Goal: Task Accomplishment & Management: Manage account settings

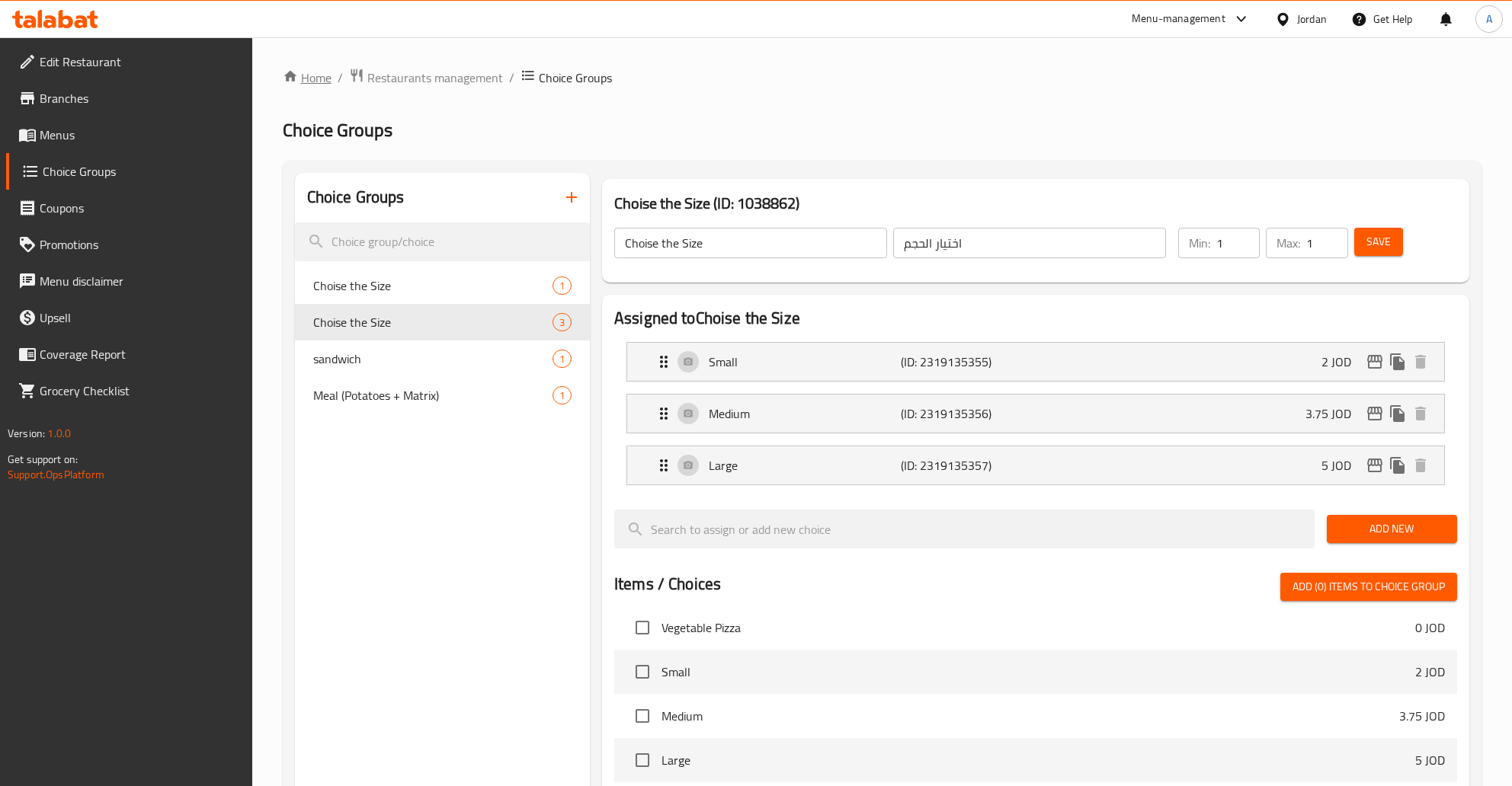
click at [304, 77] on link "Home" at bounding box center [307, 77] width 49 height 18
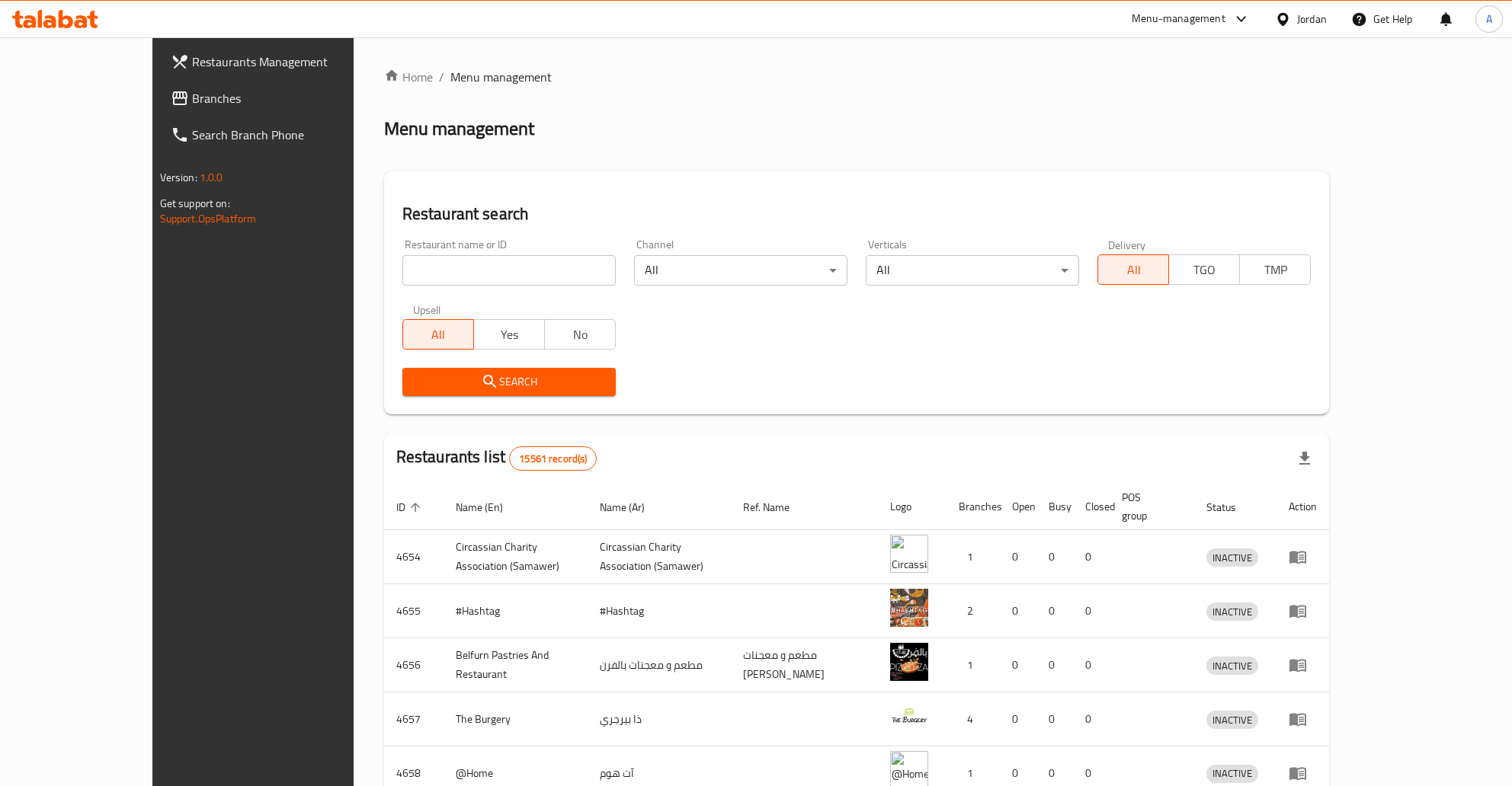
click at [489, 274] on input "search" at bounding box center [508, 270] width 213 height 30
type input "phvjkh"
type input "حارتنا"
click button "Search" at bounding box center [508, 382] width 213 height 28
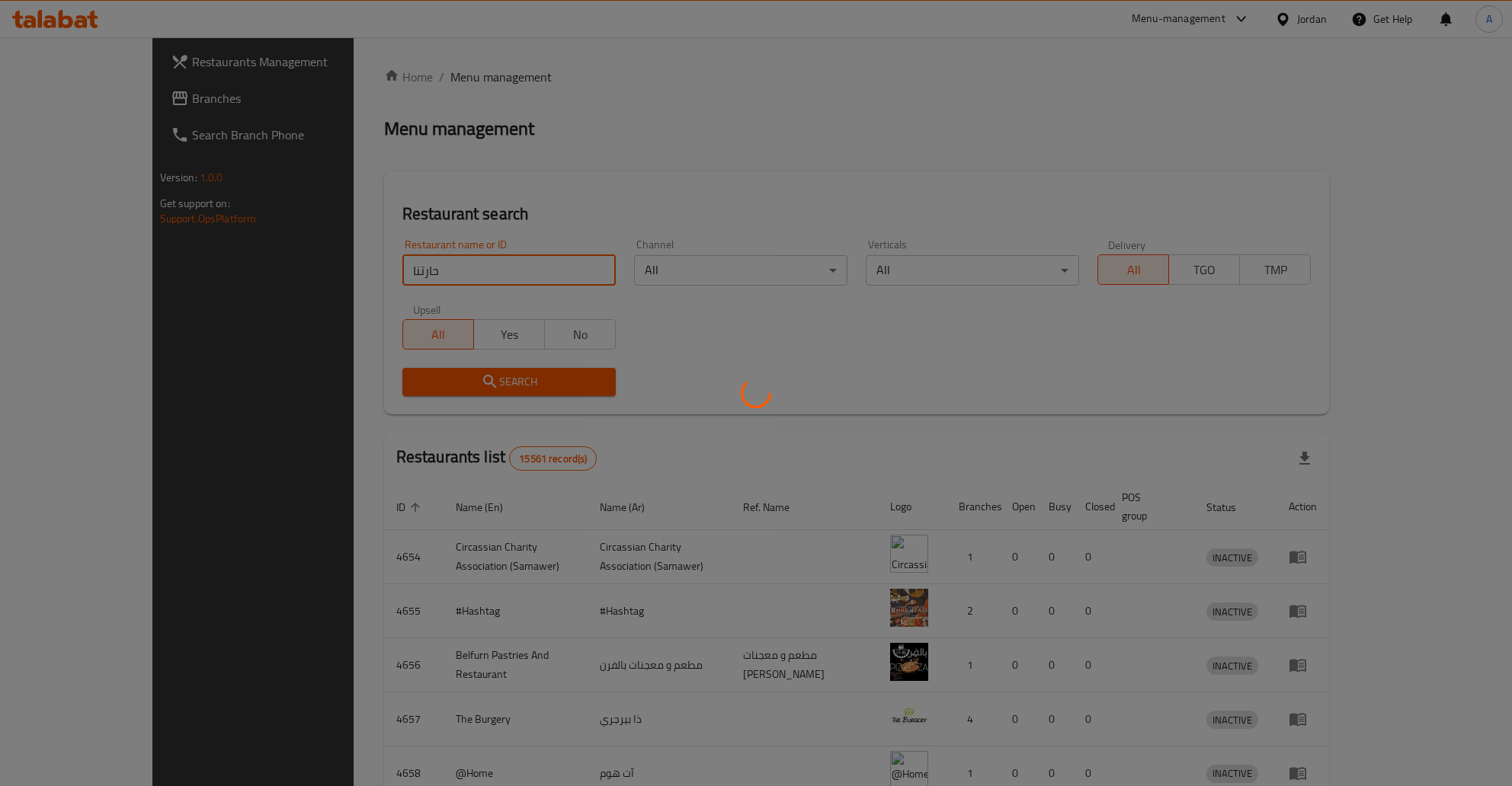
click button "Search" at bounding box center [508, 382] width 213 height 28
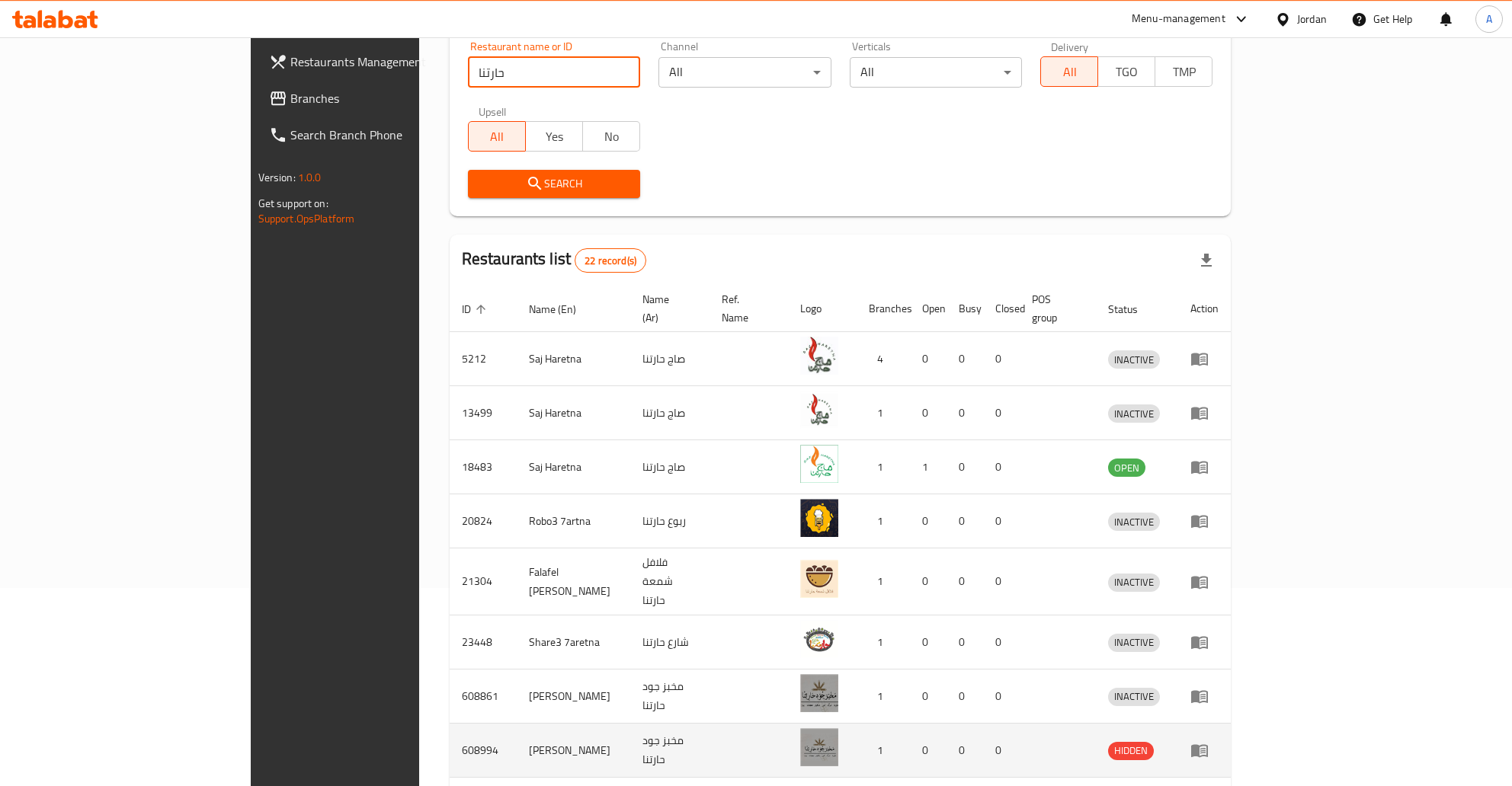
scroll to position [345, 0]
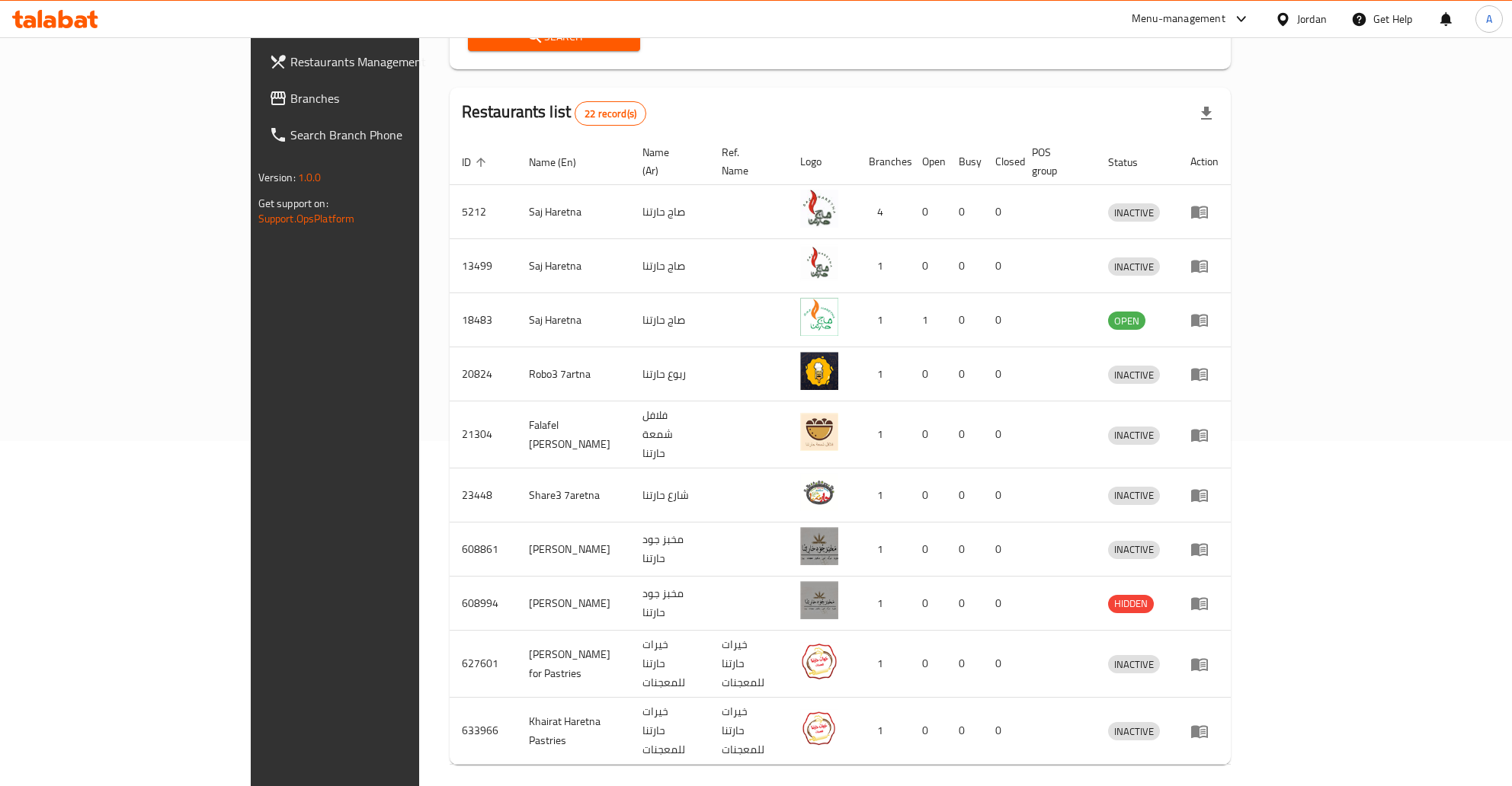
click at [1220, 786] on icon "Next page" at bounding box center [1210, 797] width 18 height 18
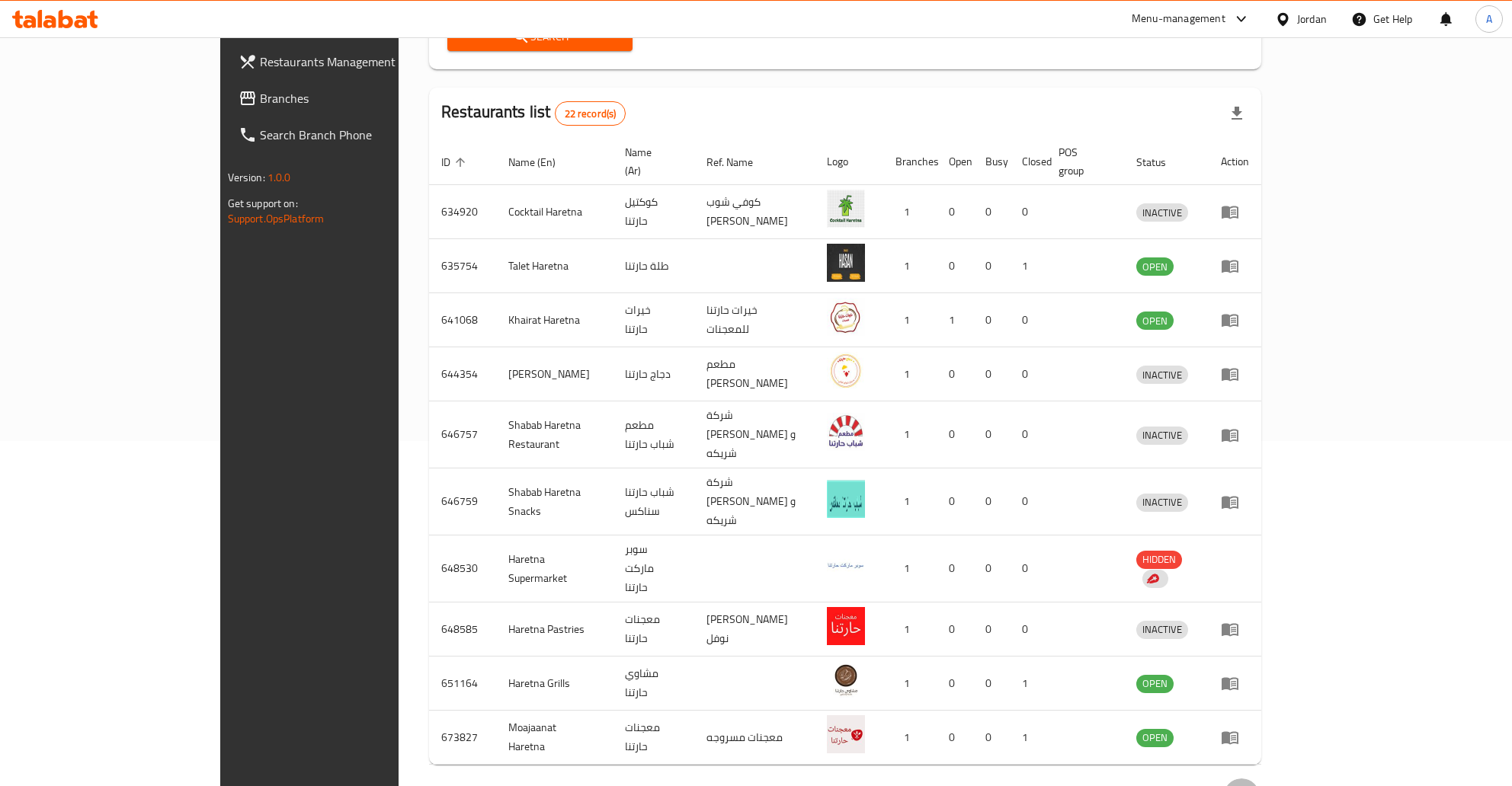
click at [1251, 786] on icon "Next page" at bounding box center [1241, 797] width 18 height 18
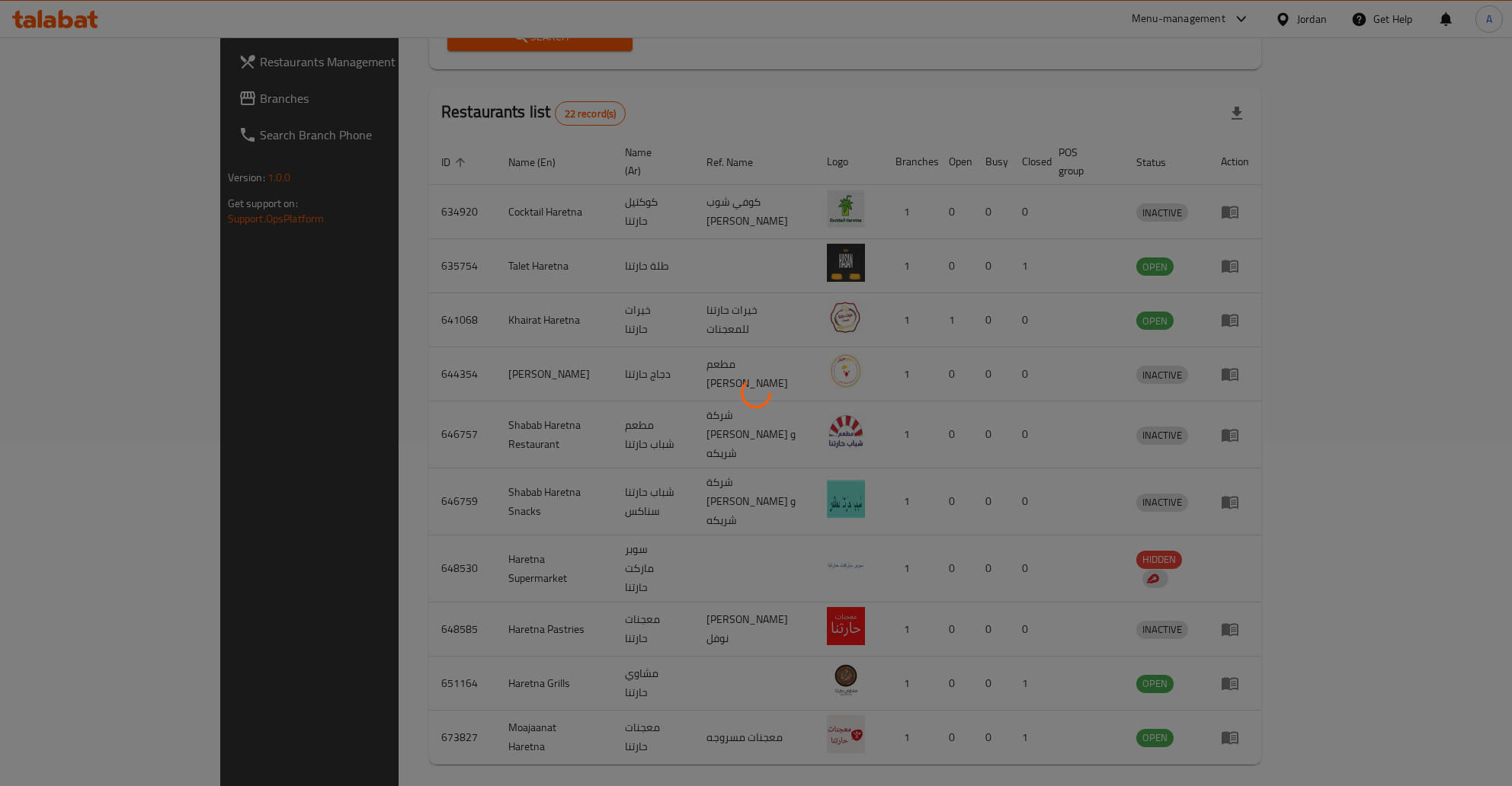
scroll to position [0, 0]
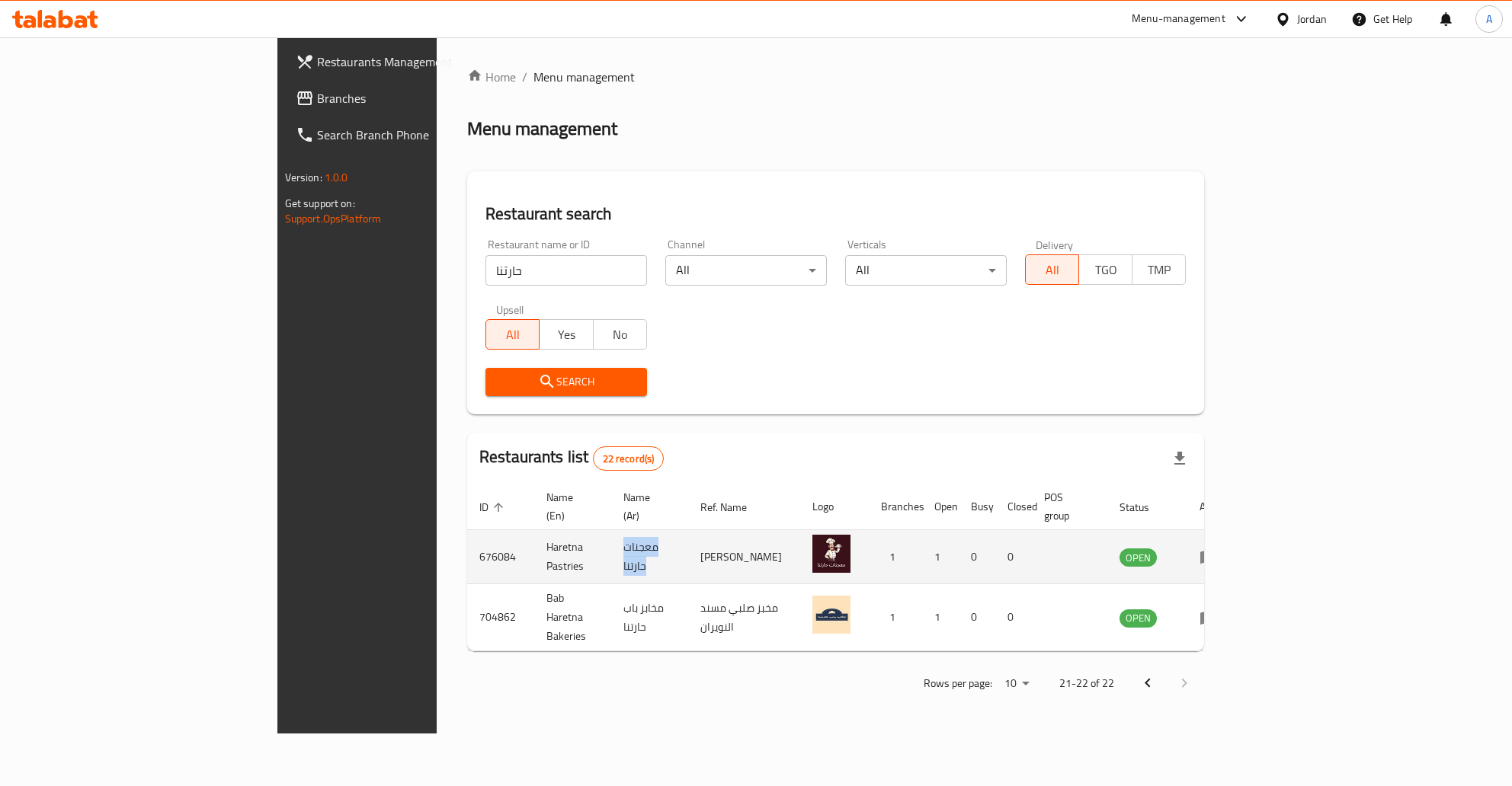
drag, startPoint x: 770, startPoint y: 549, endPoint x: 644, endPoint y: 550, distance: 126.0
click at [644, 550] on tr "676084 Haretna Pastries معجنات حارتنا علا ناصر للمعجنات 1 1 0 0 OPEN" at bounding box center [854, 558] width 773 height 54
click at [700, 548] on td "علا ناصر للمعجنات" at bounding box center [744, 558] width 112 height 54
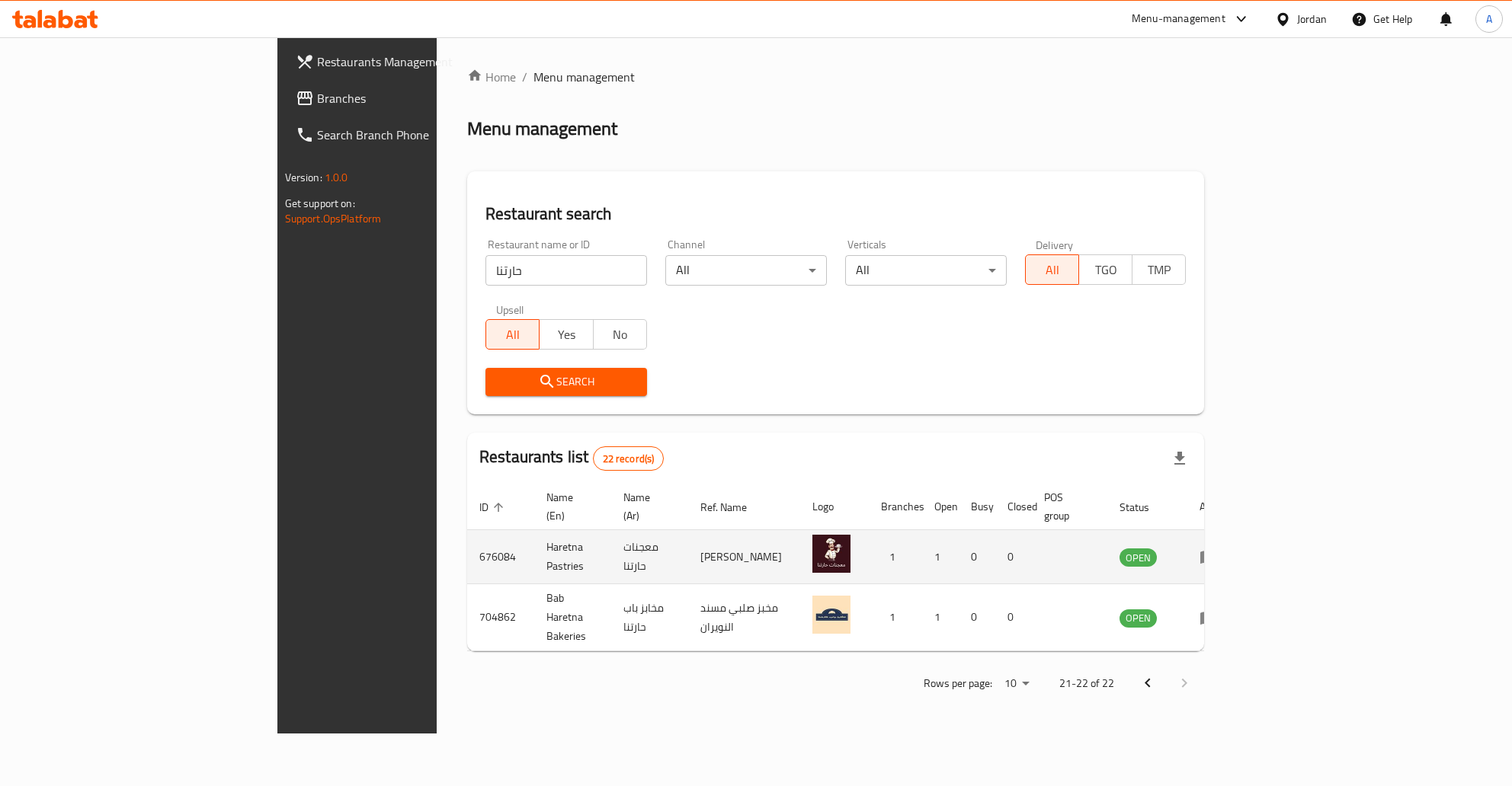
click at [700, 548] on td "علا ناصر للمعجنات" at bounding box center [744, 558] width 112 height 54
click at [765, 550] on td "علا ناصر للمعجنات" at bounding box center [744, 558] width 112 height 54
click at [868, 542] on td "enhanced table" at bounding box center [834, 558] width 68 height 54
click at [850, 540] on img "enhanced table" at bounding box center [831, 554] width 38 height 38
click at [1217, 552] on icon "enhanced table" at bounding box center [1209, 559] width 16 height 13
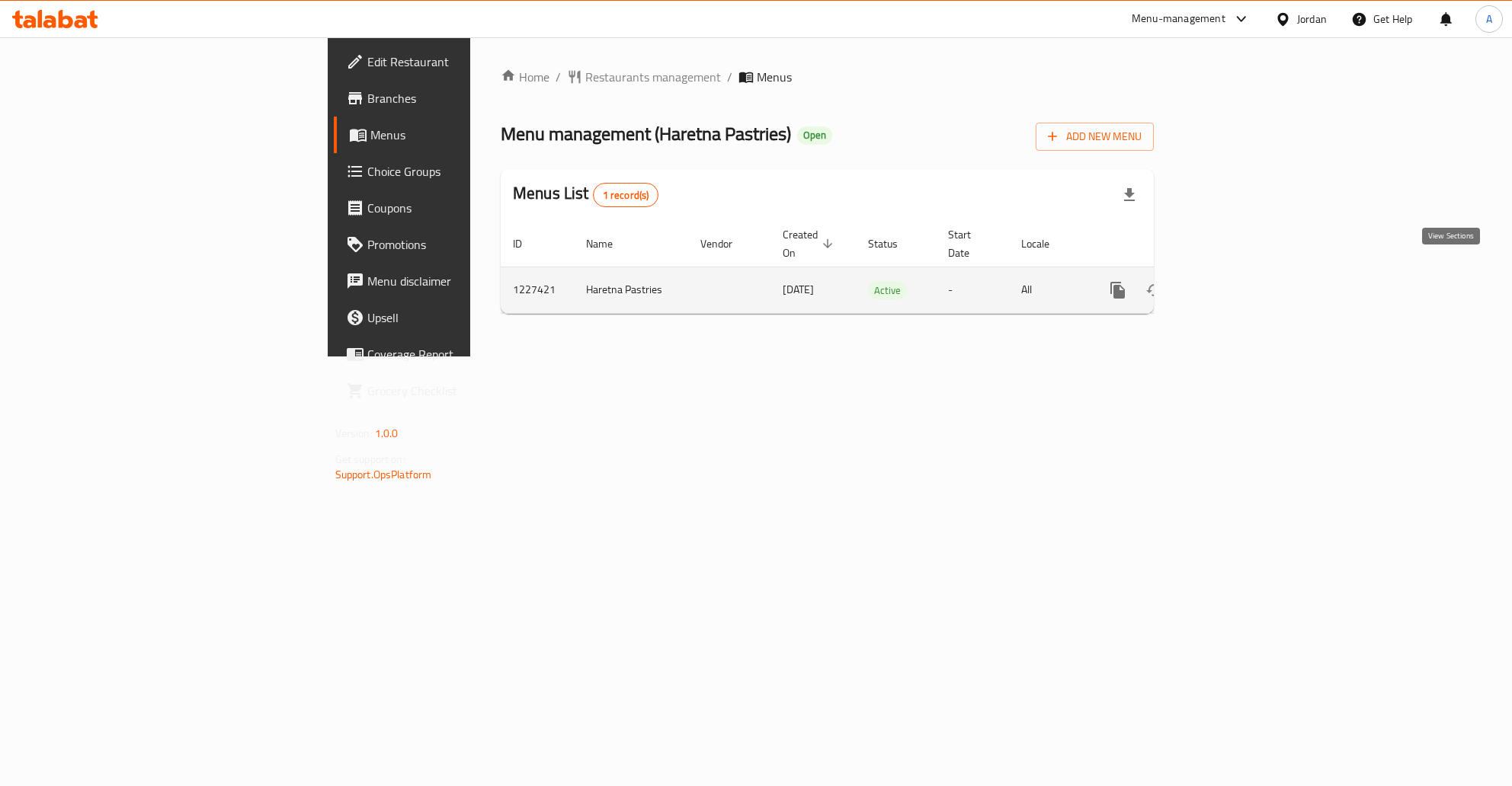
click at [1246, 272] on link "enhanced table" at bounding box center [1228, 290] width 36 height 36
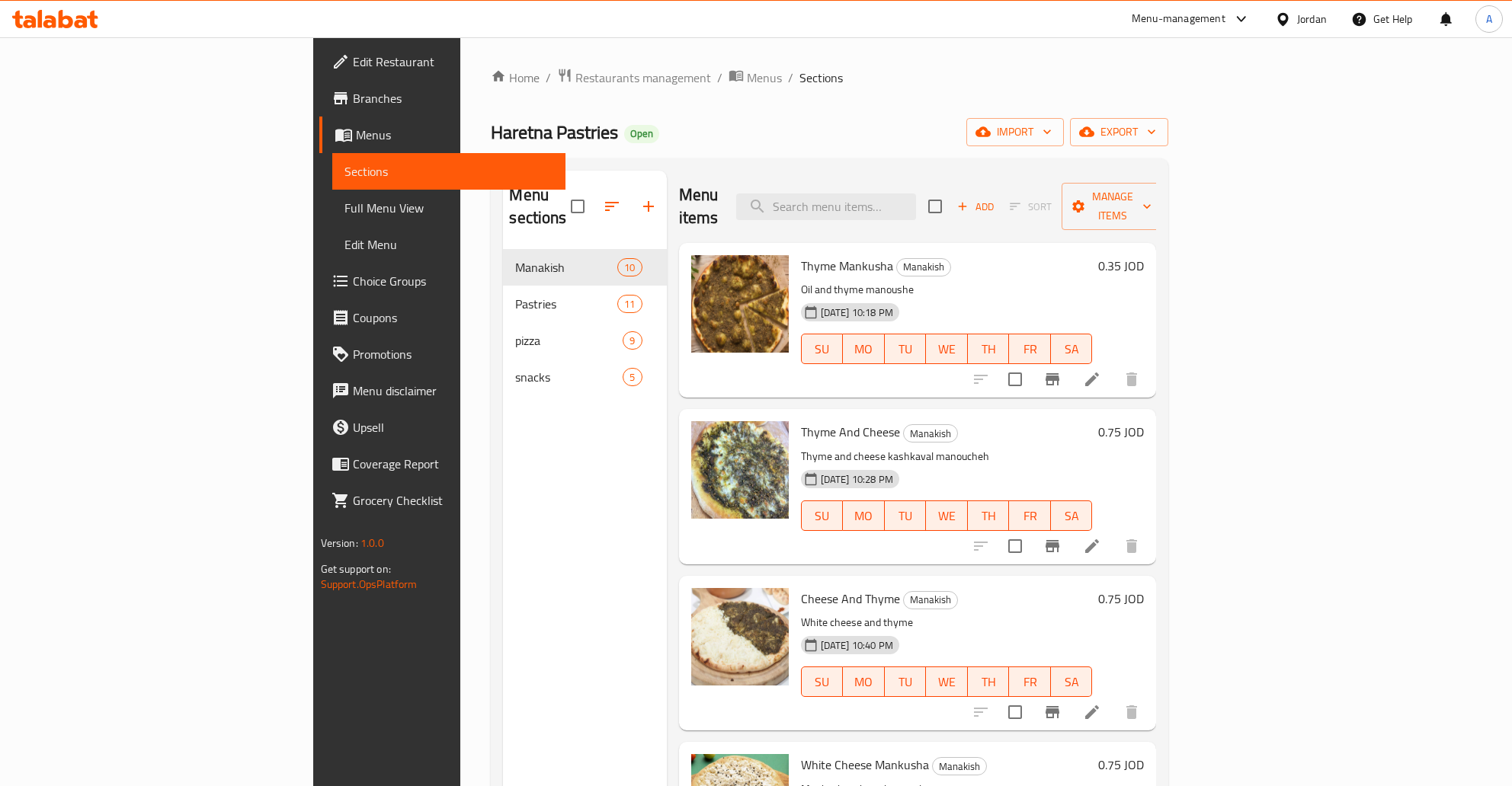
click at [320, 73] on link "Edit Restaurant" at bounding box center [442, 62] width 246 height 36
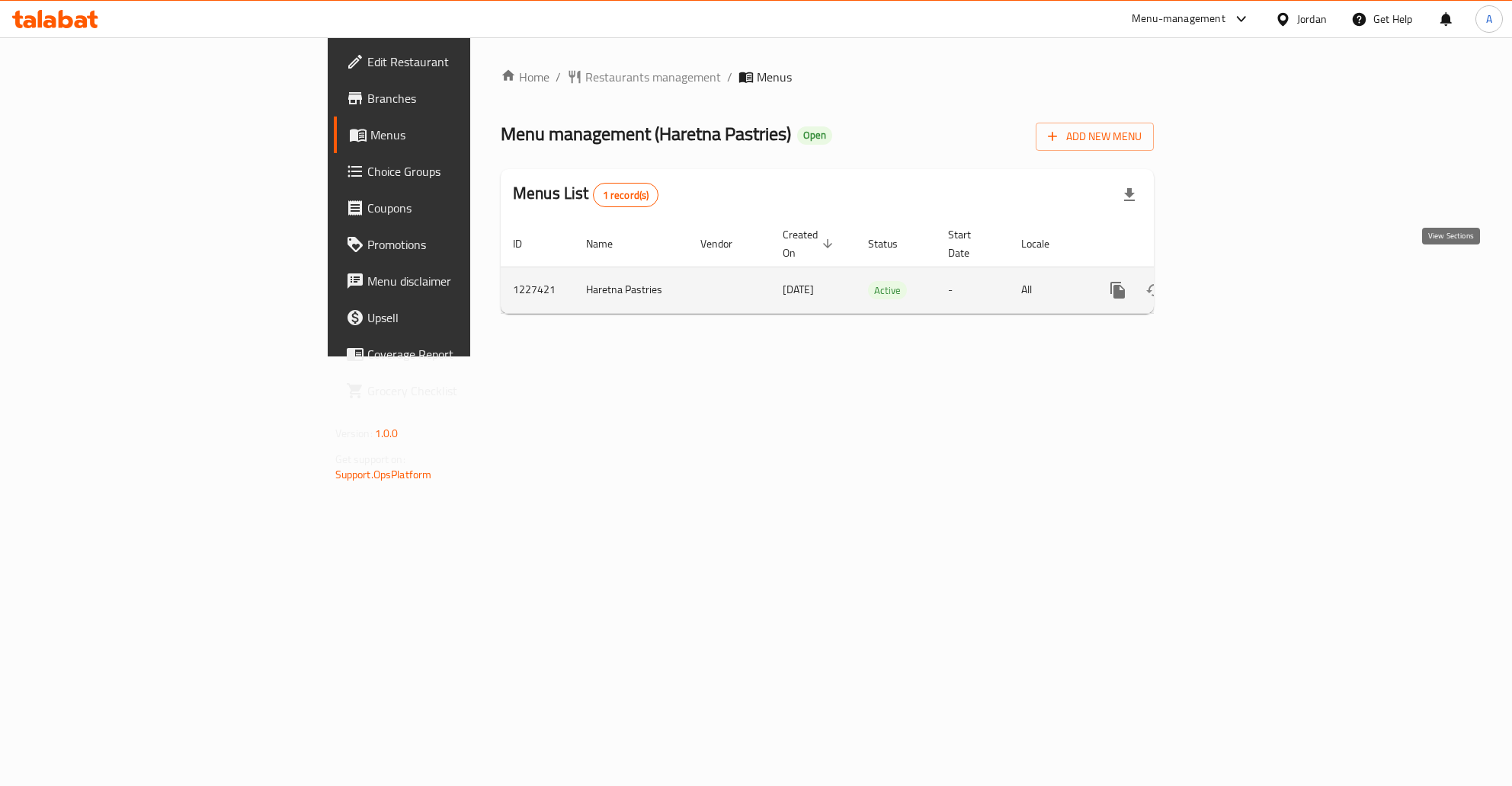
click at [1246, 272] on link "enhanced table" at bounding box center [1228, 290] width 36 height 36
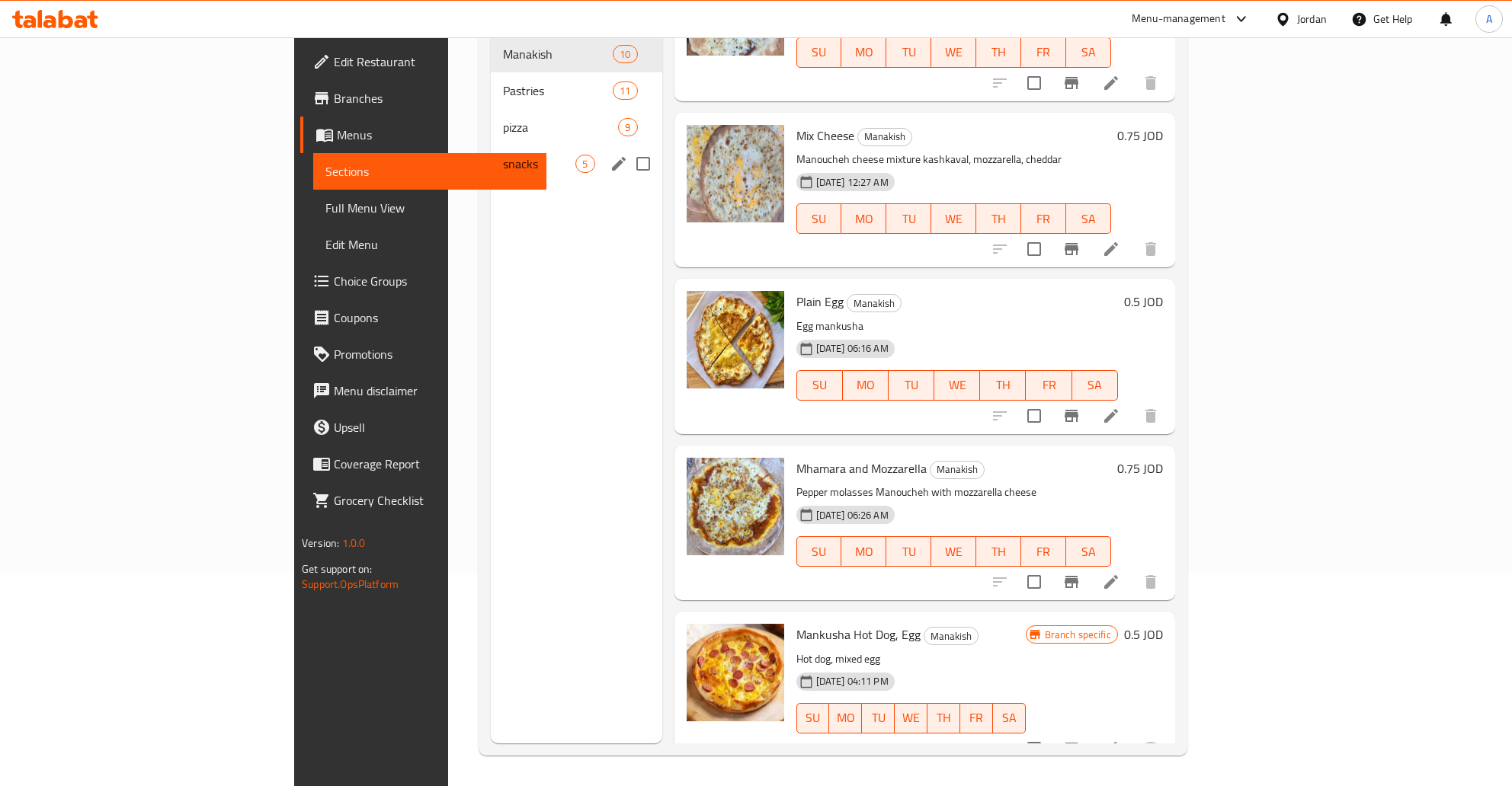
scroll to position [133, 0]
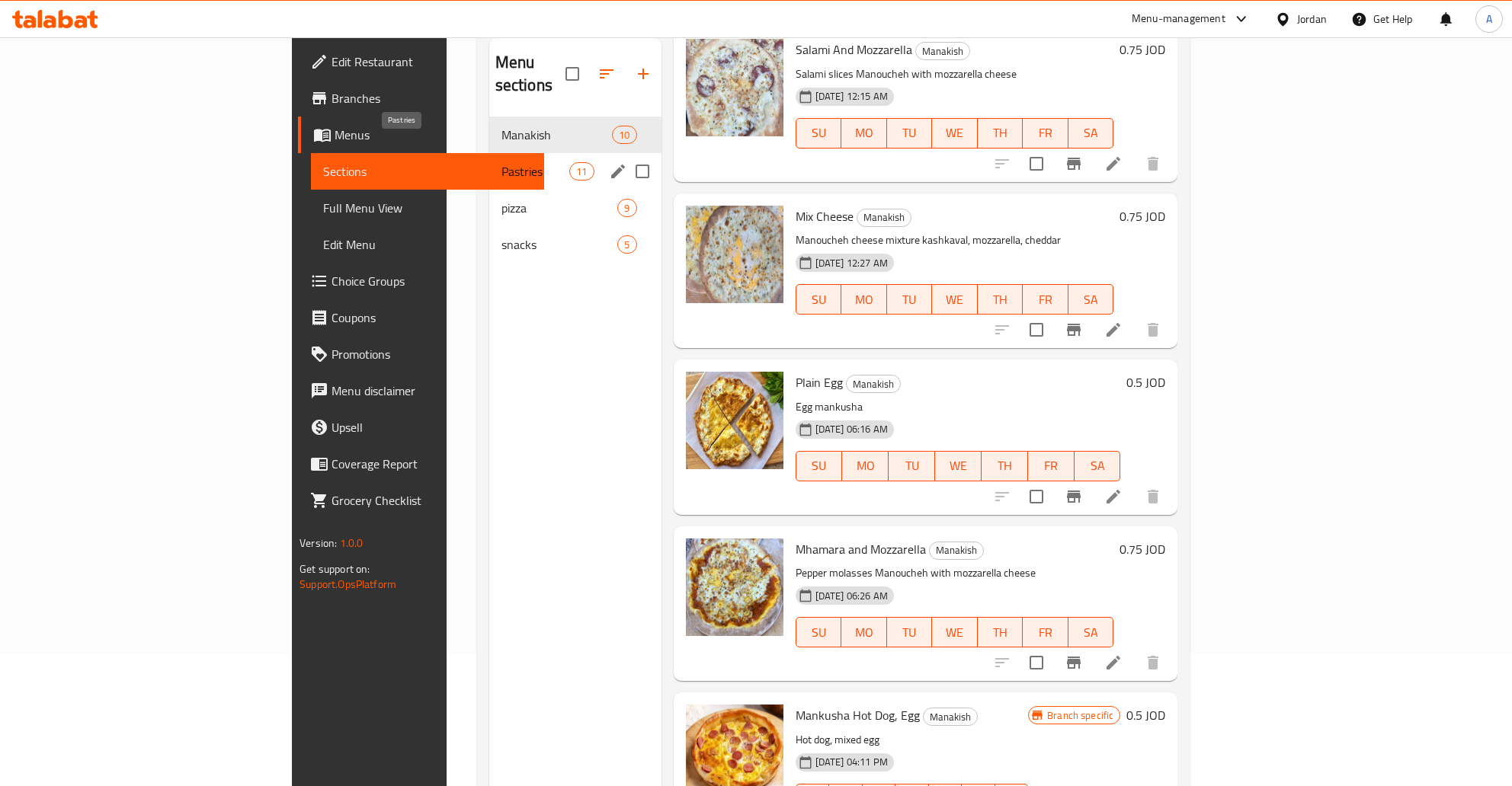
click at [502, 162] on span "Pastries" at bounding box center [536, 171] width 68 height 18
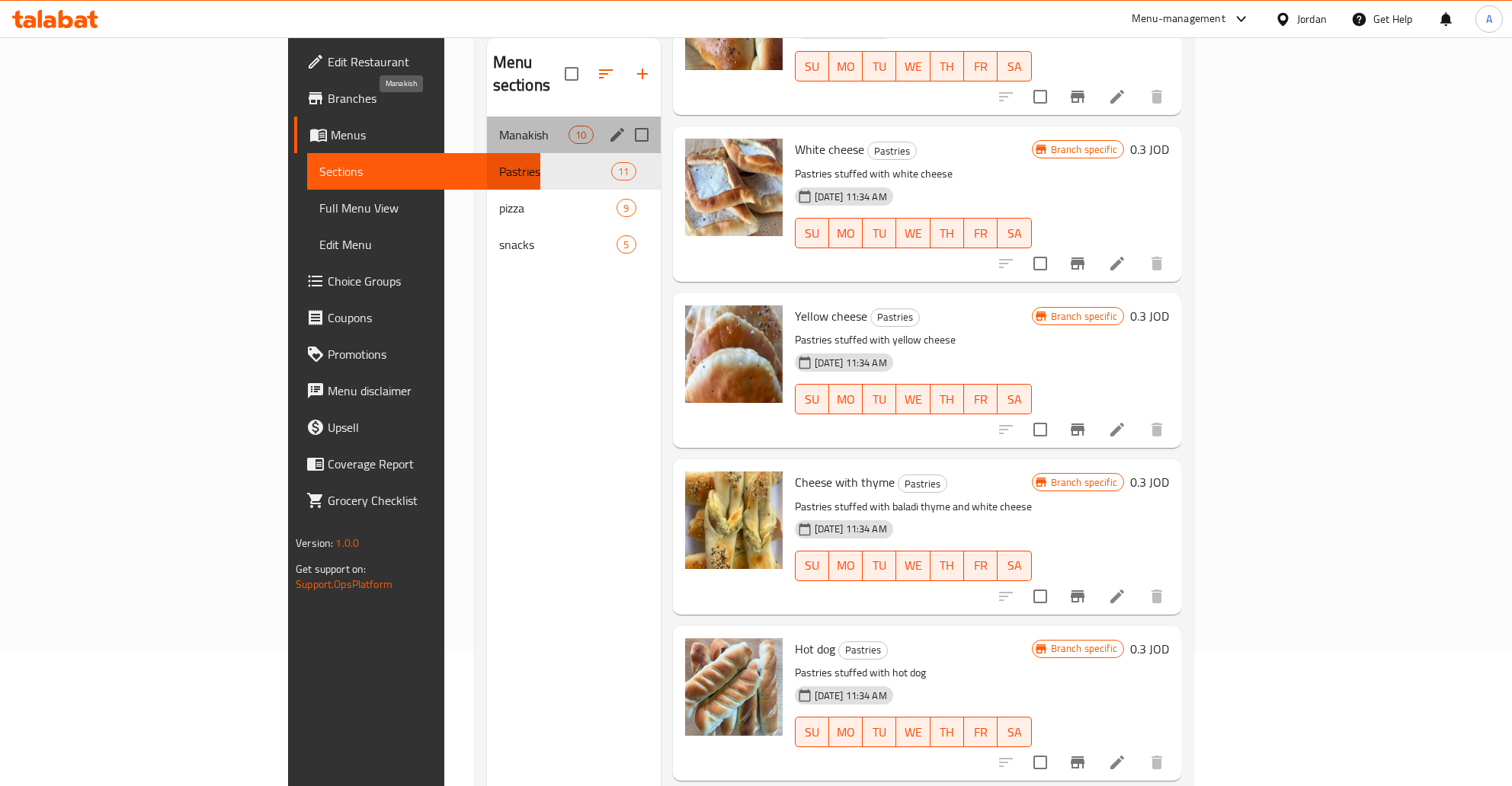
click at [499, 126] on span "Manakish" at bounding box center [534, 135] width 69 height 18
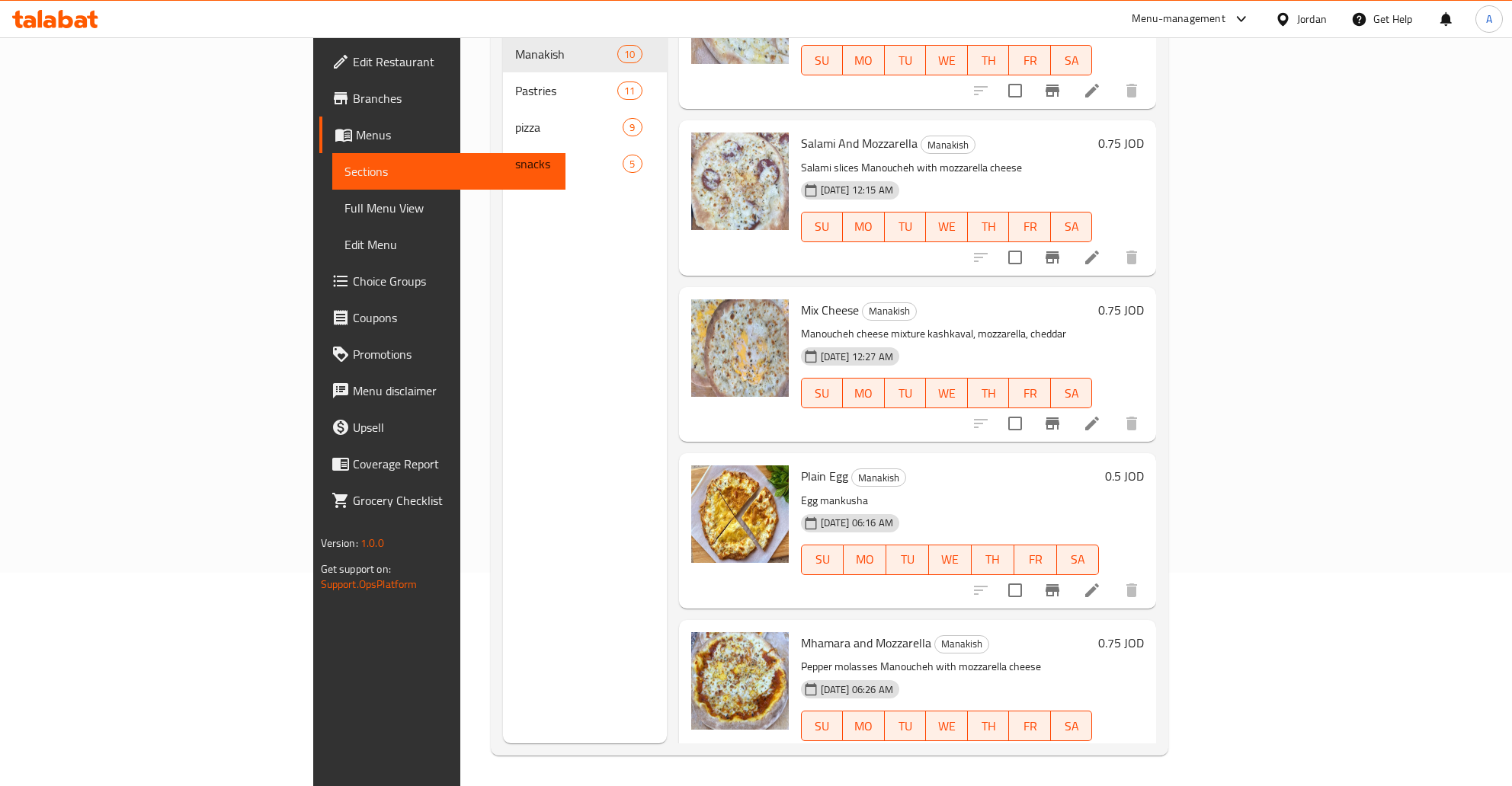
scroll to position [859, 0]
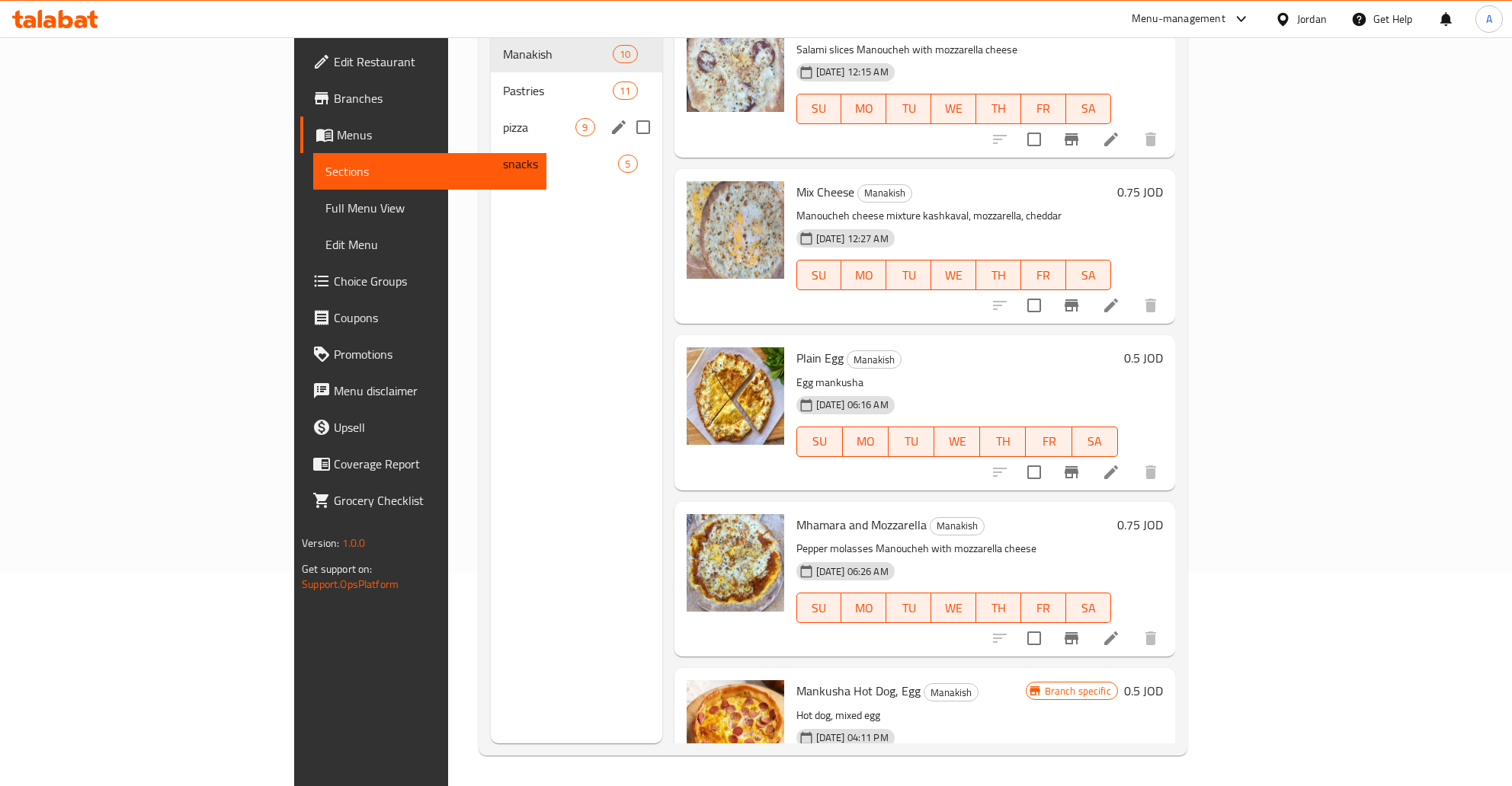
click at [491, 146] on div "snacks 5" at bounding box center [576, 164] width 171 height 36
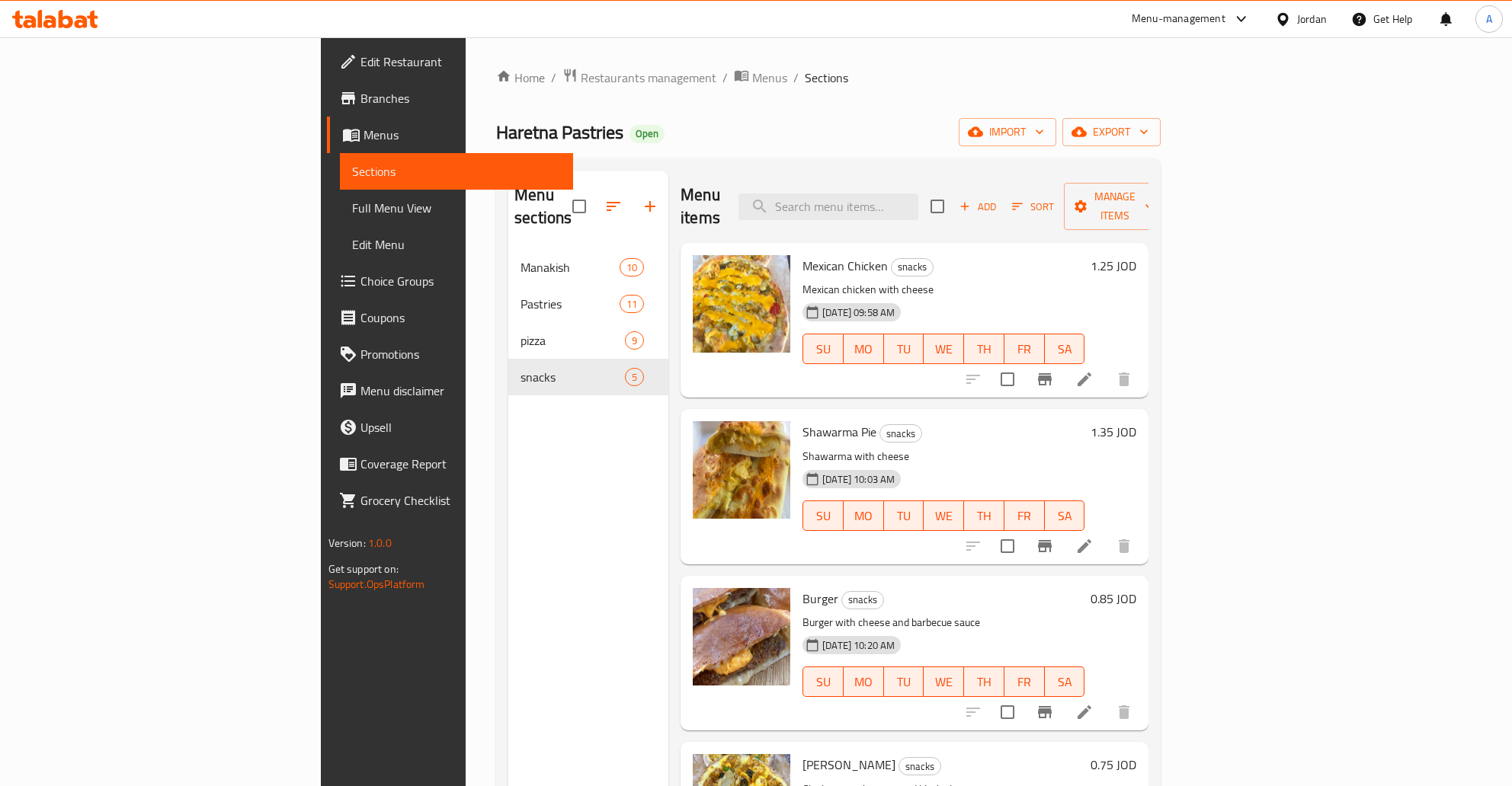
click at [1024, 199] on icon "button" at bounding box center [1017, 206] width 14 height 14
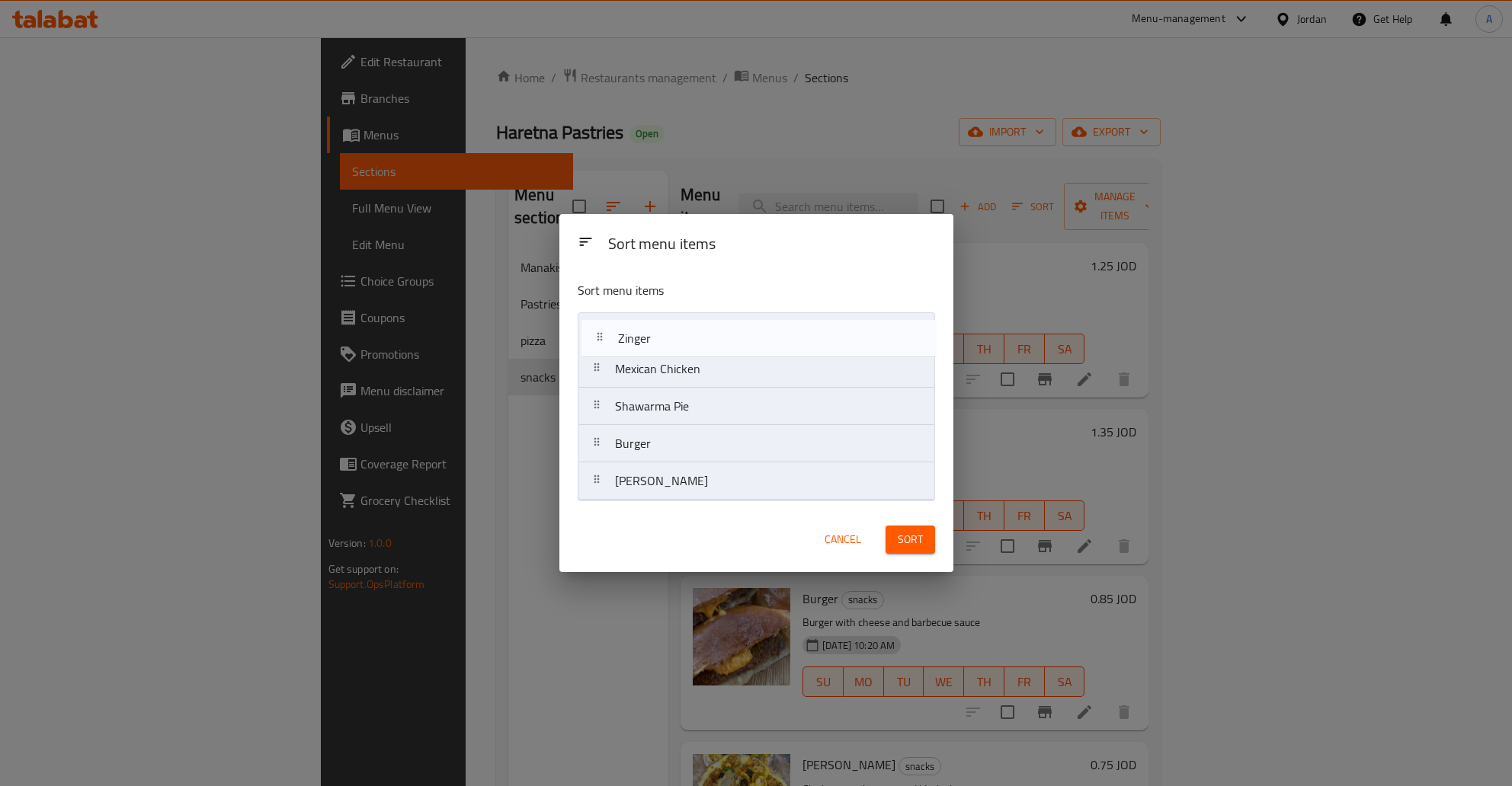
drag, startPoint x: 594, startPoint y: 482, endPoint x: 597, endPoint y: 332, distance: 150.0
click at [597, 332] on nav "Mexican Chicken Shawarma Pie Burger Shish Tawook Zinger" at bounding box center [756, 406] width 358 height 188
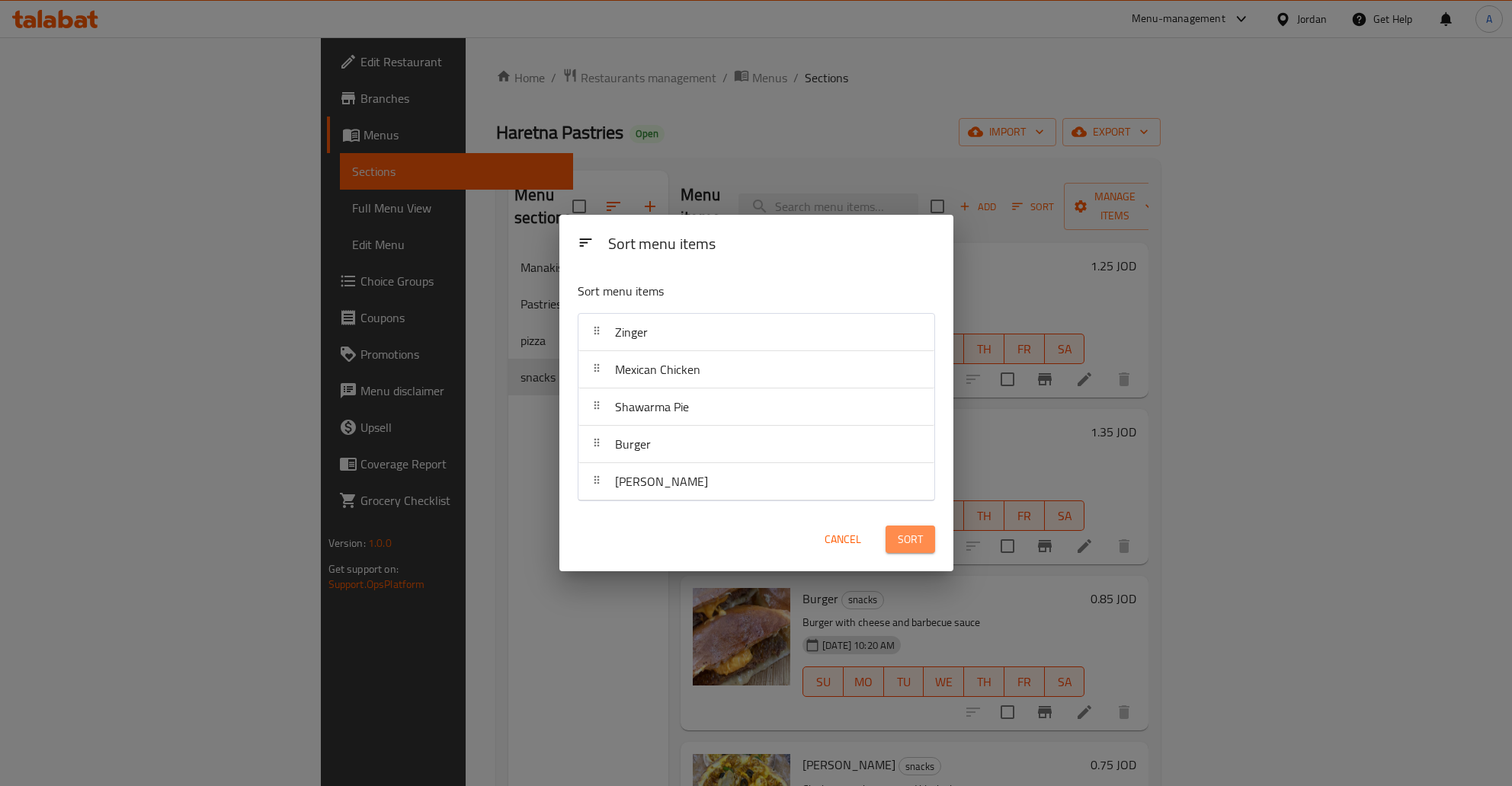
click at [906, 538] on span "Sort" at bounding box center [910, 540] width 26 height 19
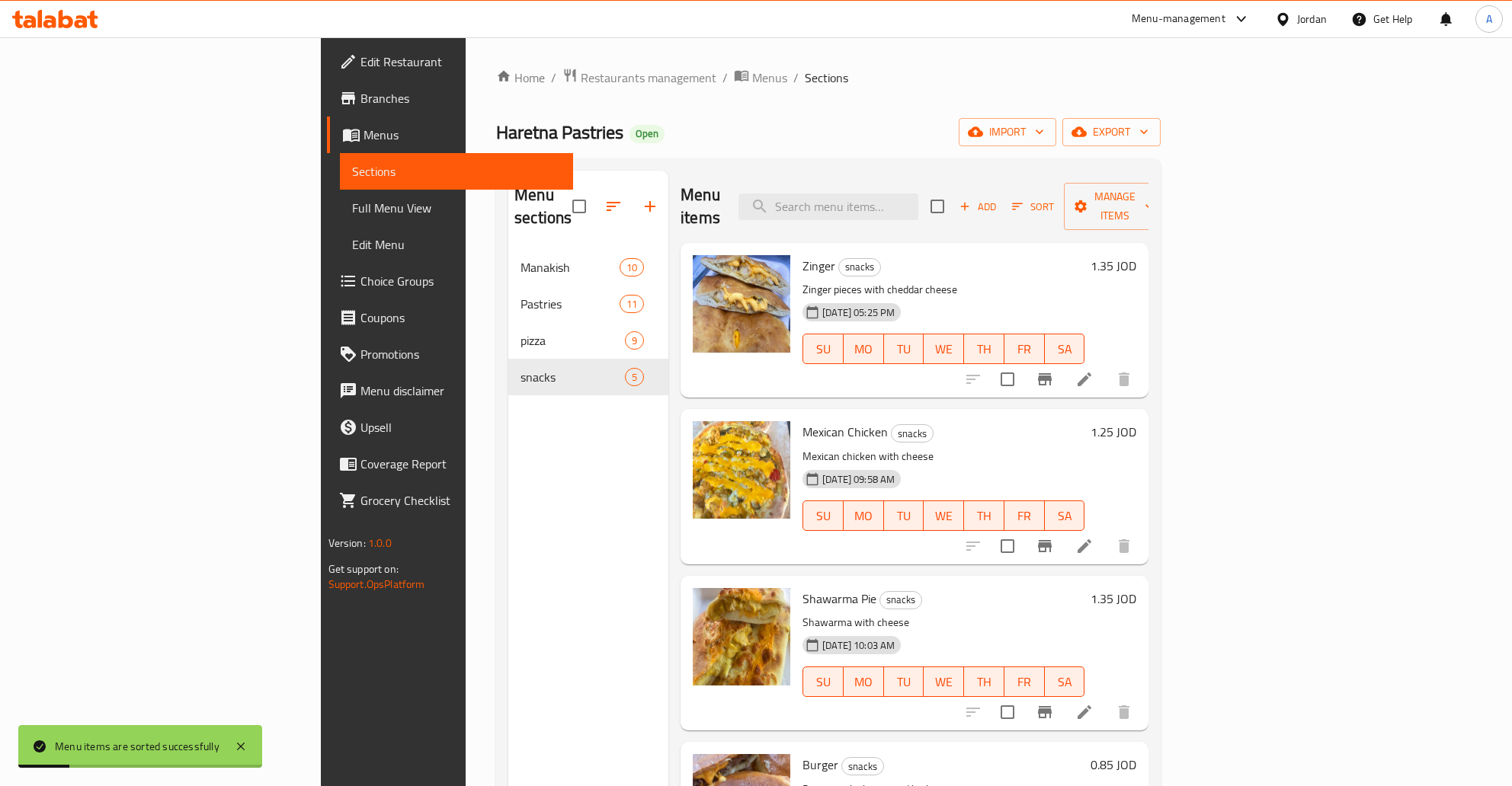
drag, startPoint x: 512, startPoint y: 486, endPoint x: 557, endPoint y: 410, distance: 88.3
click at [512, 487] on div "Menu sections Manakish 10 Pastries 11 pizza 9 snacks 5" at bounding box center [588, 564] width 160 height 786
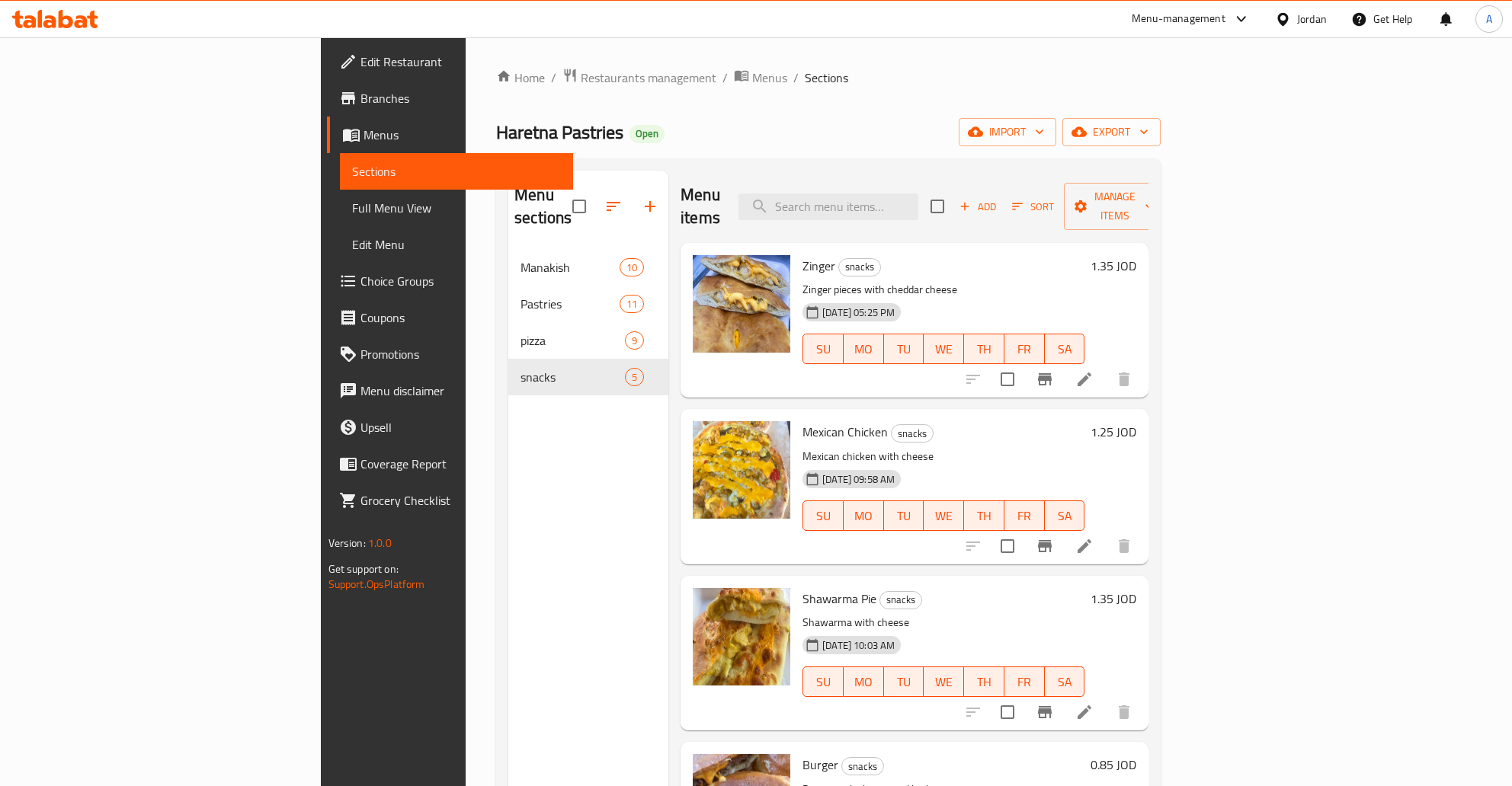
click at [907, 280] on p "Zinger pieces with cheddar cheese" at bounding box center [943, 289] width 282 height 19
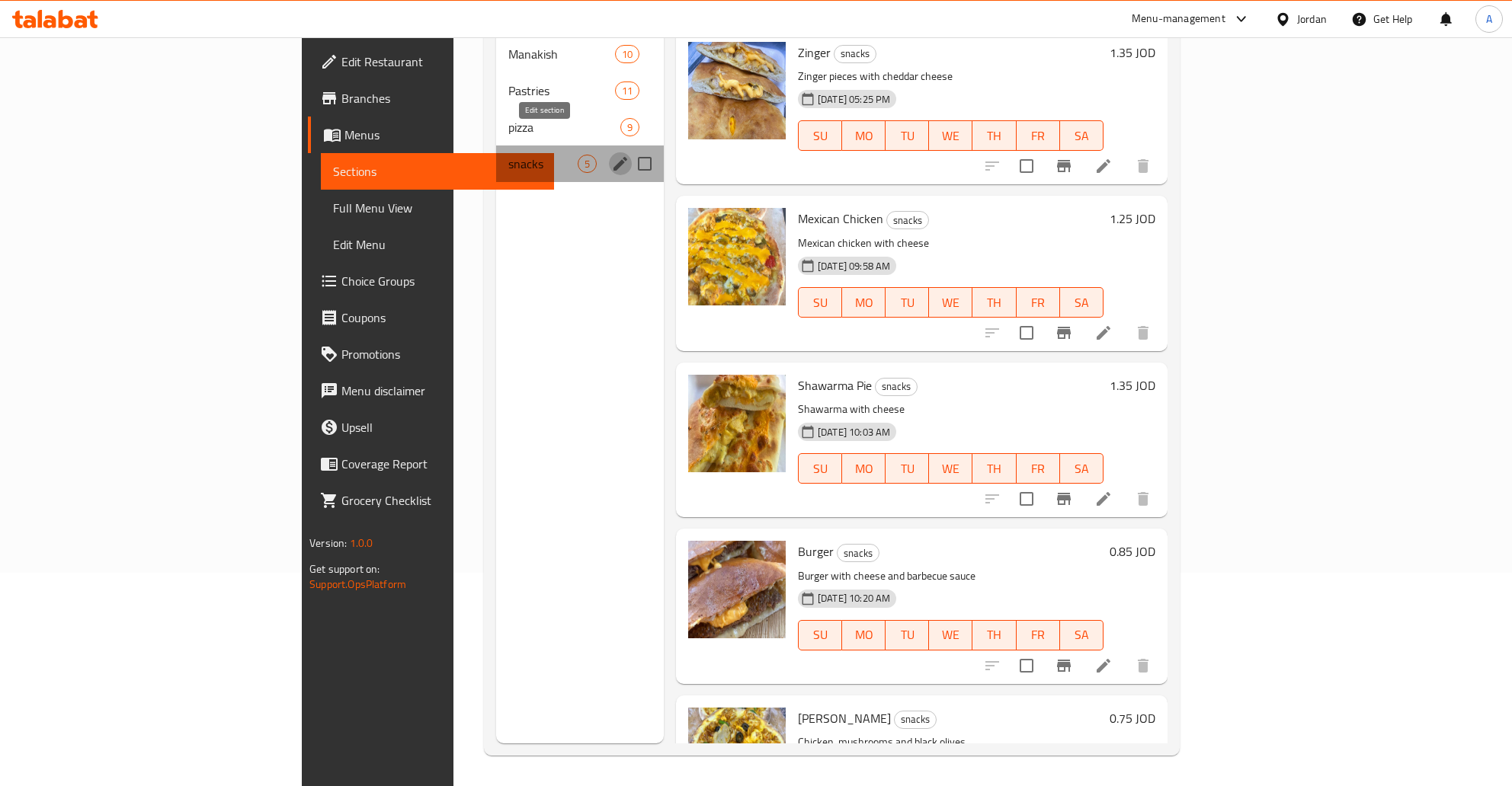
click at [614, 157] on icon "edit" at bounding box center [620, 164] width 14 height 14
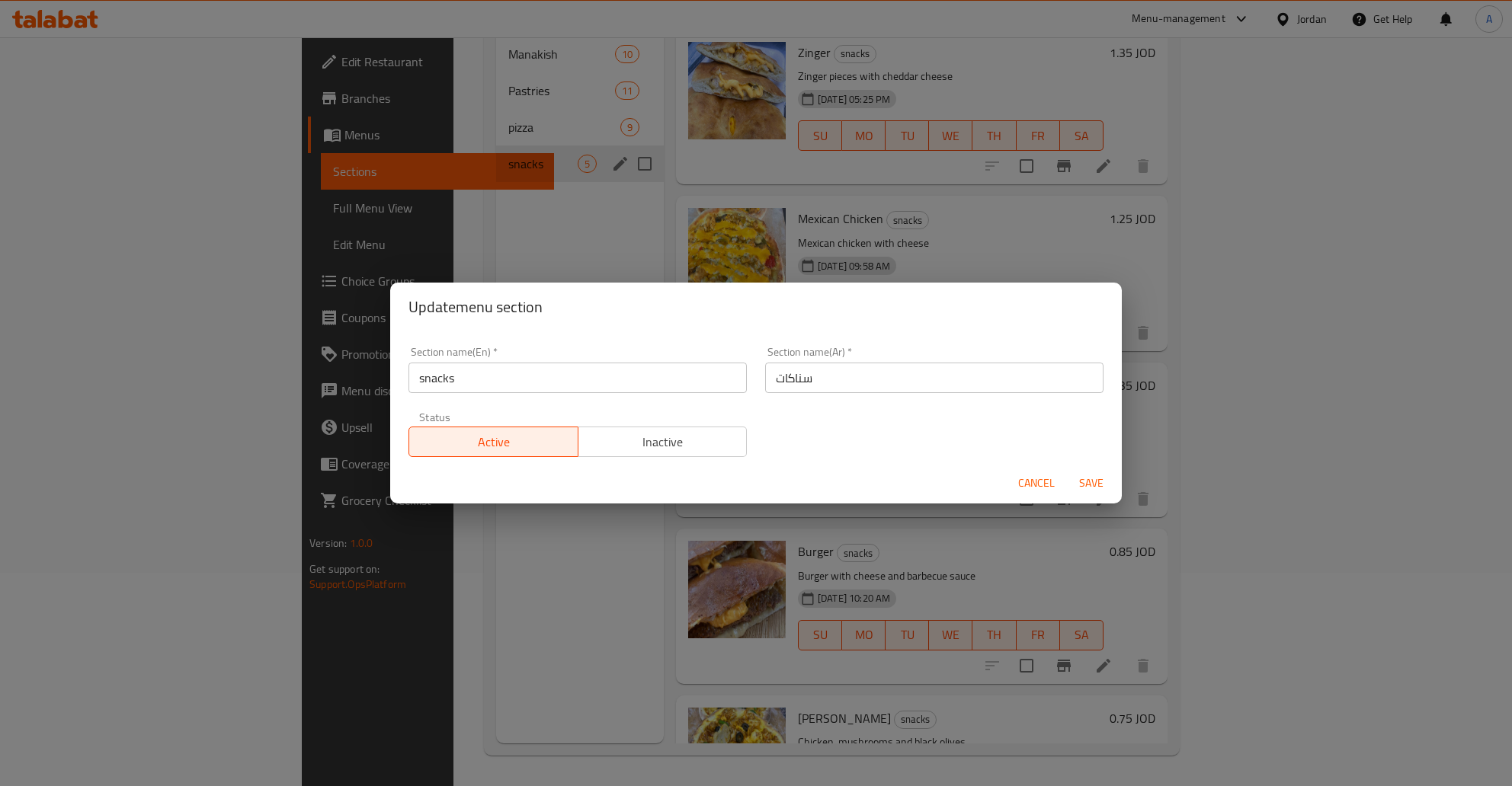
click at [479, 369] on input "snacks" at bounding box center [578, 377] width 339 height 30
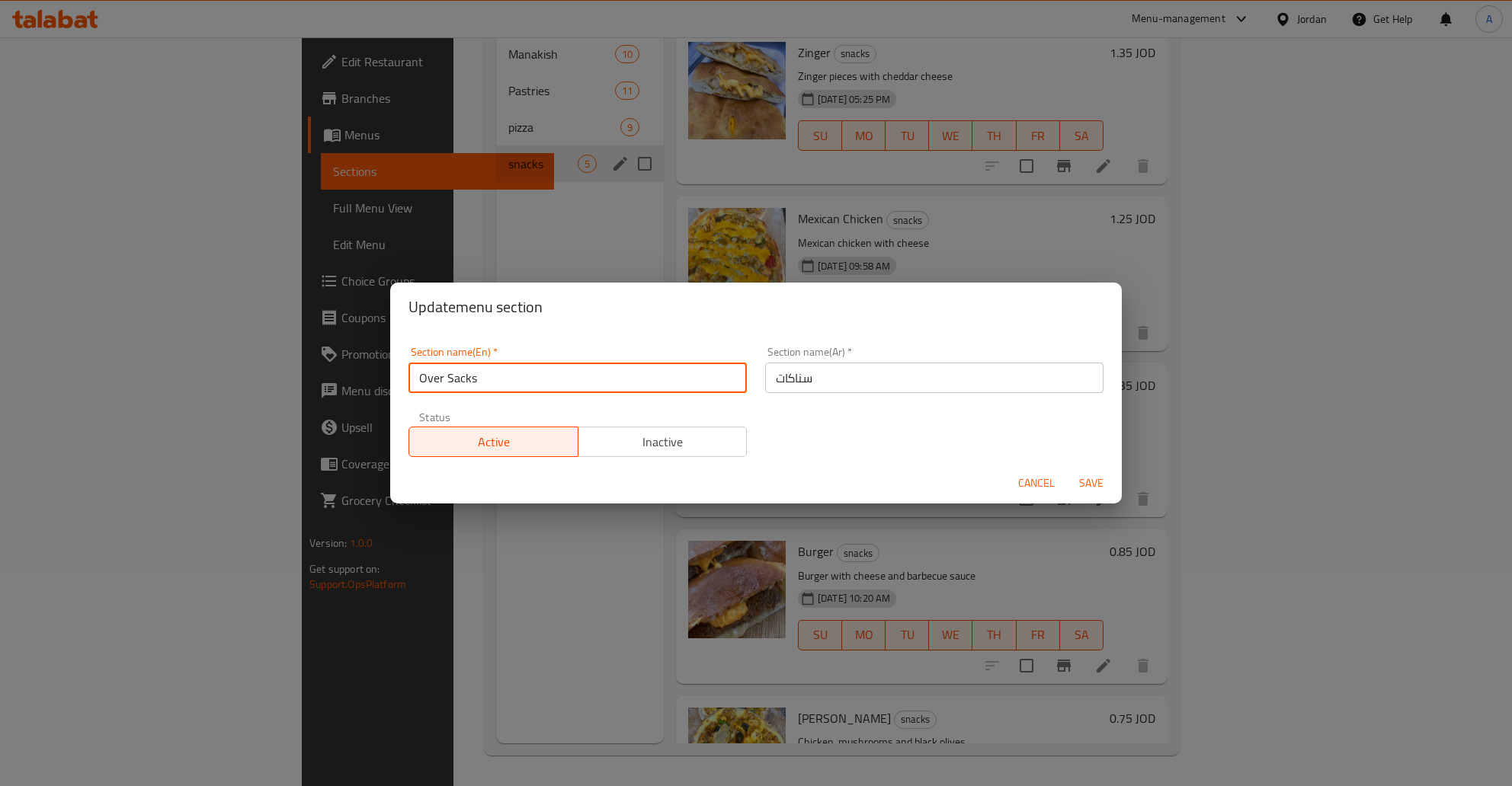
type input "Over Sacks"
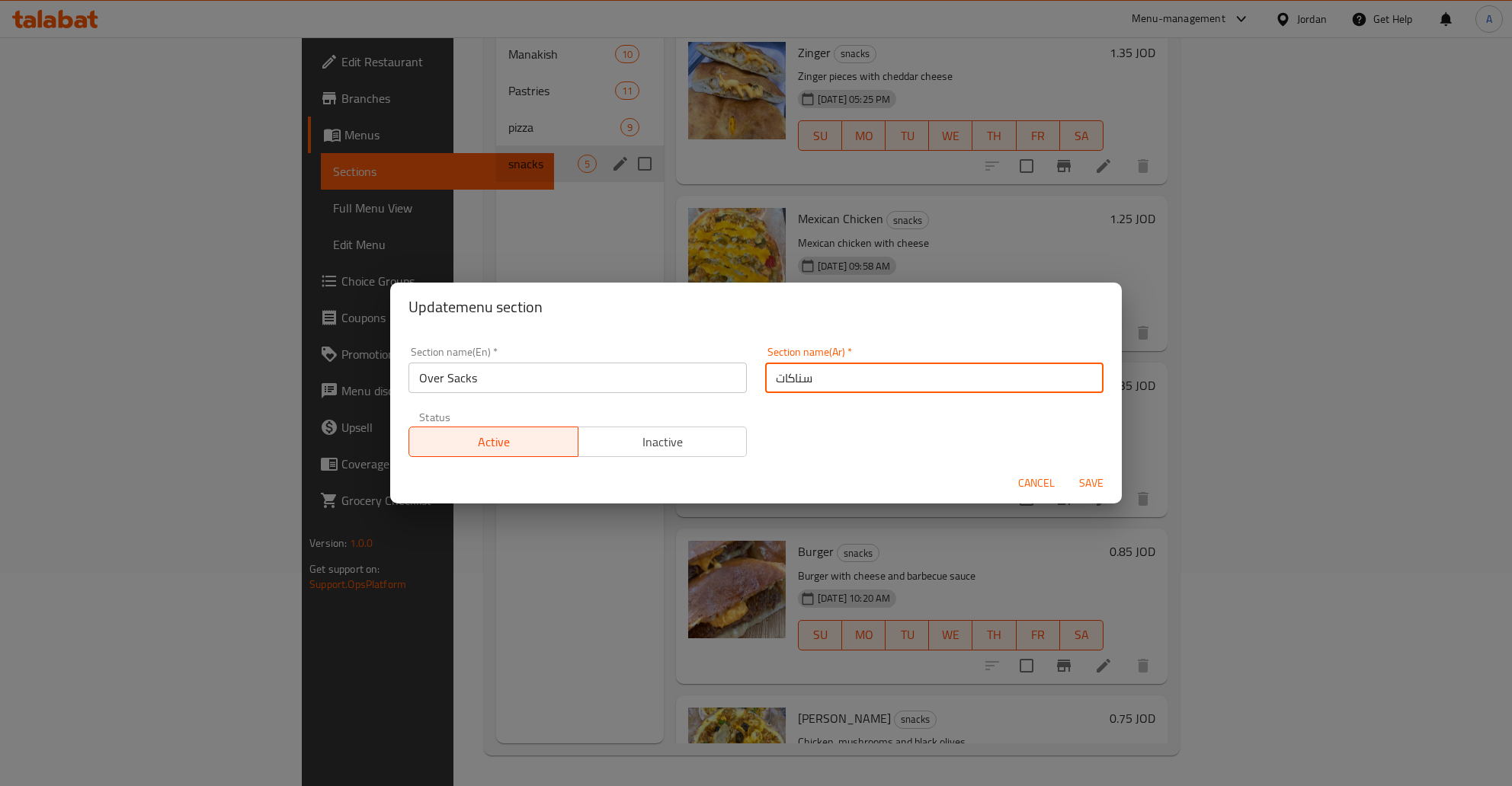
click at [859, 389] on input "سناكات" at bounding box center [934, 377] width 339 height 30
type input "سناكات بالفرن"
click at [1067, 470] on button "Save" at bounding box center [1091, 484] width 49 height 28
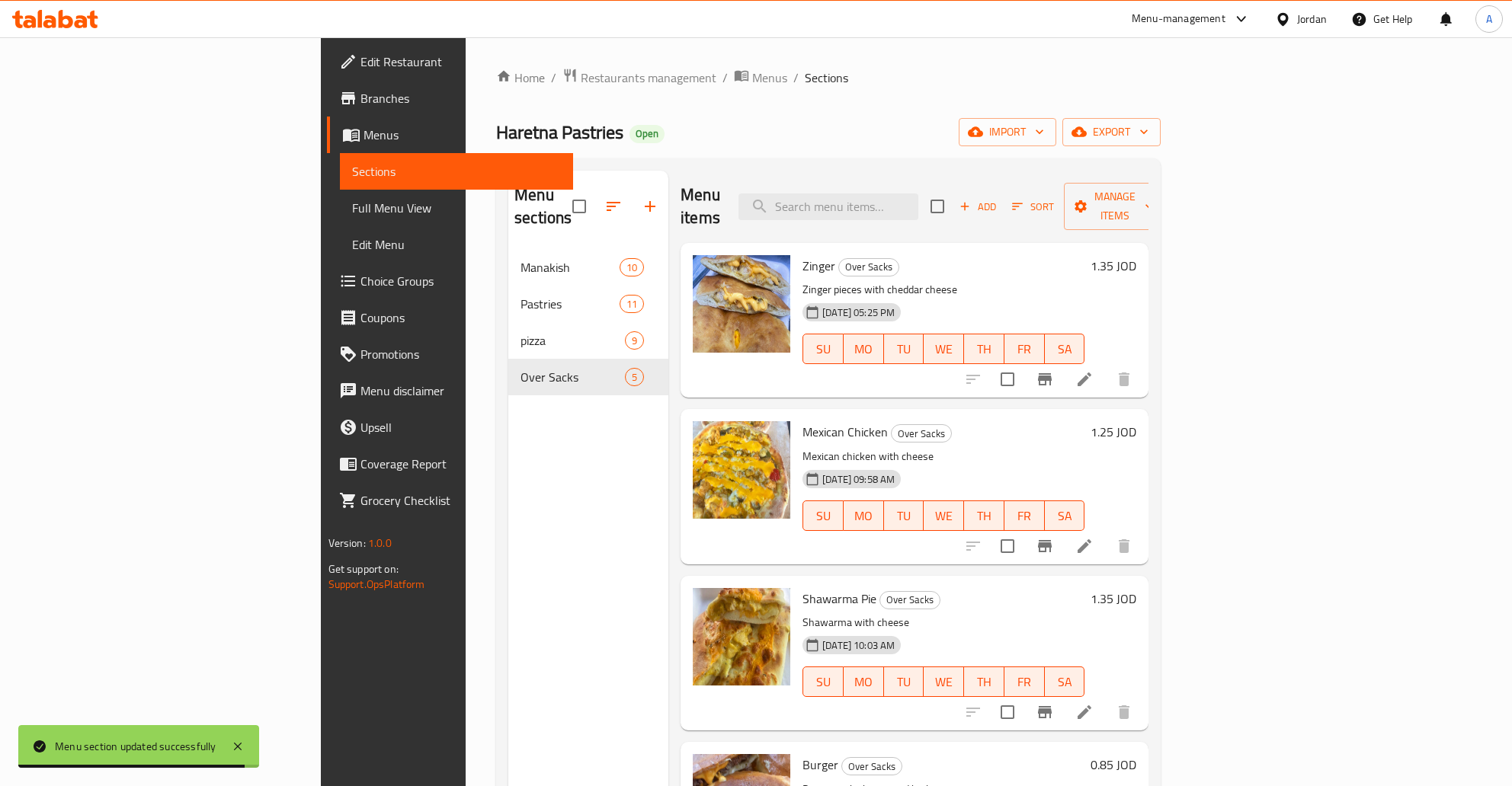
drag, startPoint x: 448, startPoint y: 451, endPoint x: 522, endPoint y: 332, distance: 140.1
click at [508, 451] on div "Menu sections Manakish 10 Pastries 11 pizza 9 Over Sacks 5" at bounding box center [588, 564] width 160 height 786
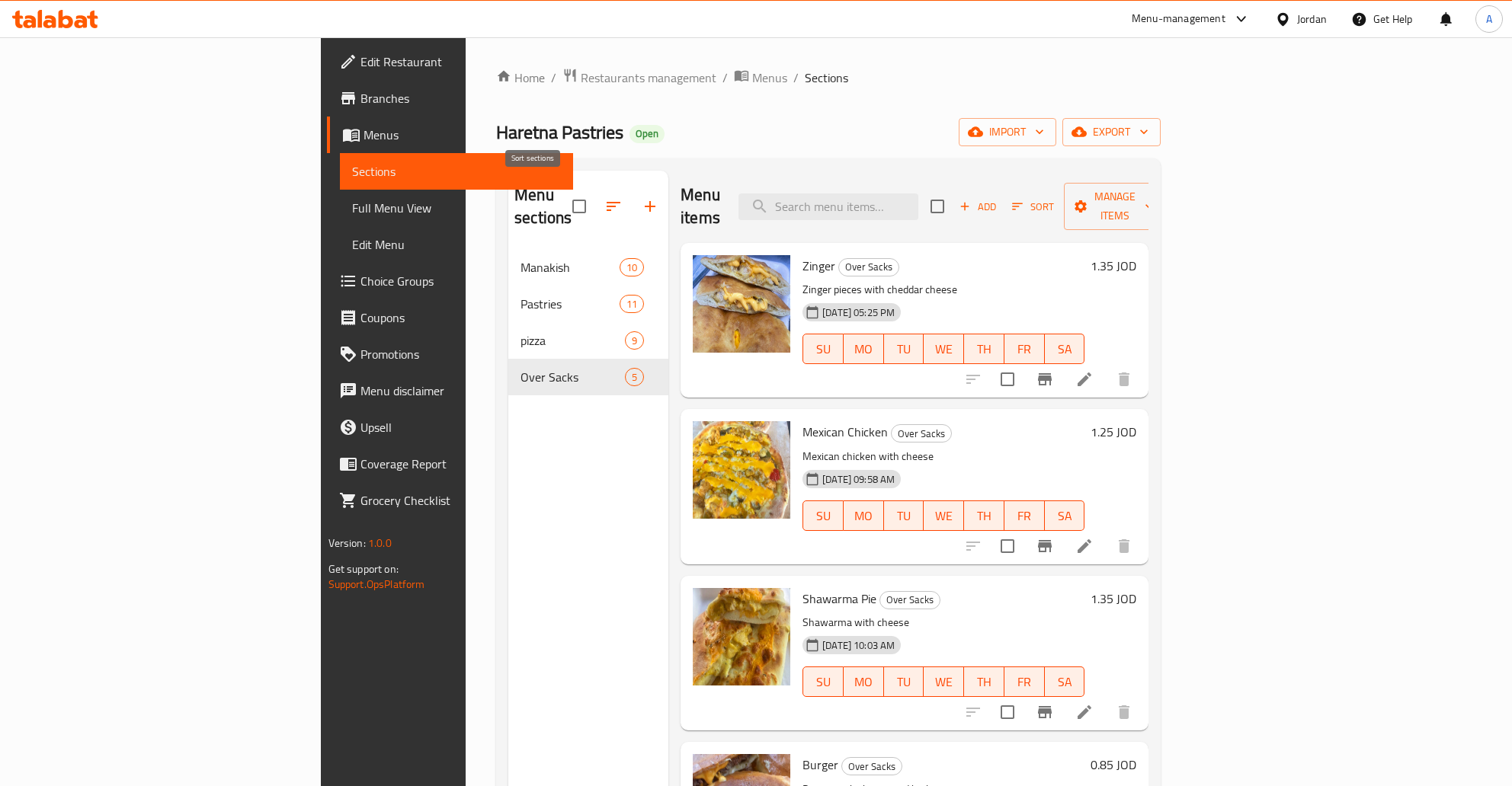
click at [595, 188] on button "button" at bounding box center [613, 206] width 36 height 36
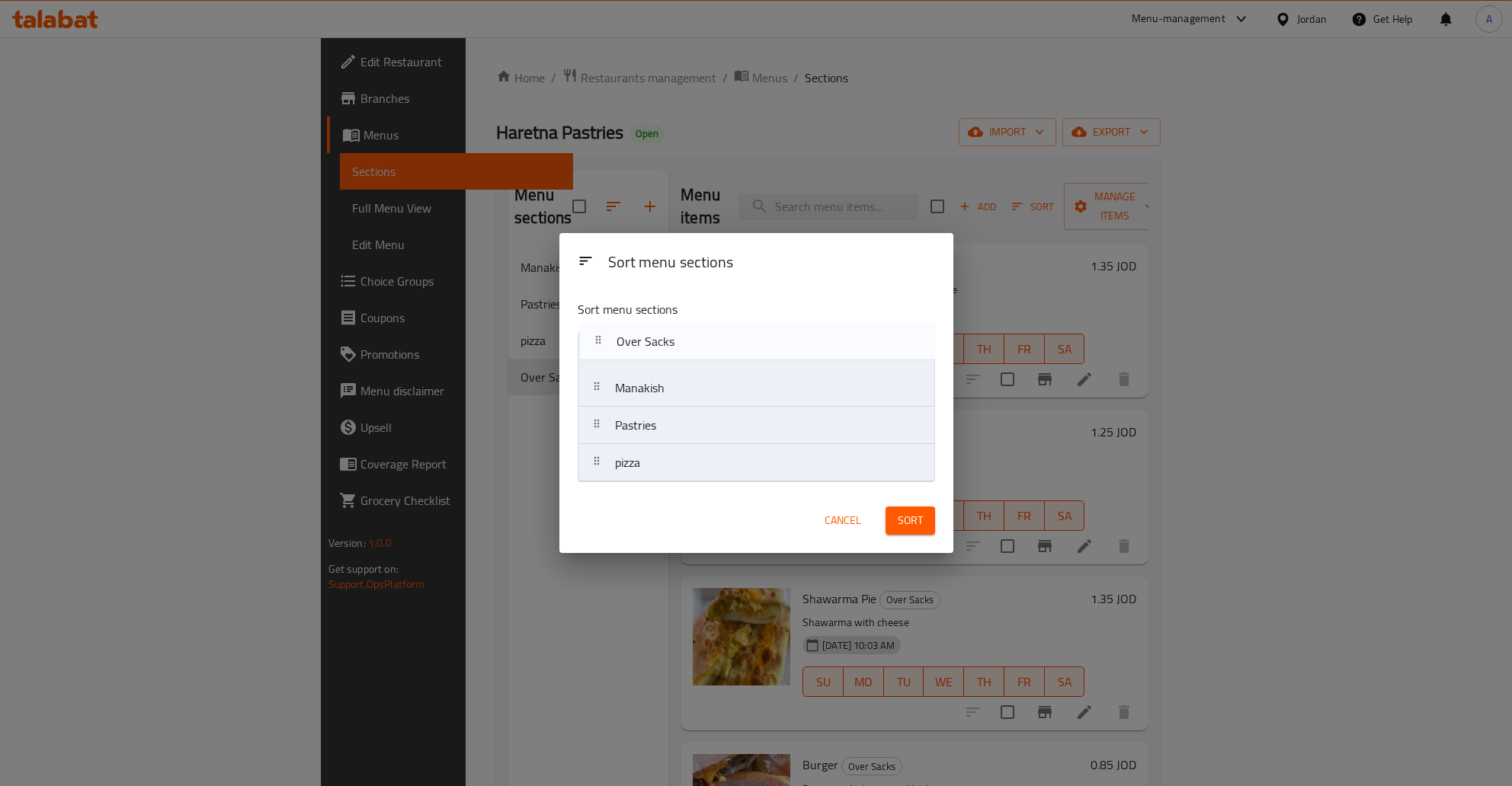
drag, startPoint x: 587, startPoint y: 461, endPoint x: 589, endPoint y: 335, distance: 126.0
click at [589, 335] on nav "Manakish Pastries pizza Over Sacks" at bounding box center [756, 406] width 358 height 151
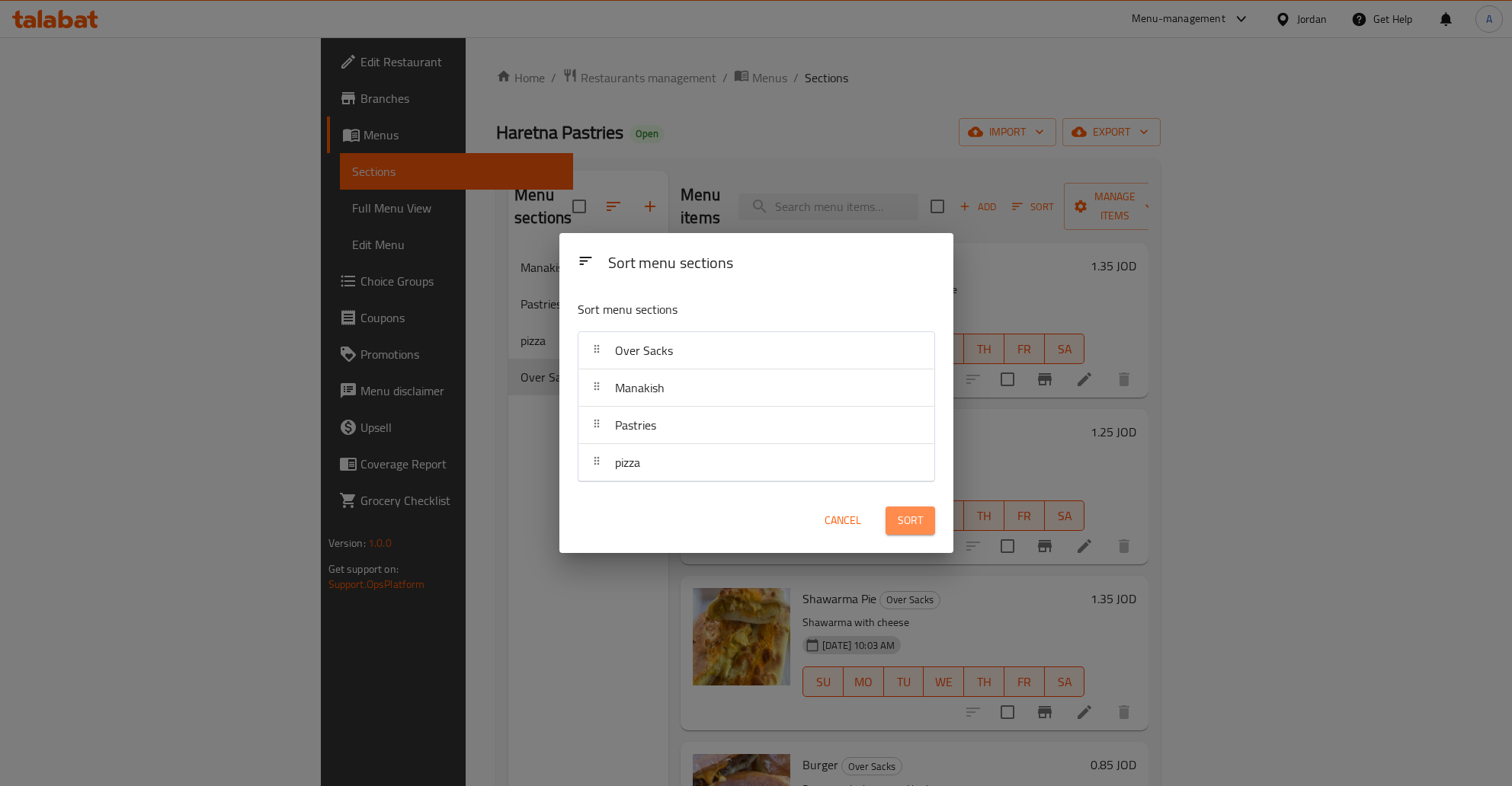
click at [928, 522] on button "Sort" at bounding box center [910, 521] width 49 height 28
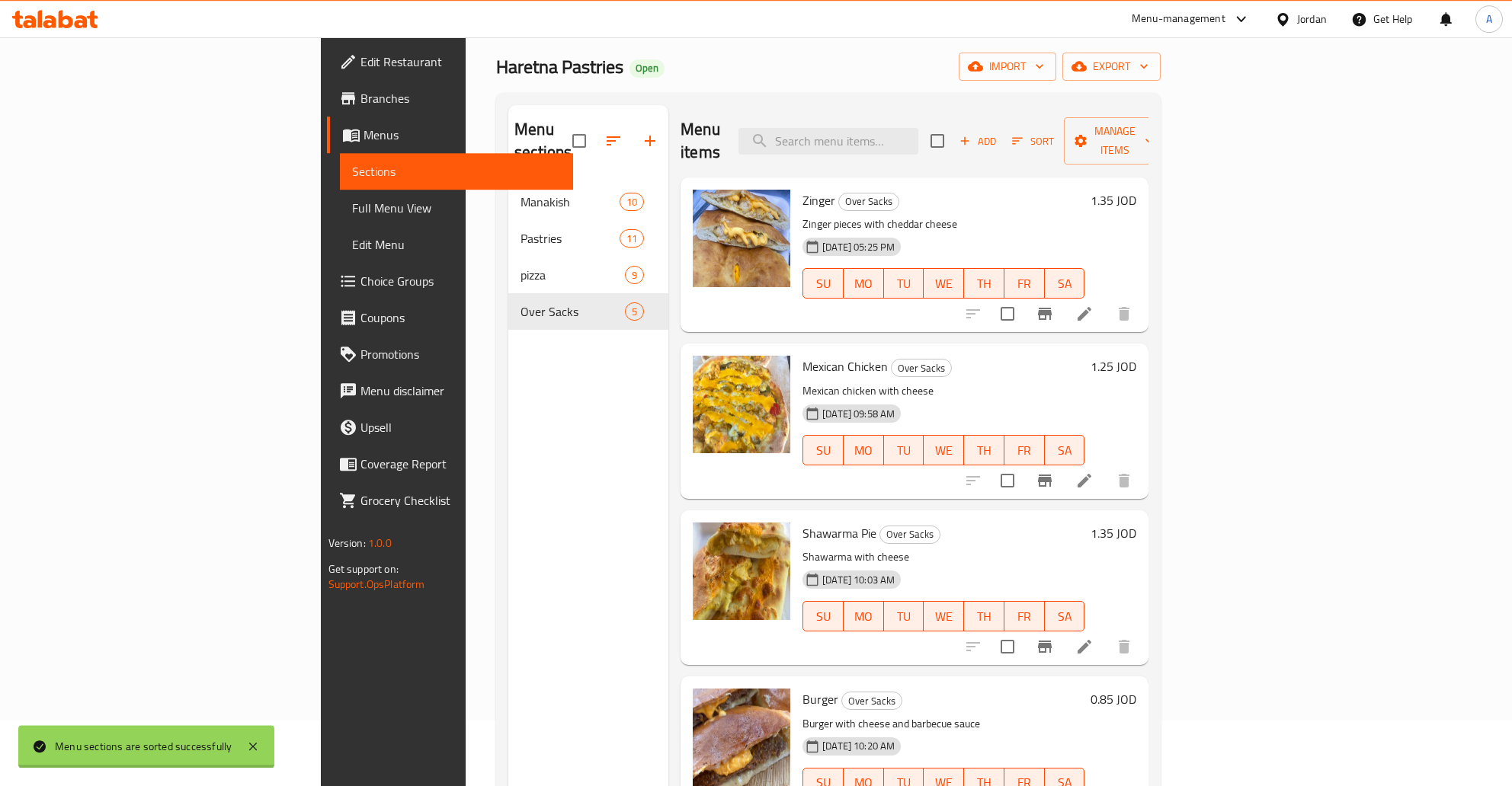
scroll to position [160, 0]
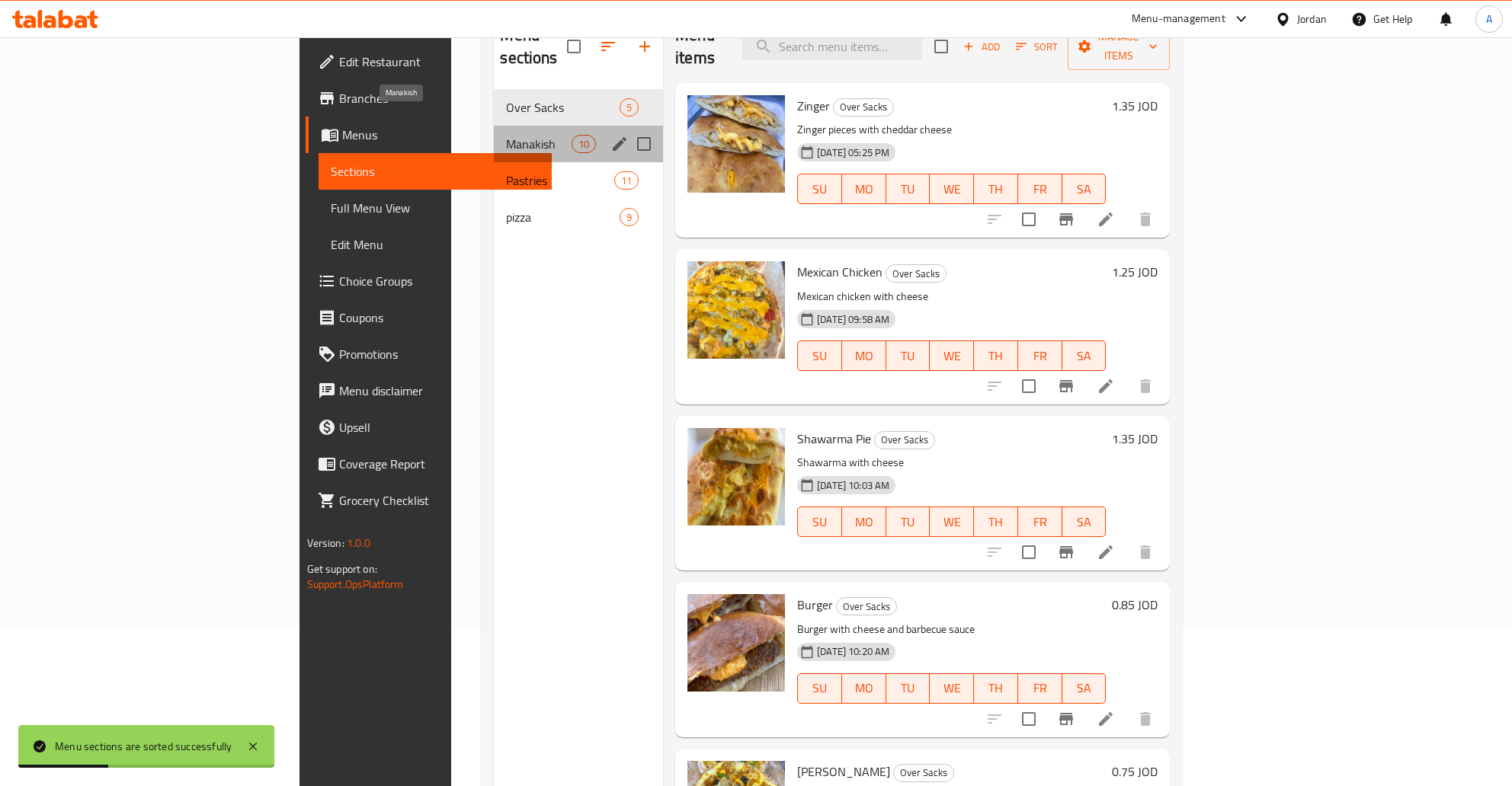
click at [506, 135] on span "Manakish" at bounding box center [538, 144] width 65 height 18
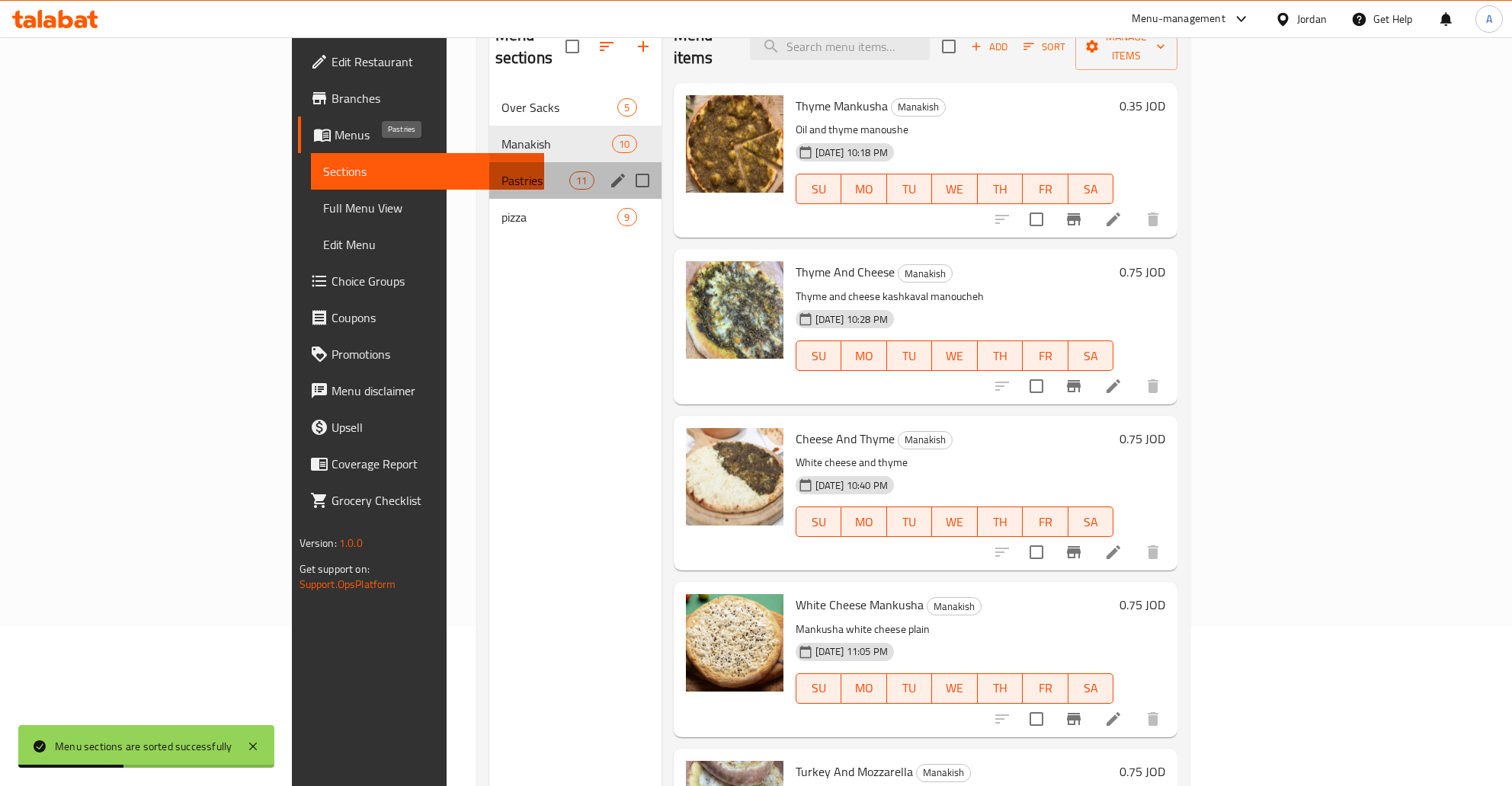
click at [502, 171] on span "Pastries" at bounding box center [536, 180] width 68 height 18
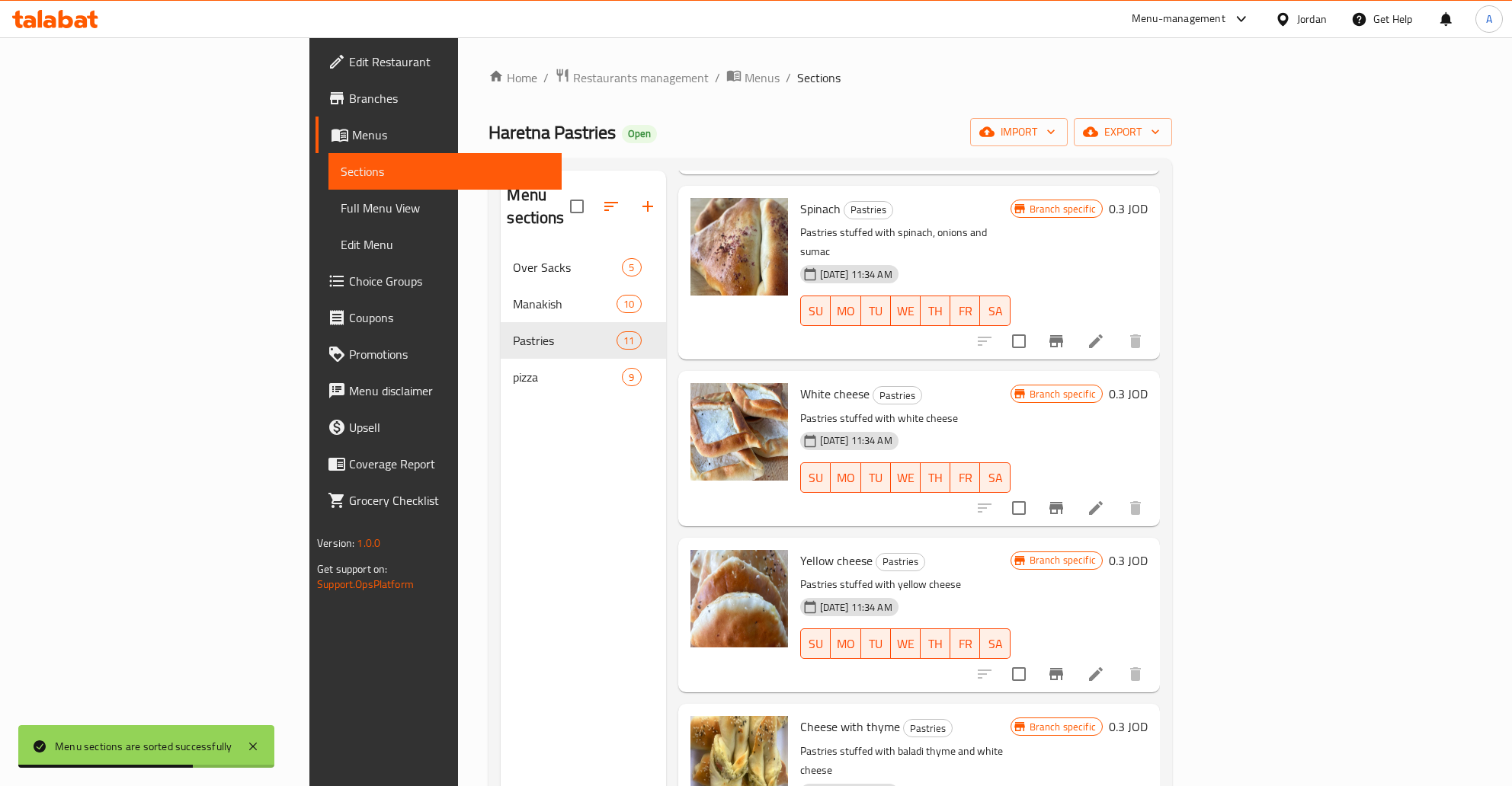
scroll to position [859, 0]
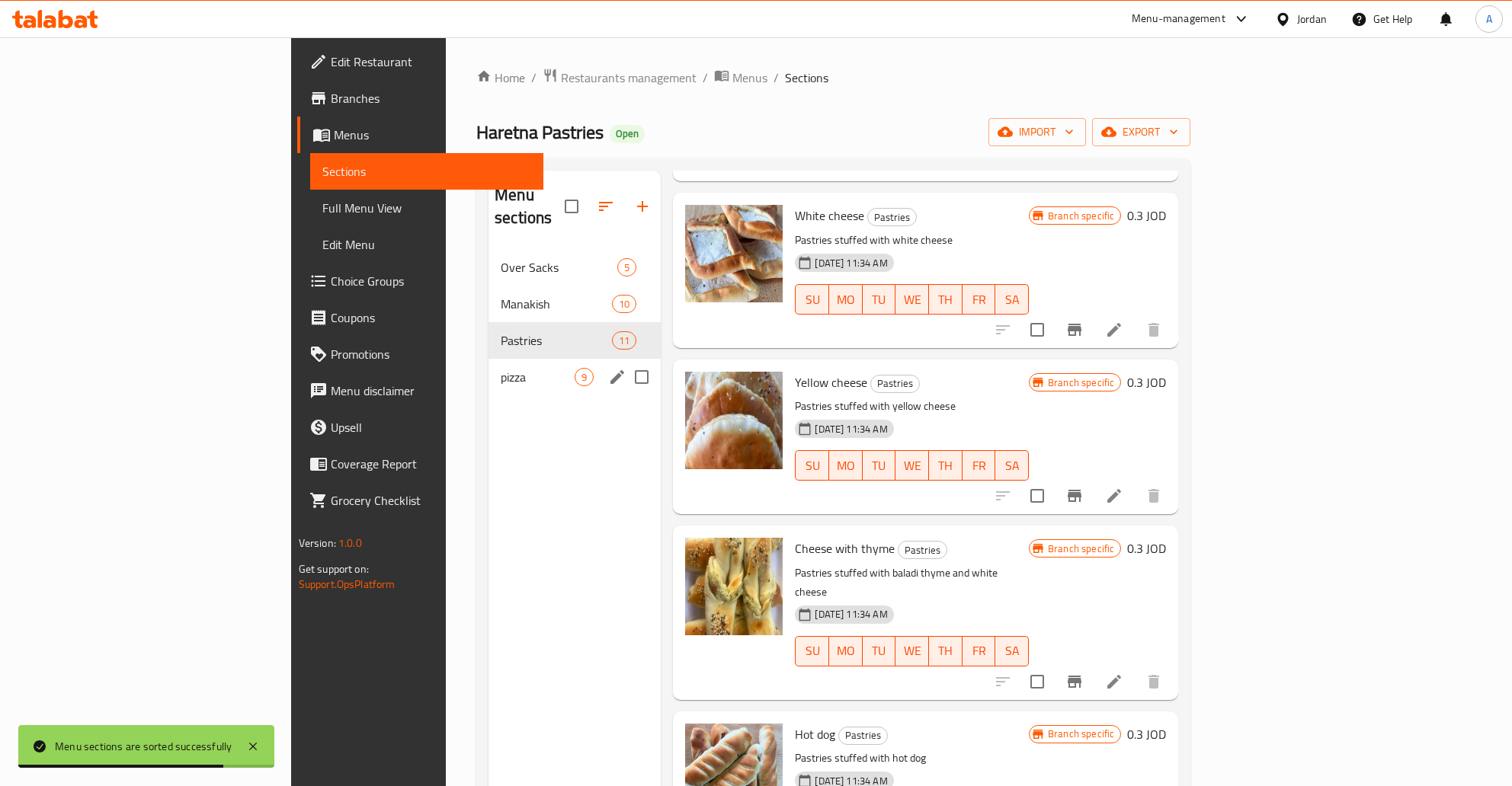
click at [501, 368] on span "pizza" at bounding box center [538, 377] width 74 height 18
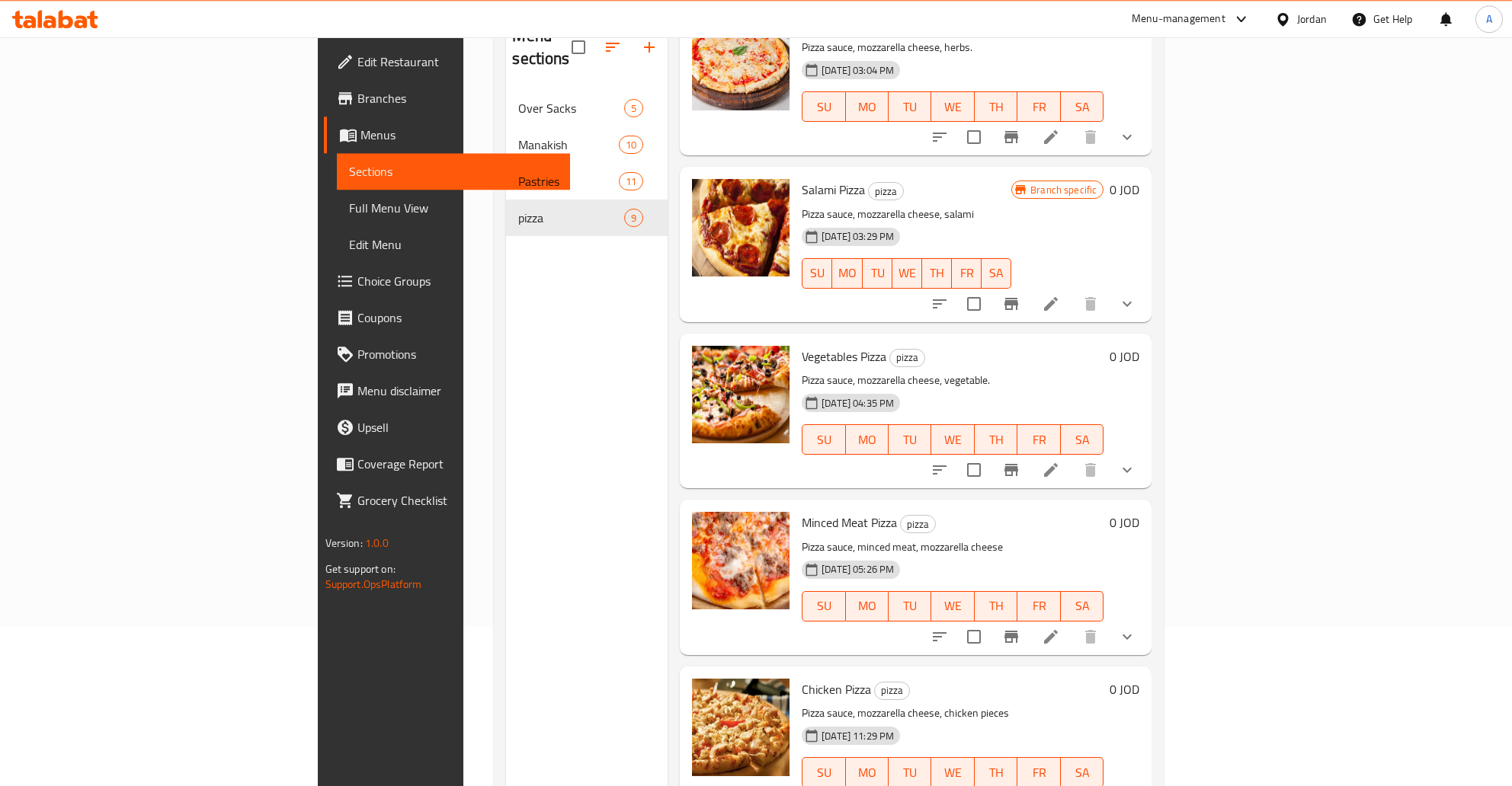
scroll to position [213, 0]
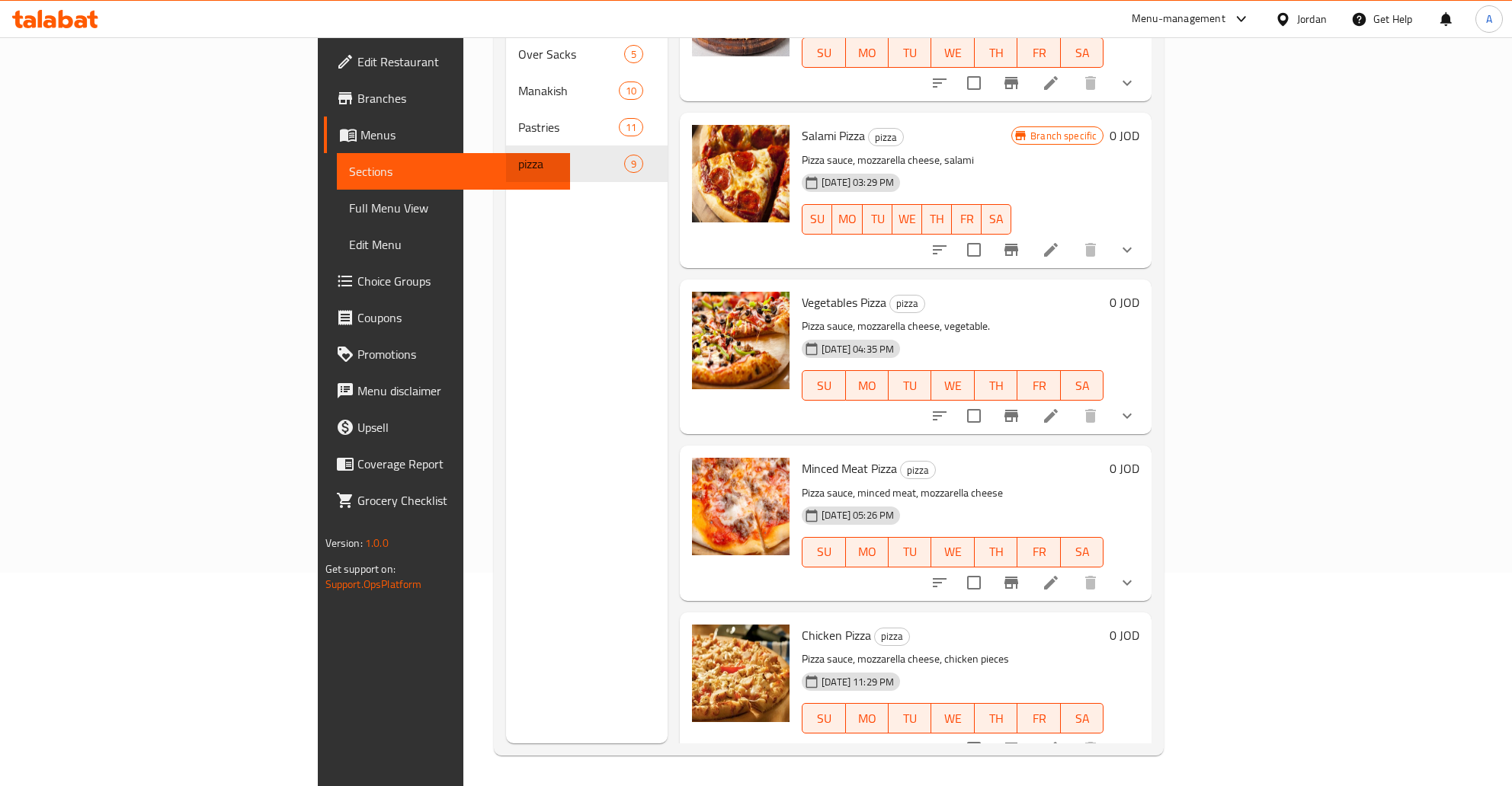
click at [1101, 458] on h6 "Minced Meat Pizza pizza" at bounding box center [953, 469] width 302 height 21
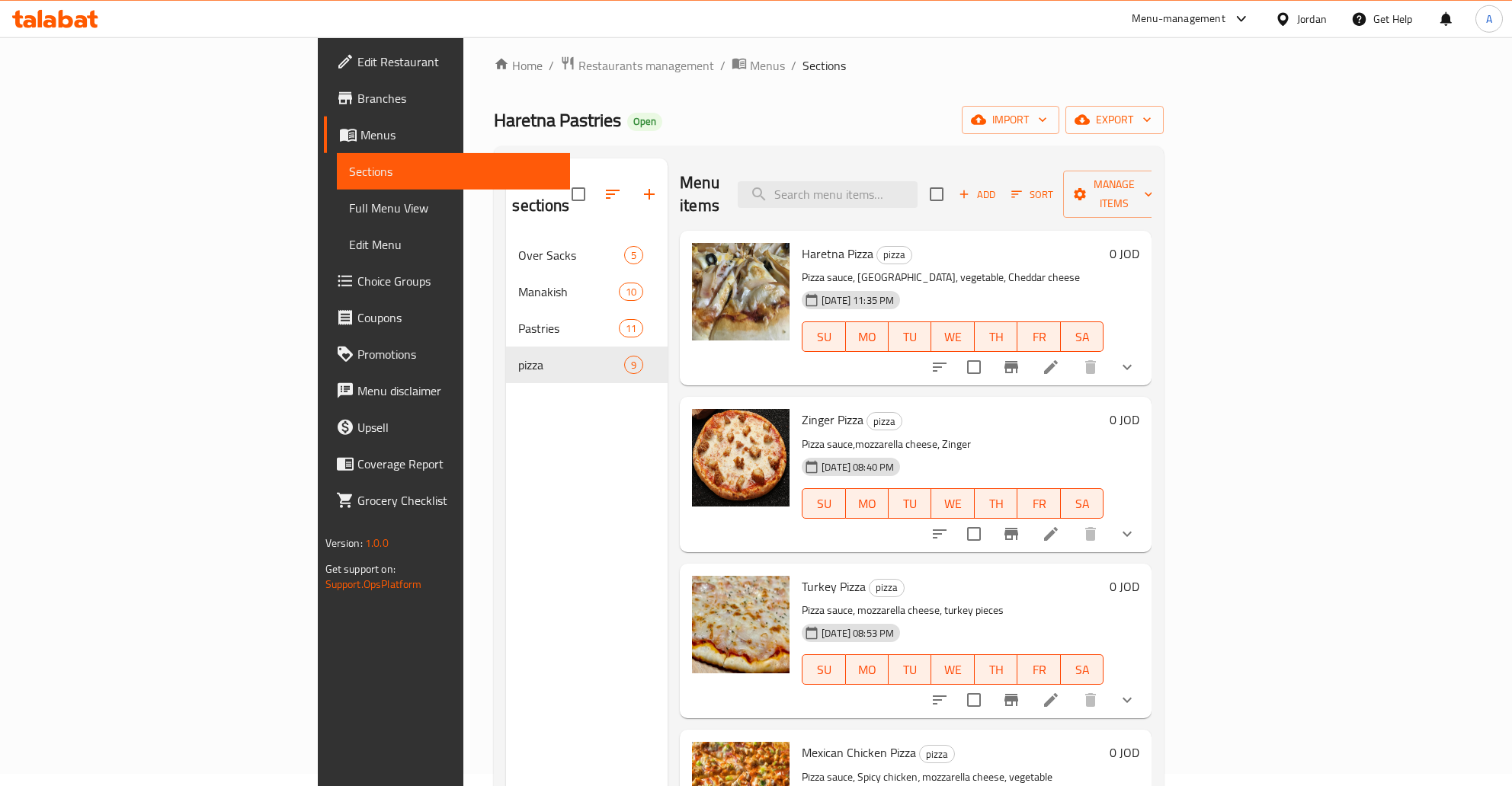
scroll to position [0, 0]
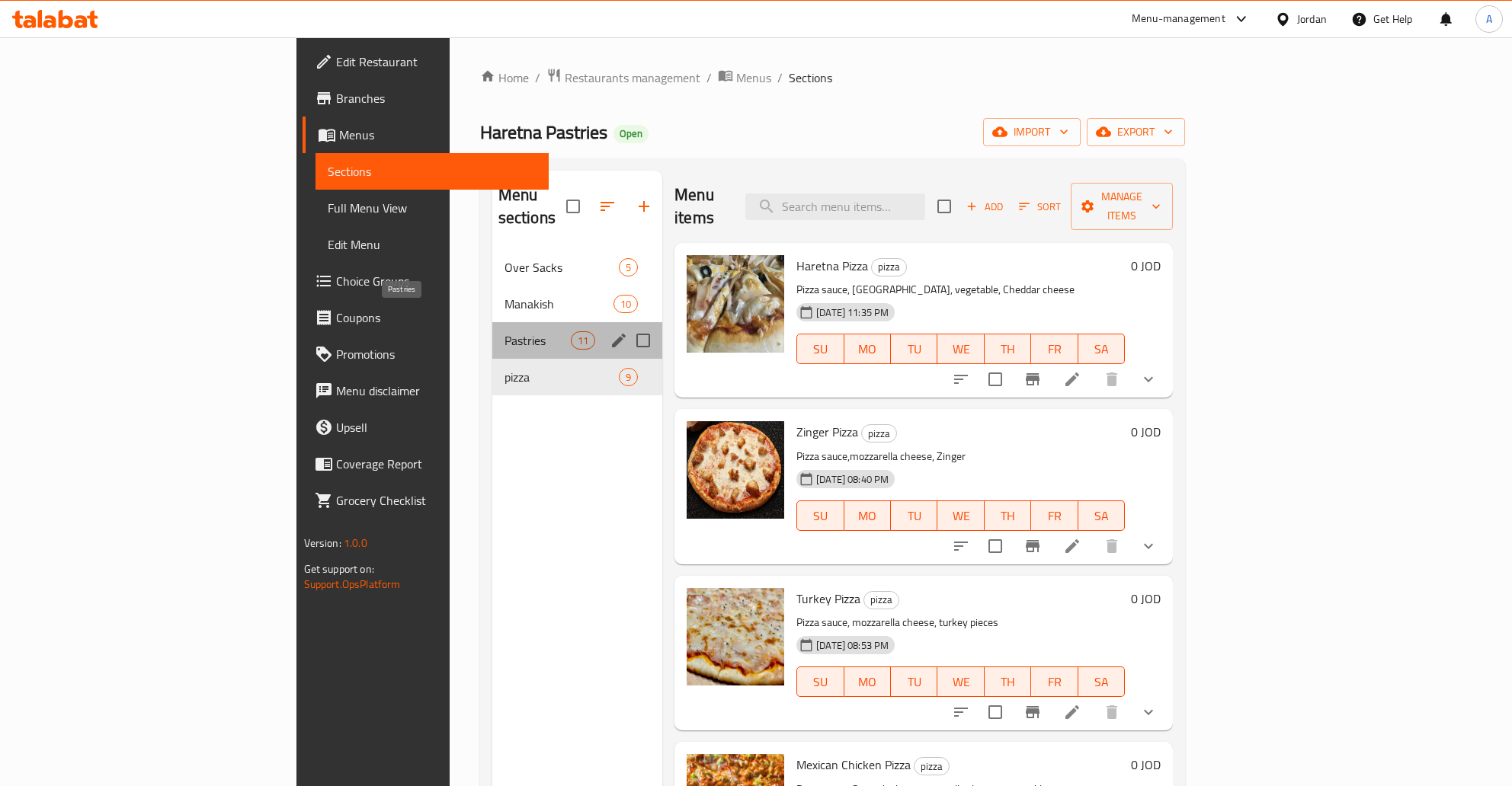
click at [504, 331] on span "Pastries" at bounding box center [537, 340] width 66 height 18
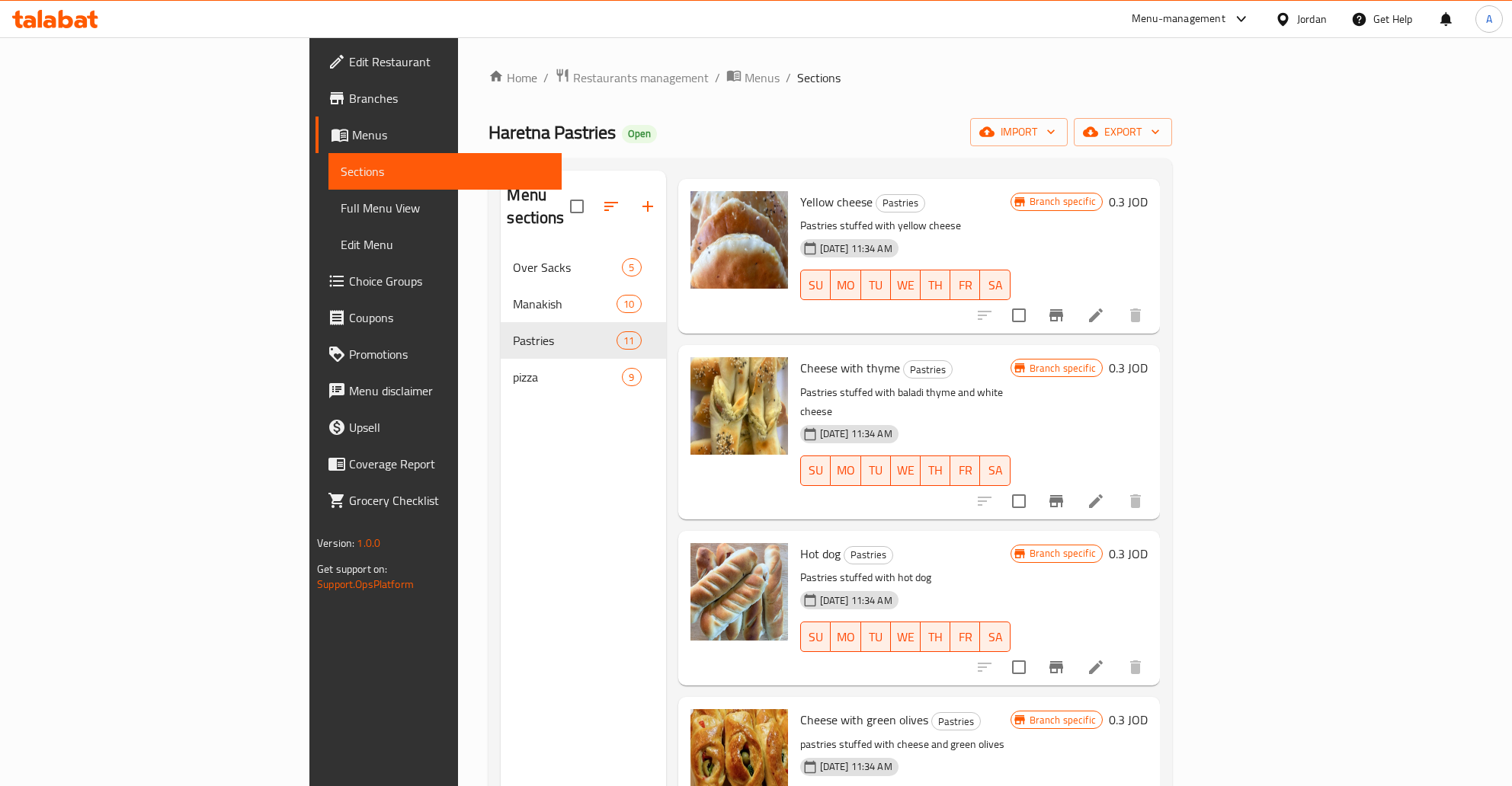
scroll to position [213, 0]
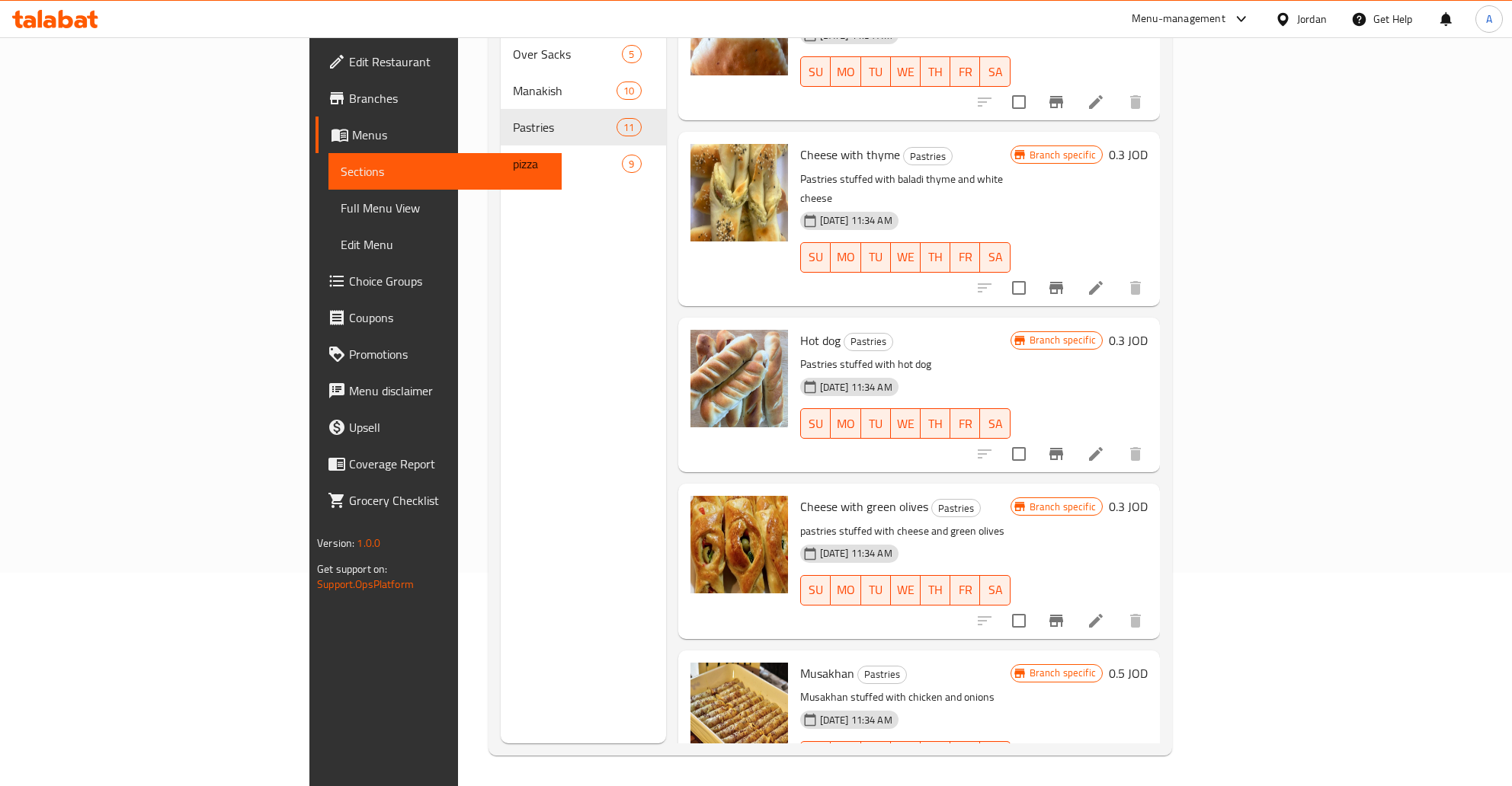
click at [1074, 769] on button "Branch-specific-item" at bounding box center [1056, 787] width 36 height 36
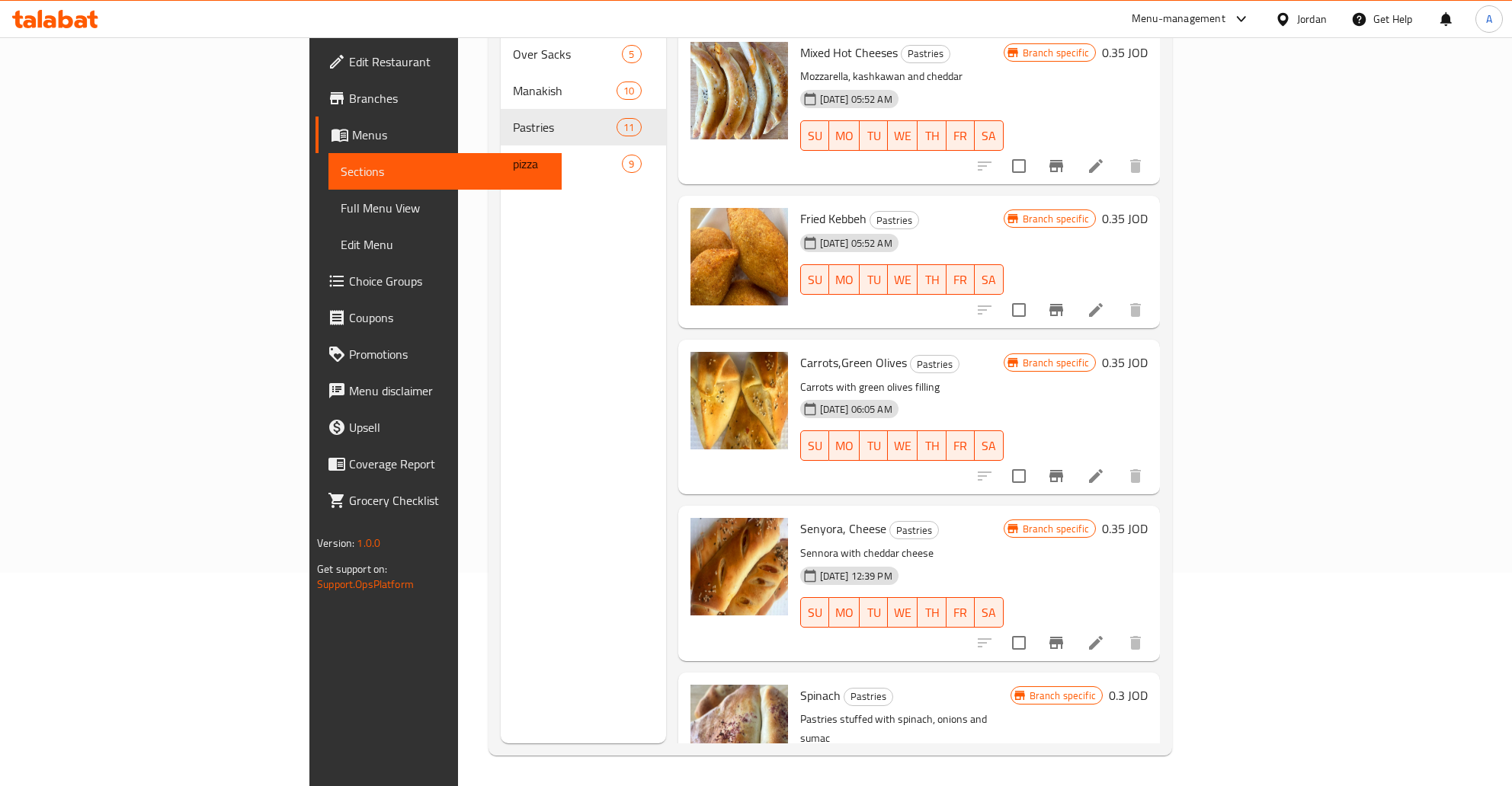
scroll to position [0, 0]
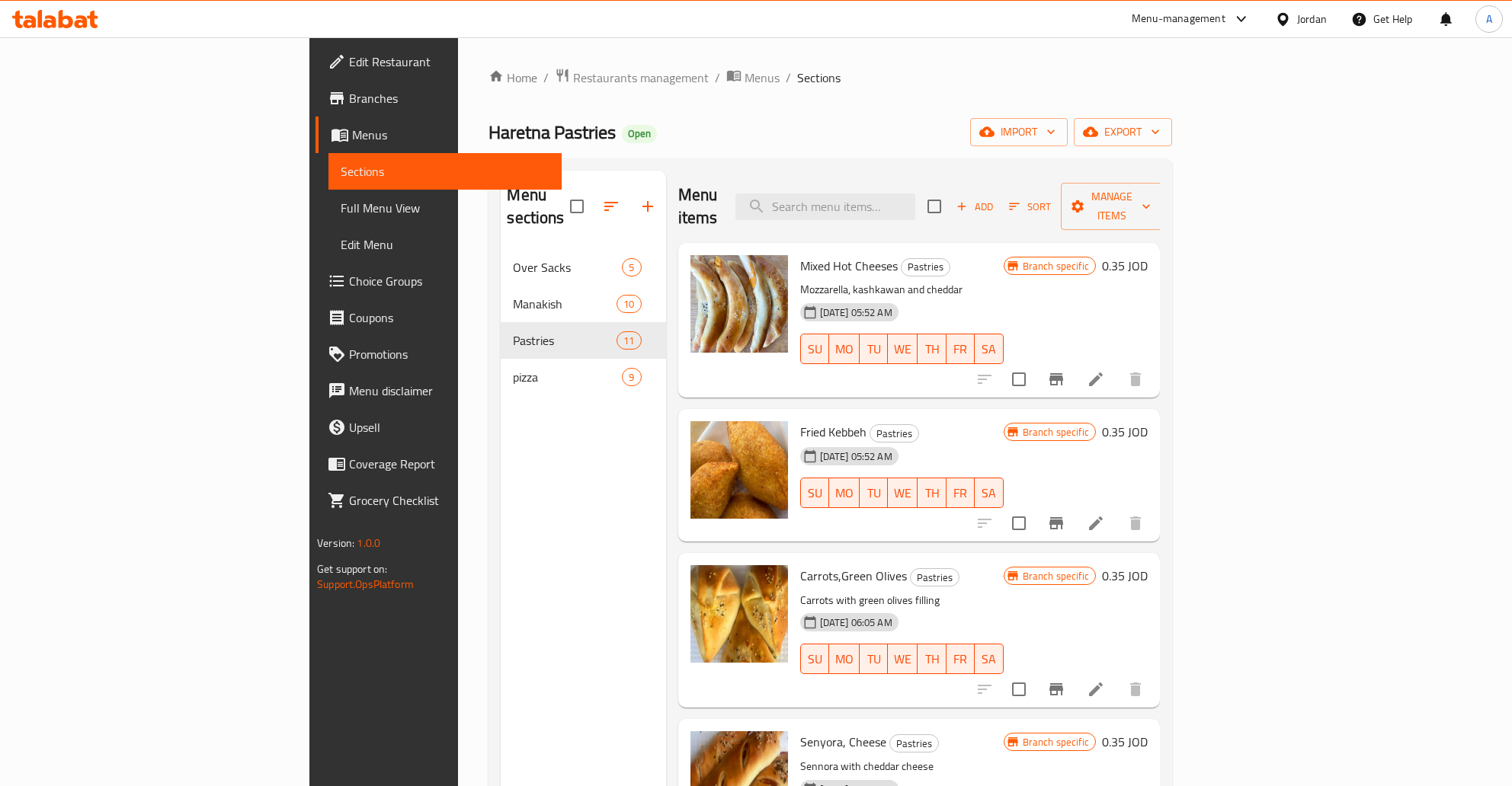
click at [1074, 361] on button "Branch-specific-item" at bounding box center [1056, 379] width 36 height 36
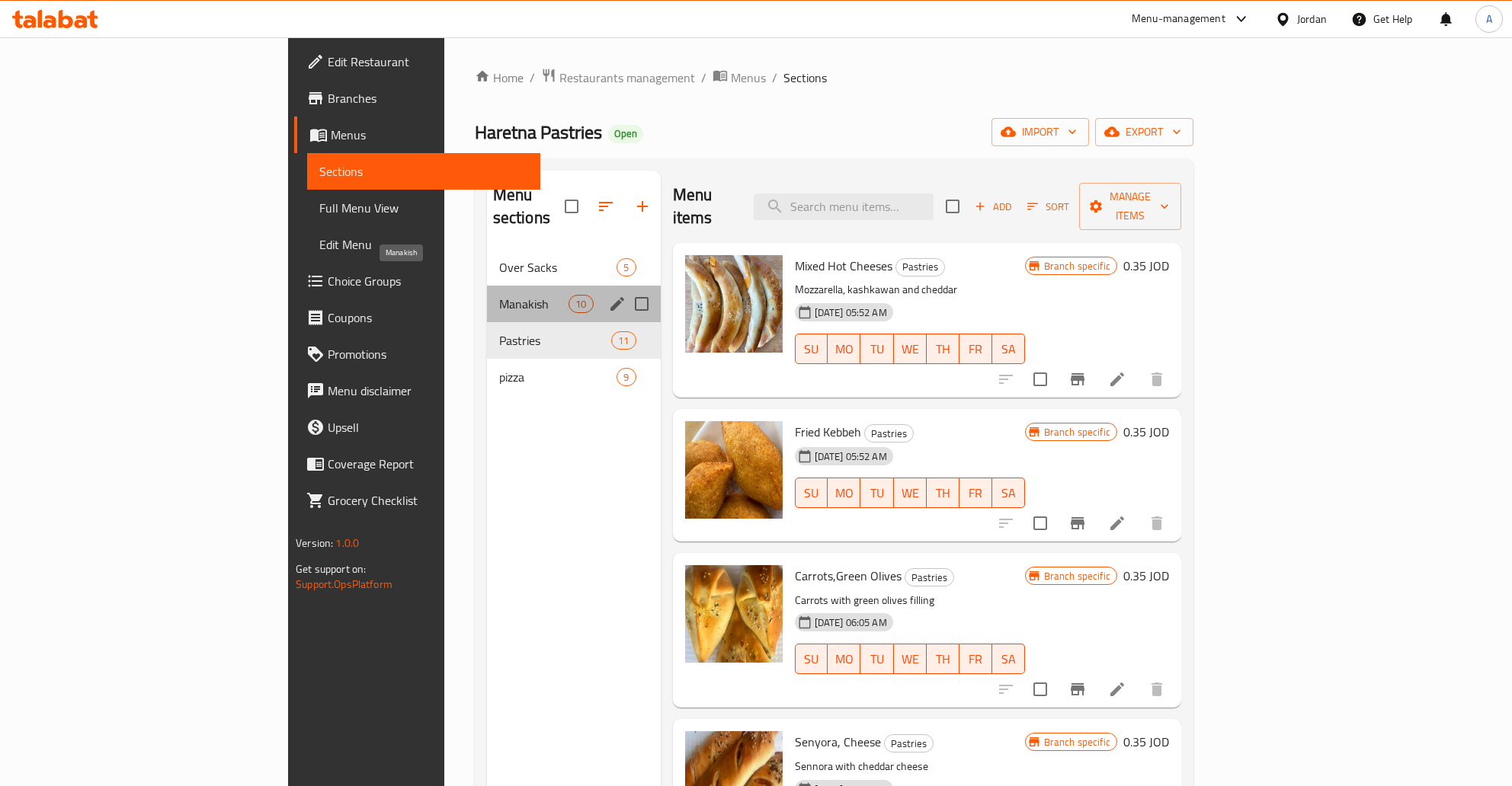
click at [499, 295] on span "Manakish" at bounding box center [534, 304] width 69 height 18
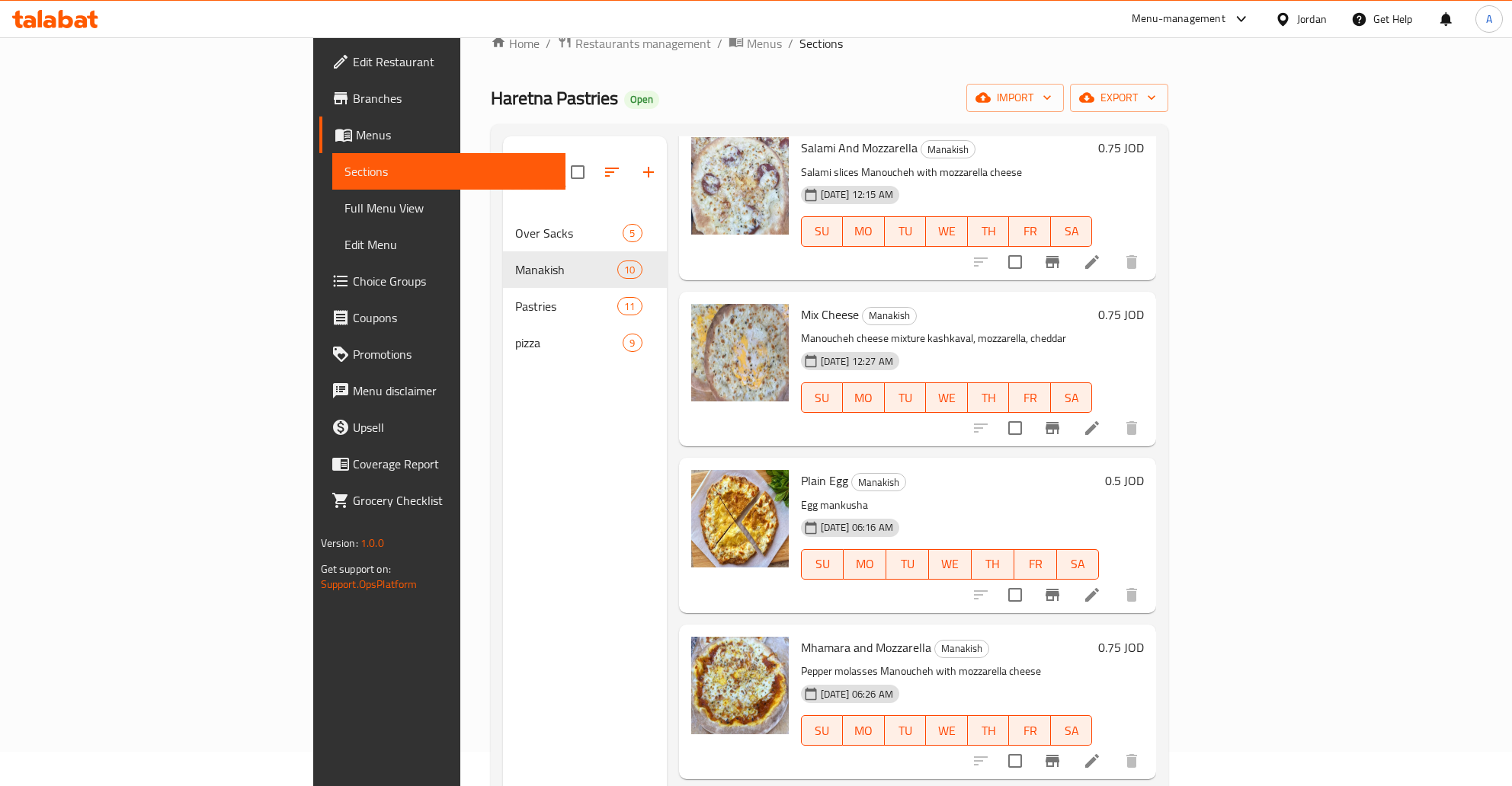
scroll to position [80, 0]
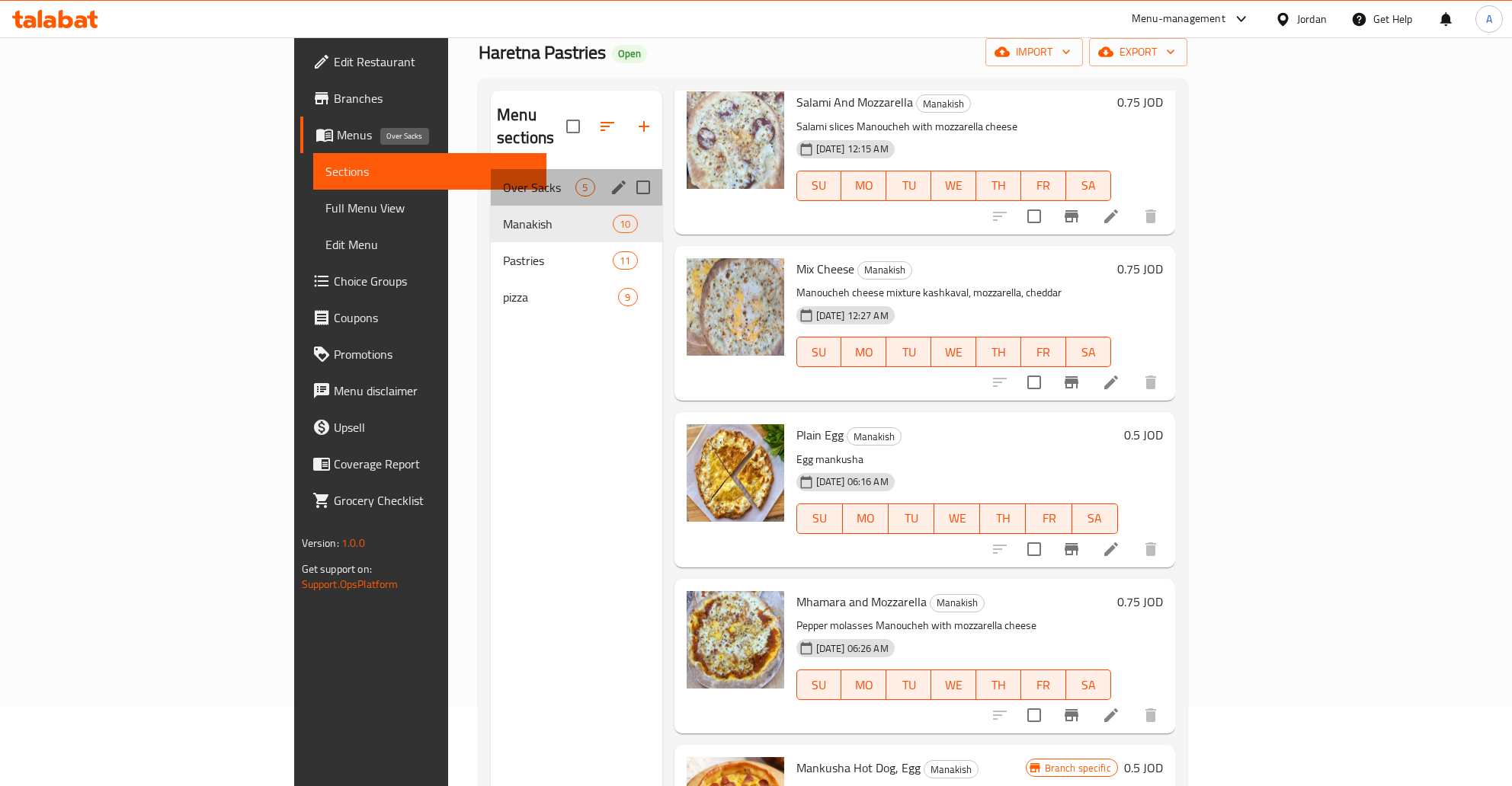
click at [503, 178] on span "Over Sacks" at bounding box center [539, 187] width 73 height 18
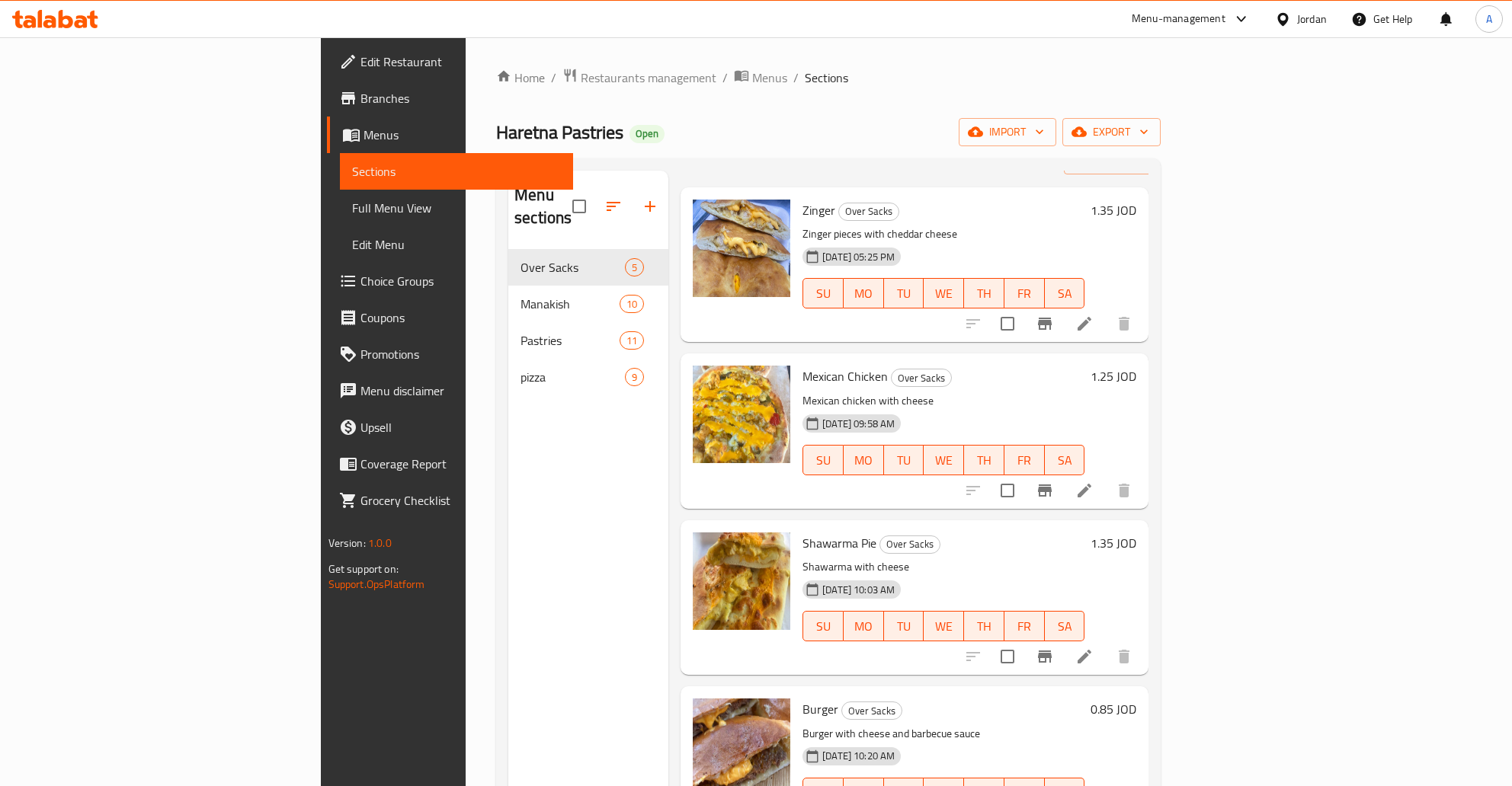
scroll to position [84, 0]
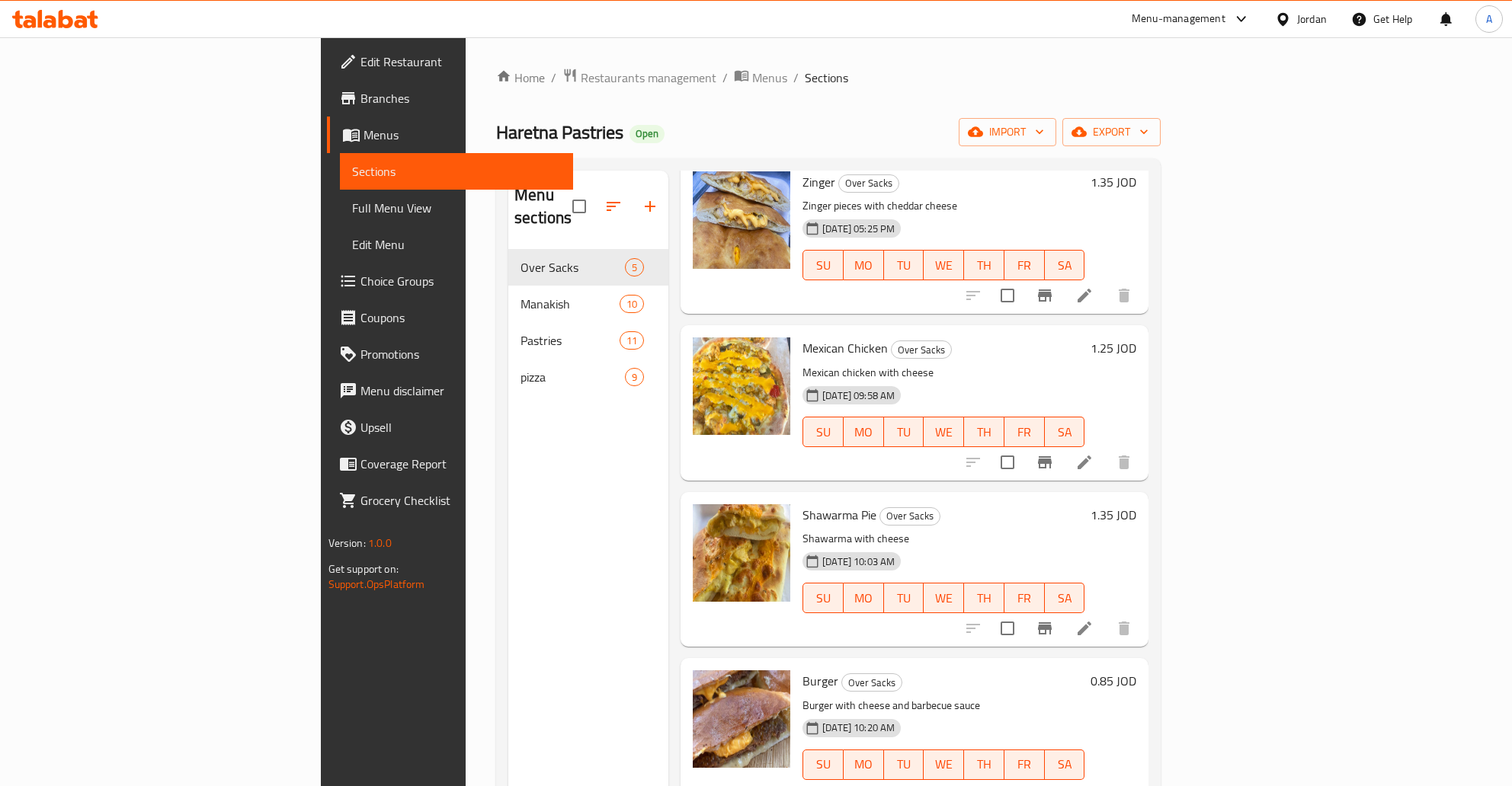
click at [789, 131] on div "Haretna Pastries Open import export" at bounding box center [828, 132] width 664 height 28
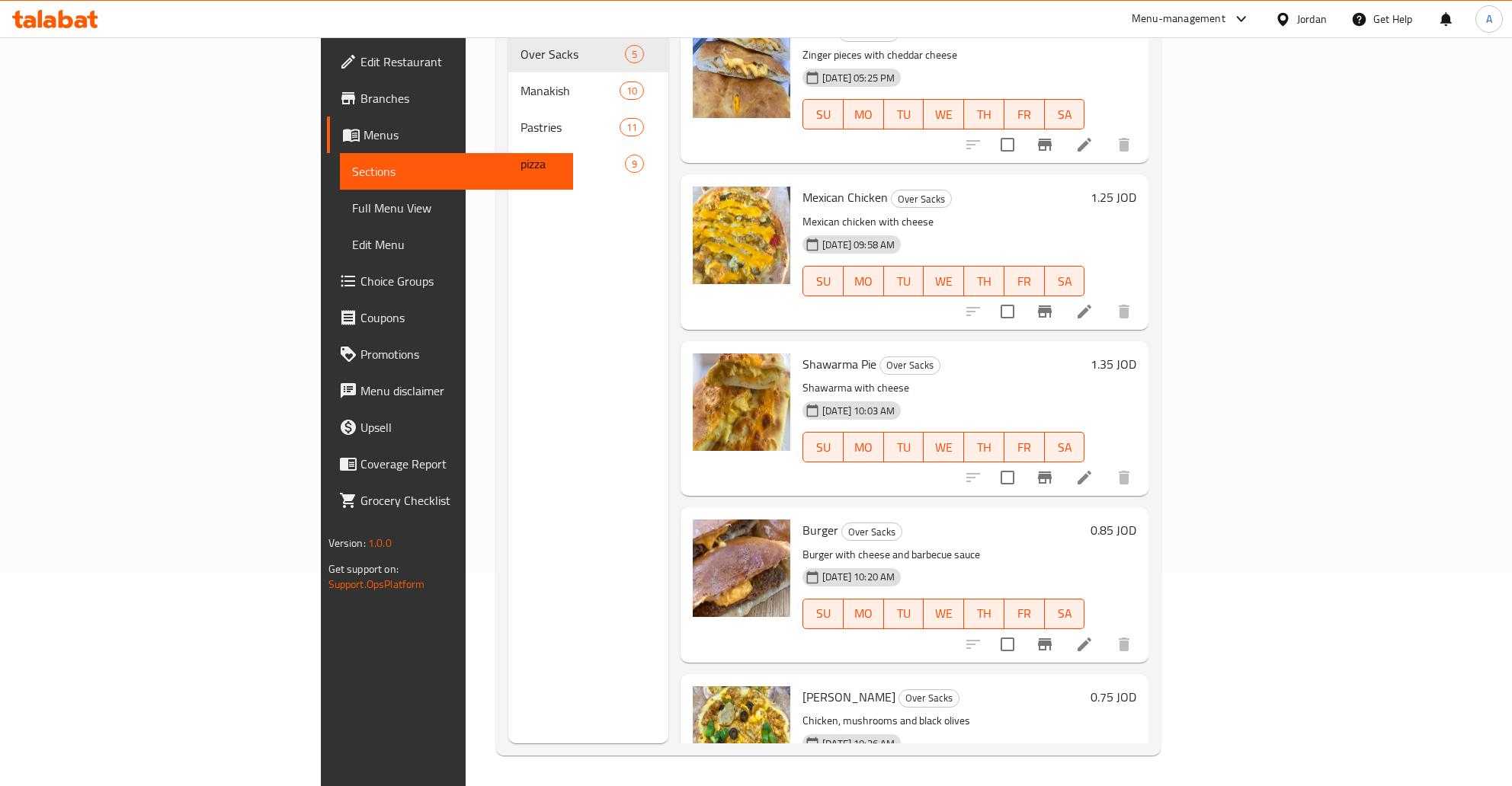
scroll to position [0, 0]
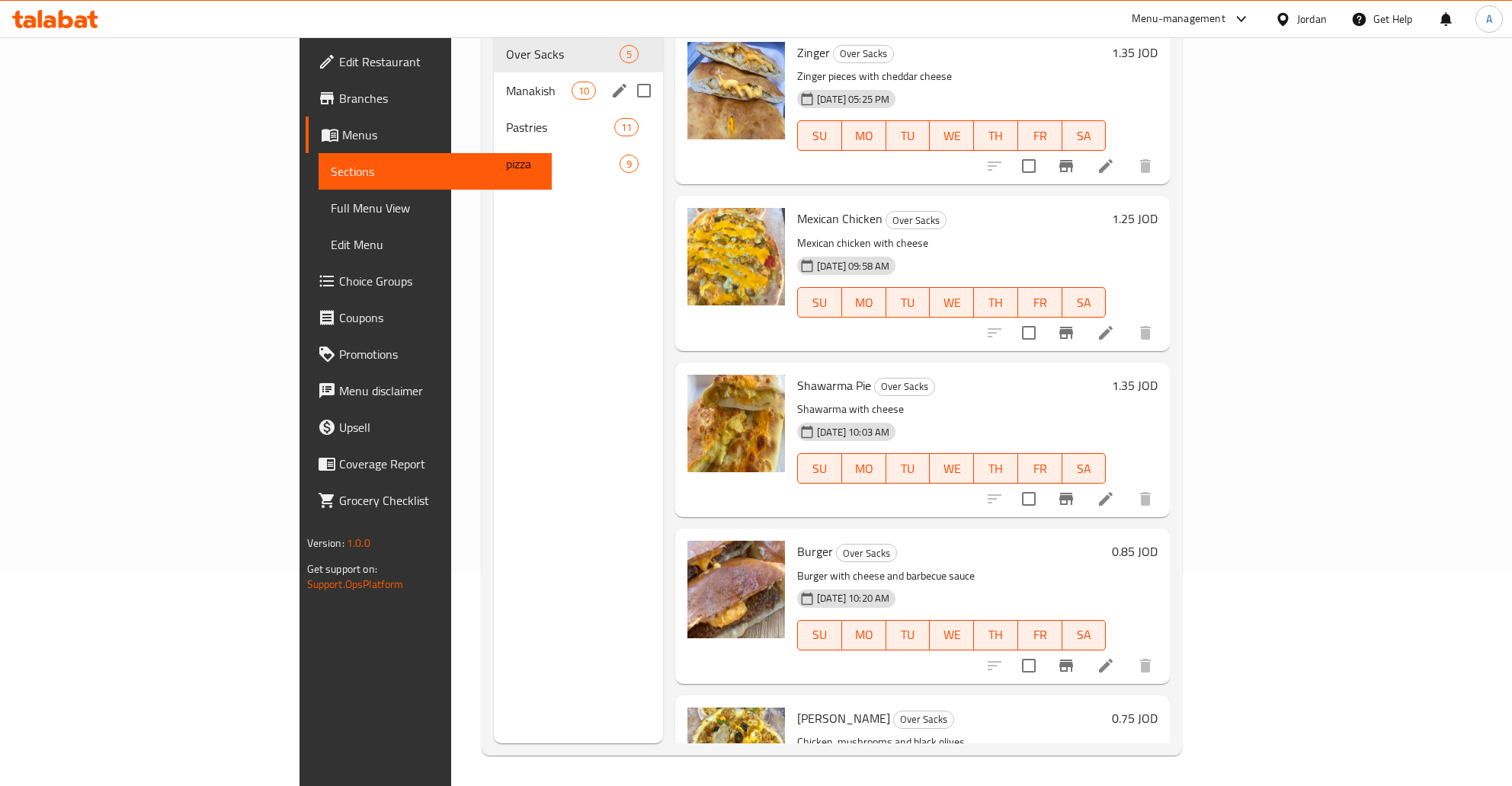
click at [506, 82] on span "Manakish" at bounding box center [538, 91] width 65 height 18
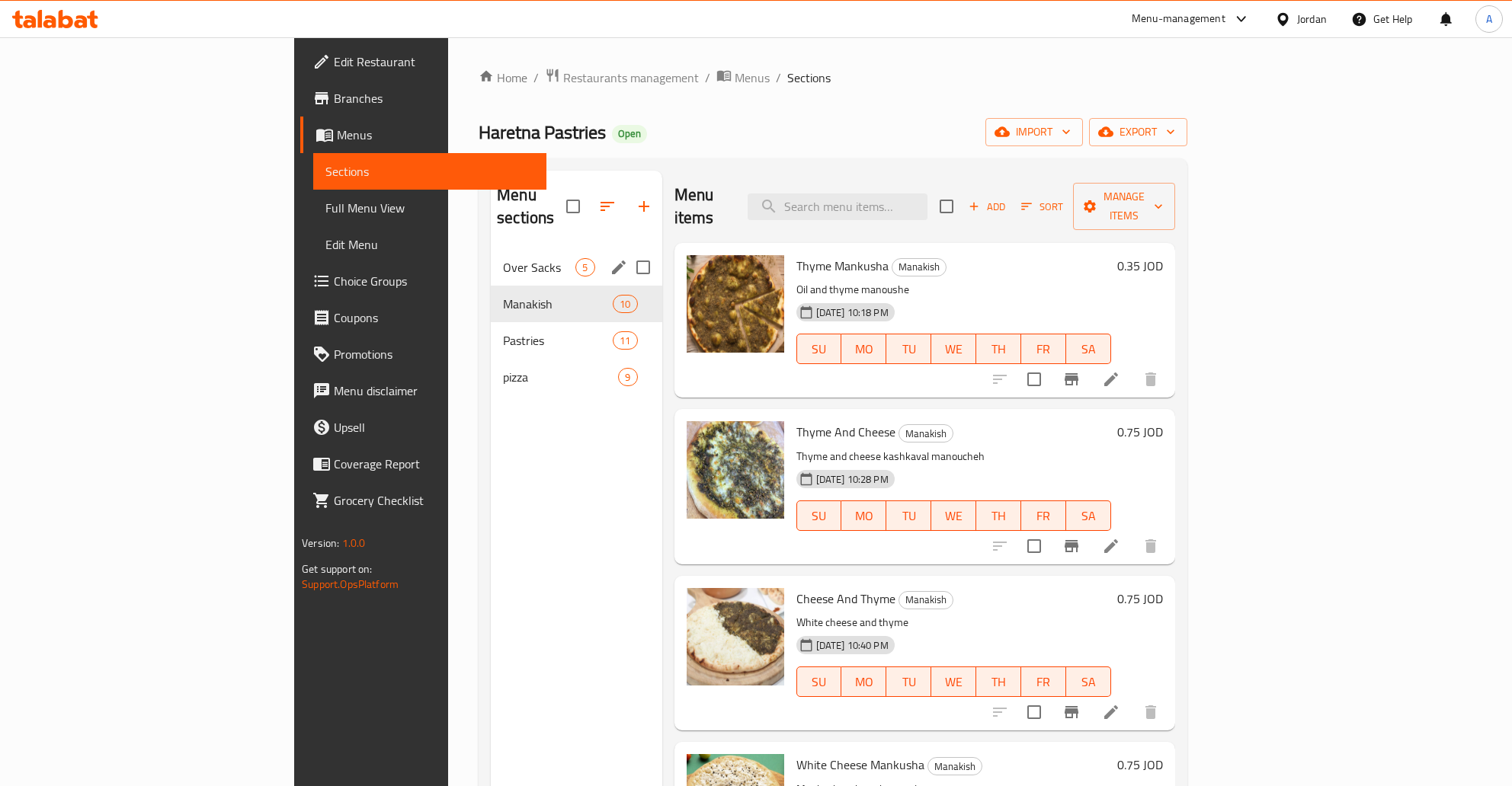
click at [503, 259] on span "Over Sacks" at bounding box center [539, 268] width 73 height 18
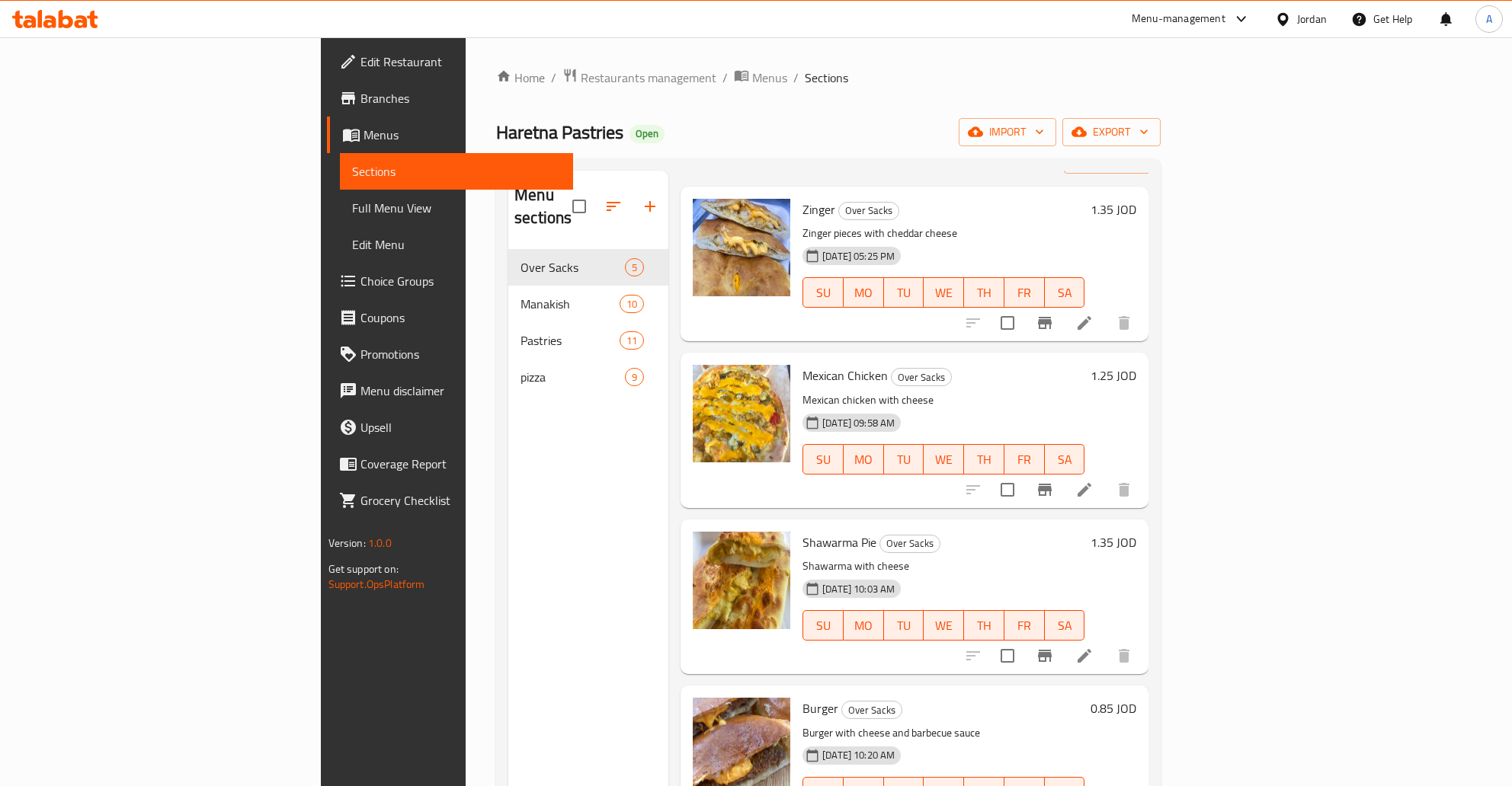
scroll to position [84, 0]
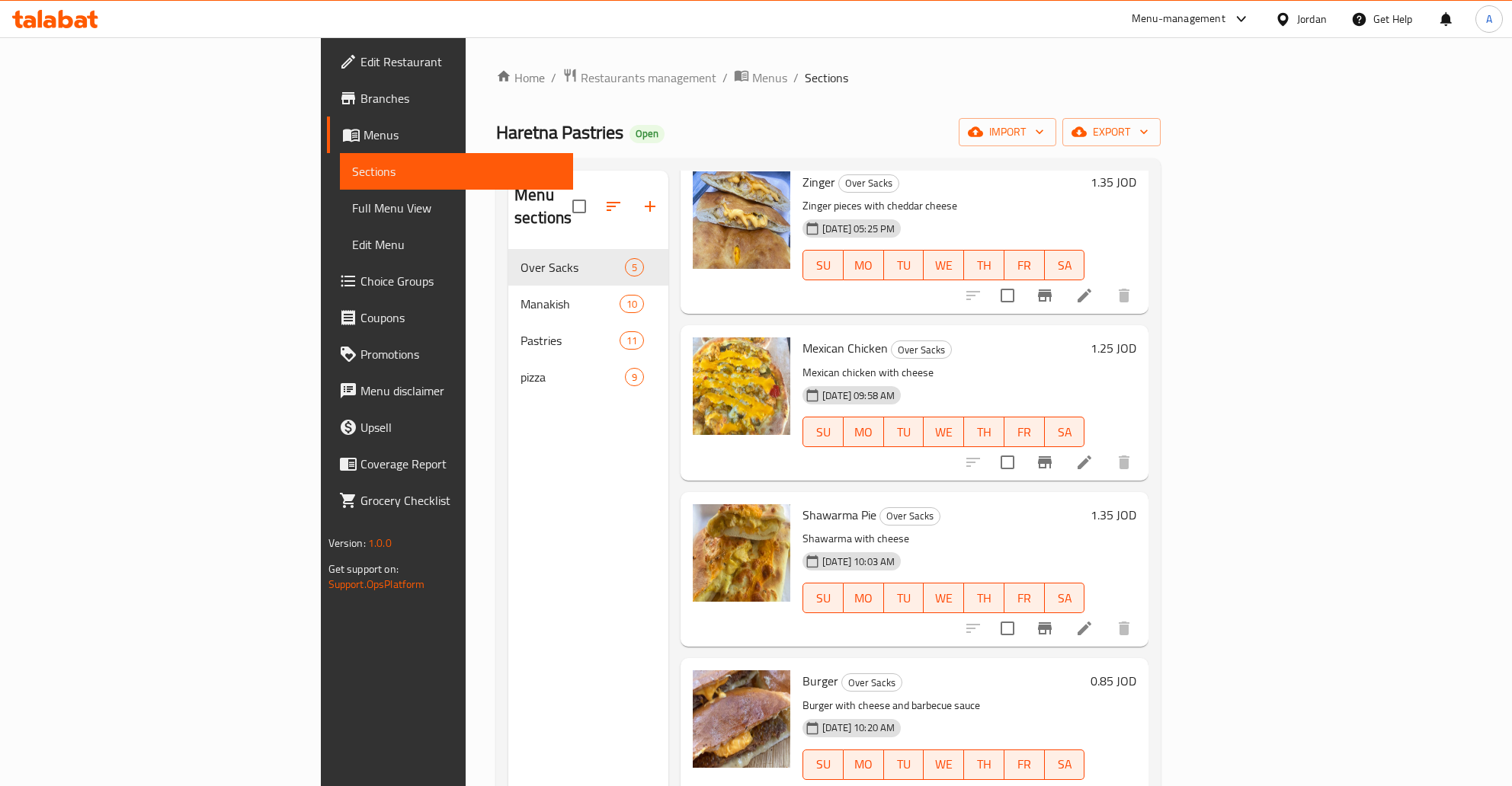
click at [1090, 213] on div "[DATE] 05:25 PM SU MO TU WE TH FR SA" at bounding box center [943, 255] width 294 height 82
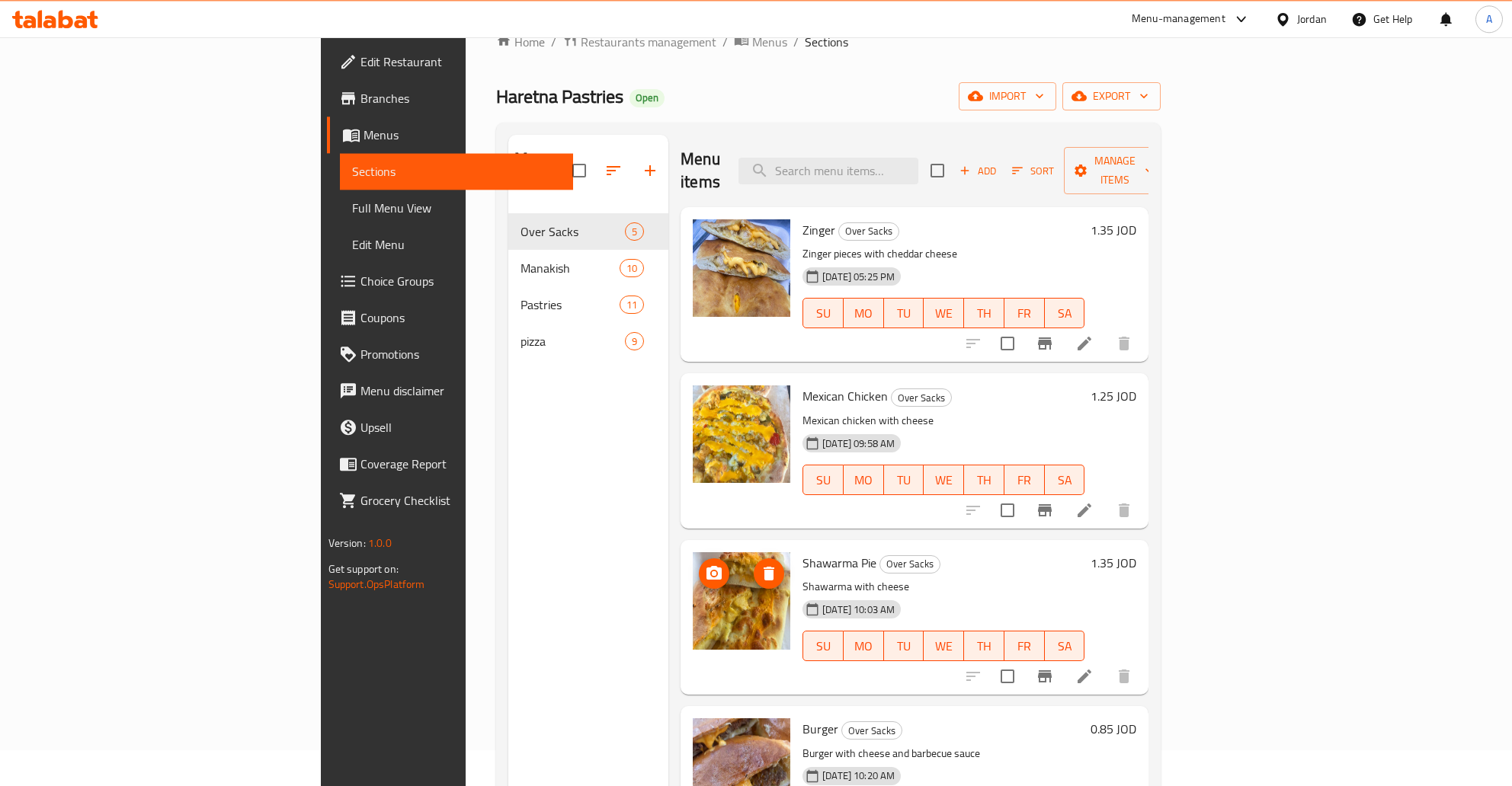
scroll to position [0, 0]
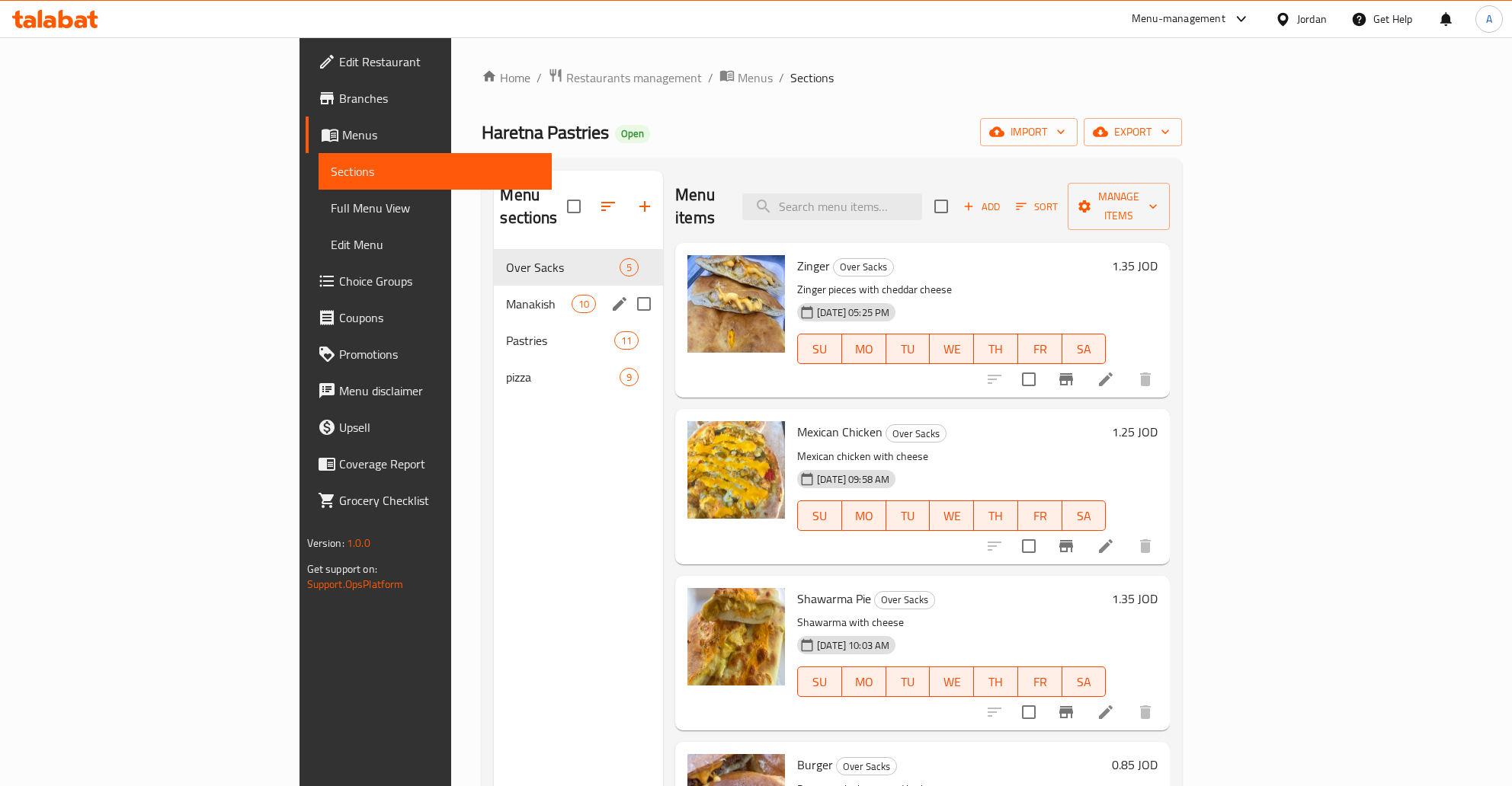
click at [506, 295] on span "Manakish" at bounding box center [538, 304] width 65 height 18
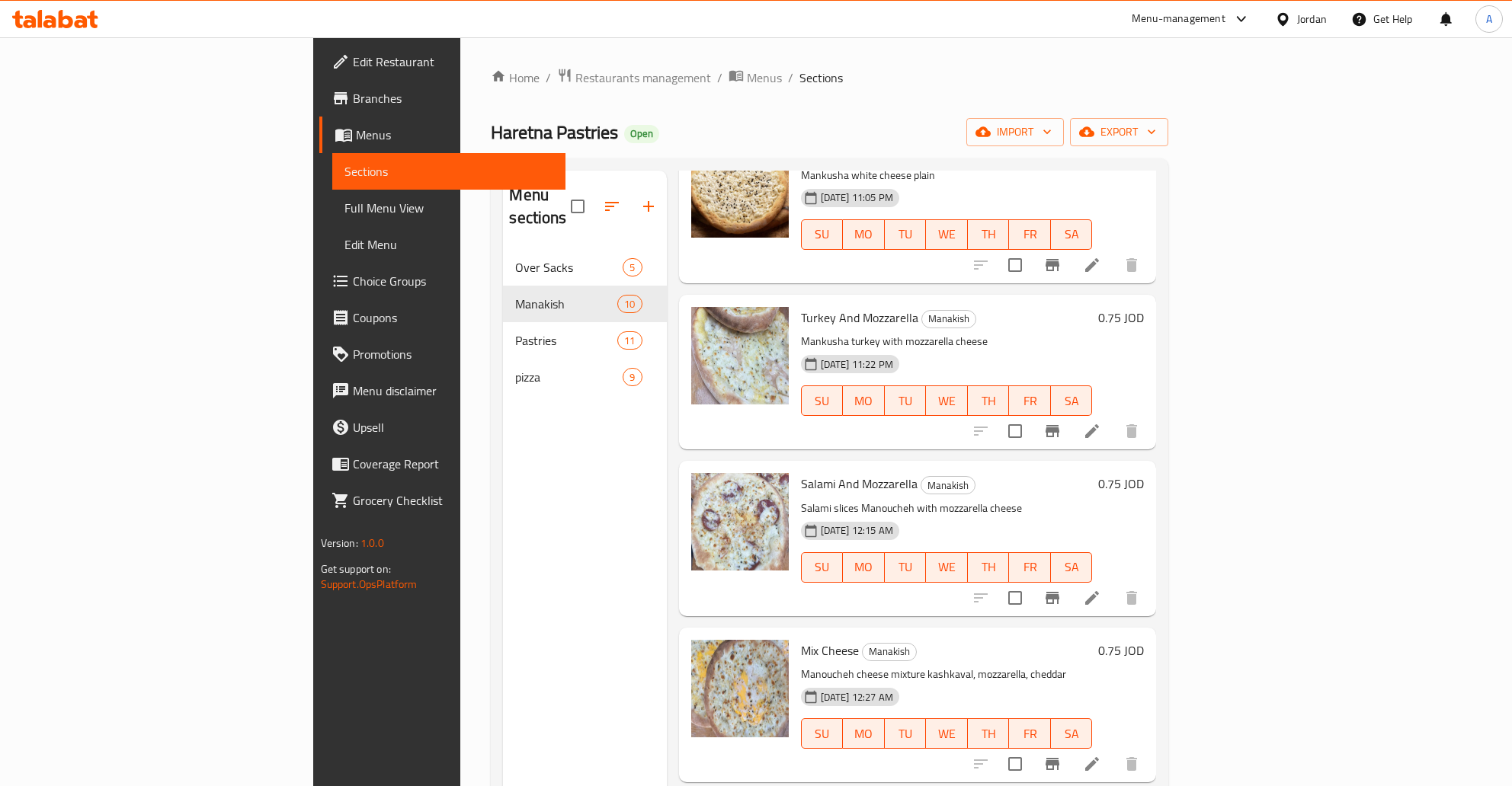
scroll to position [737, 0]
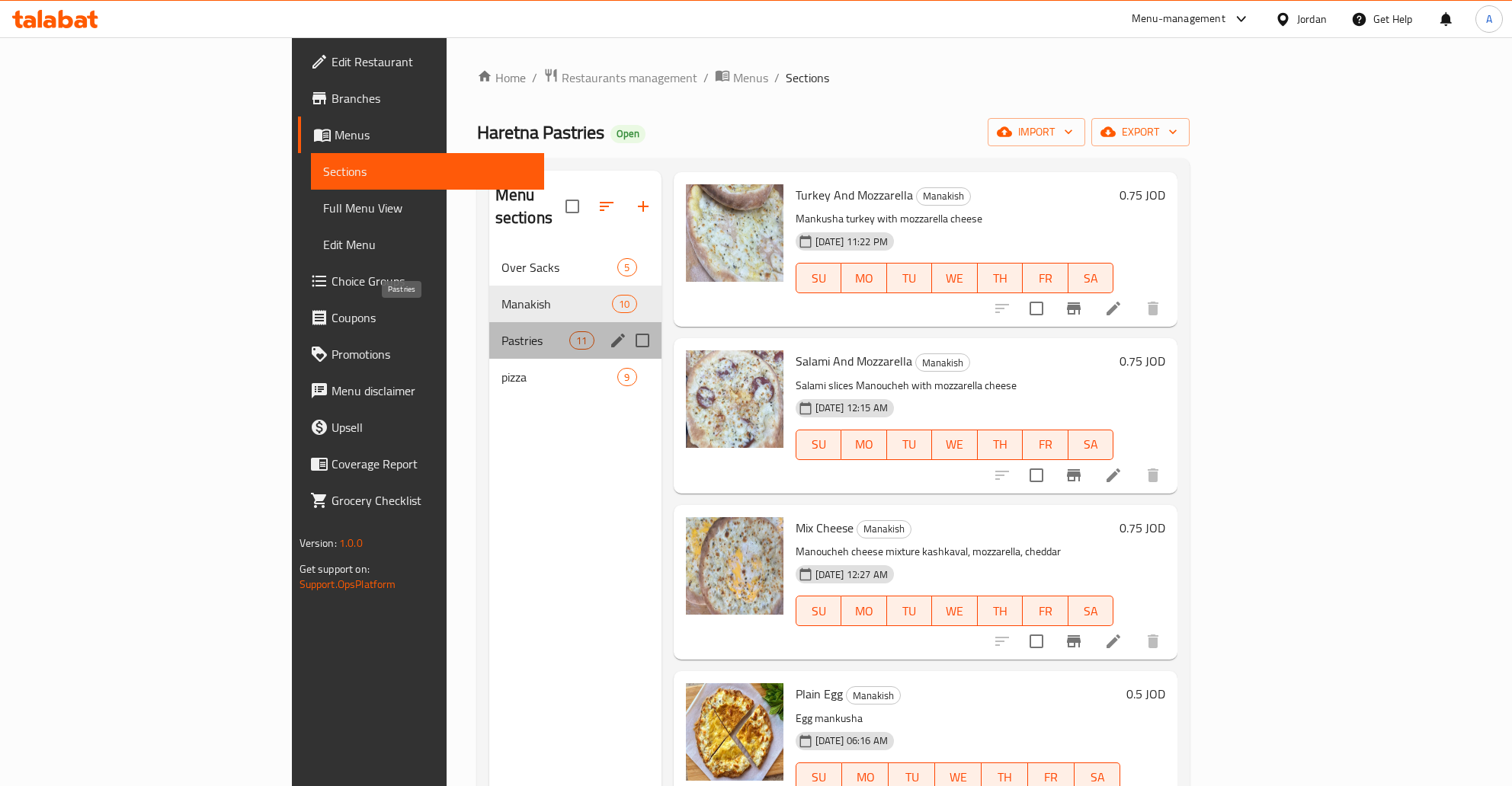
click at [502, 331] on span "Pastries" at bounding box center [536, 340] width 68 height 18
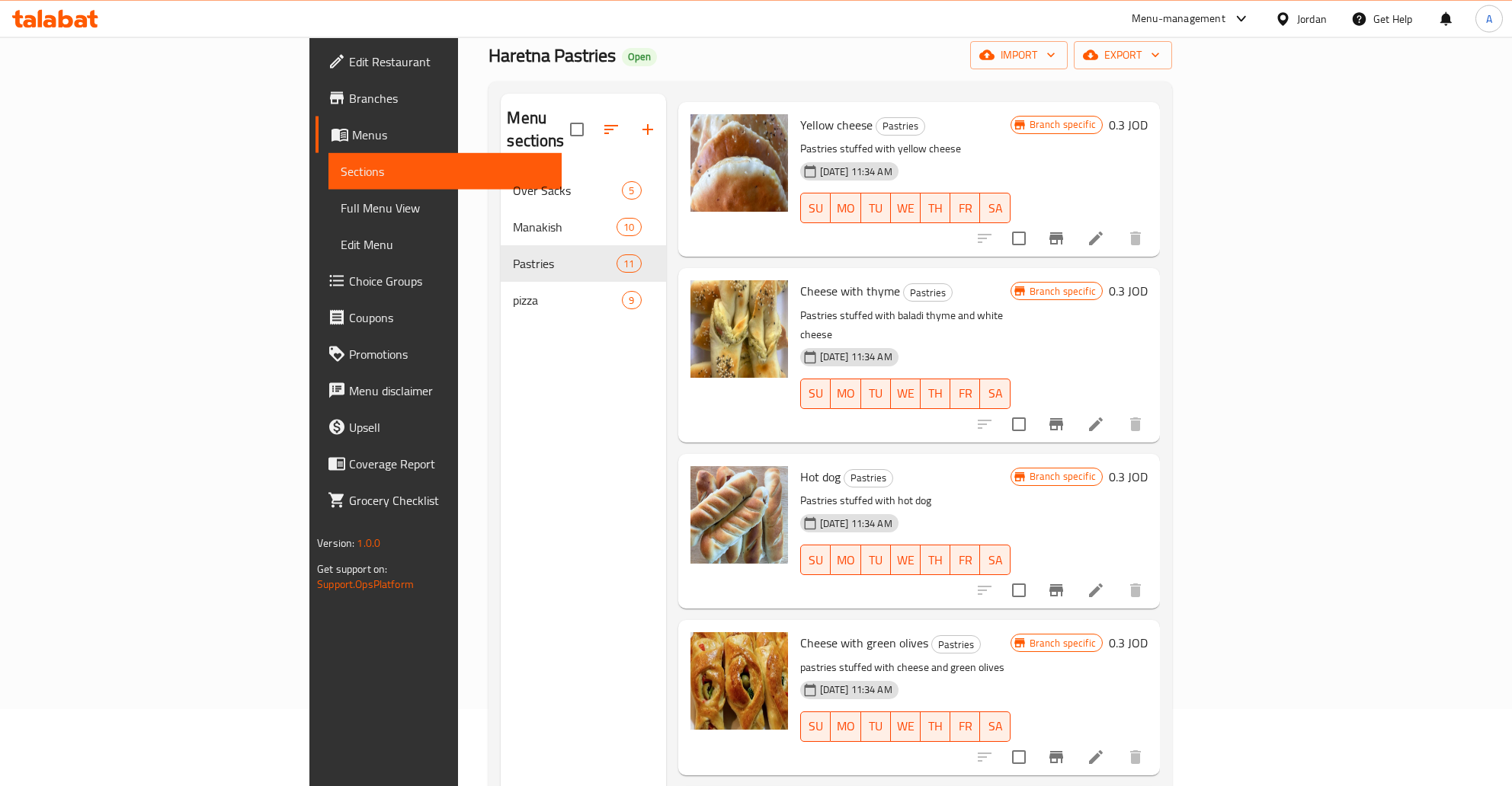
scroll to position [53, 0]
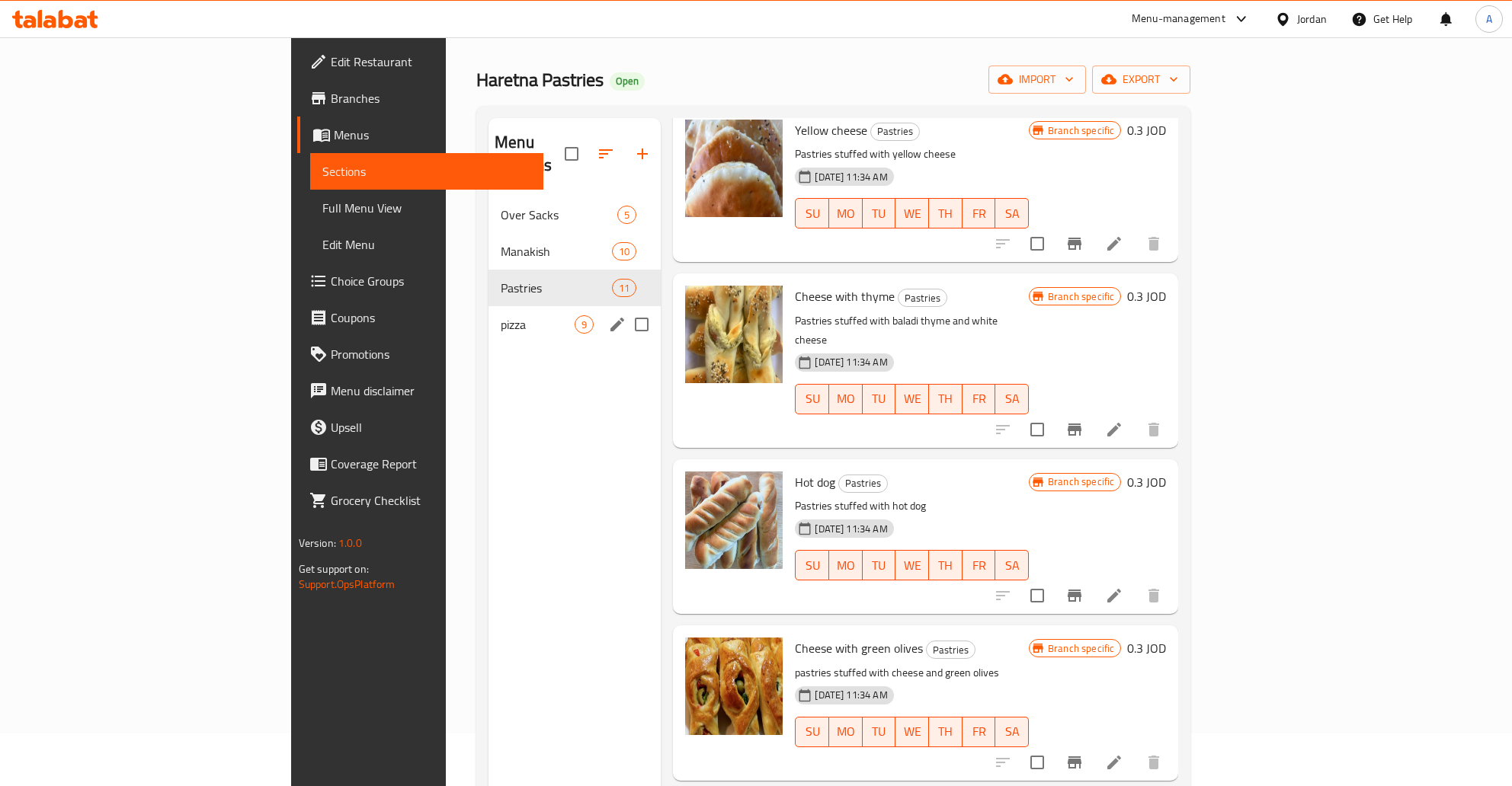
click at [489, 306] on div "pizza 9" at bounding box center [574, 325] width 172 height 36
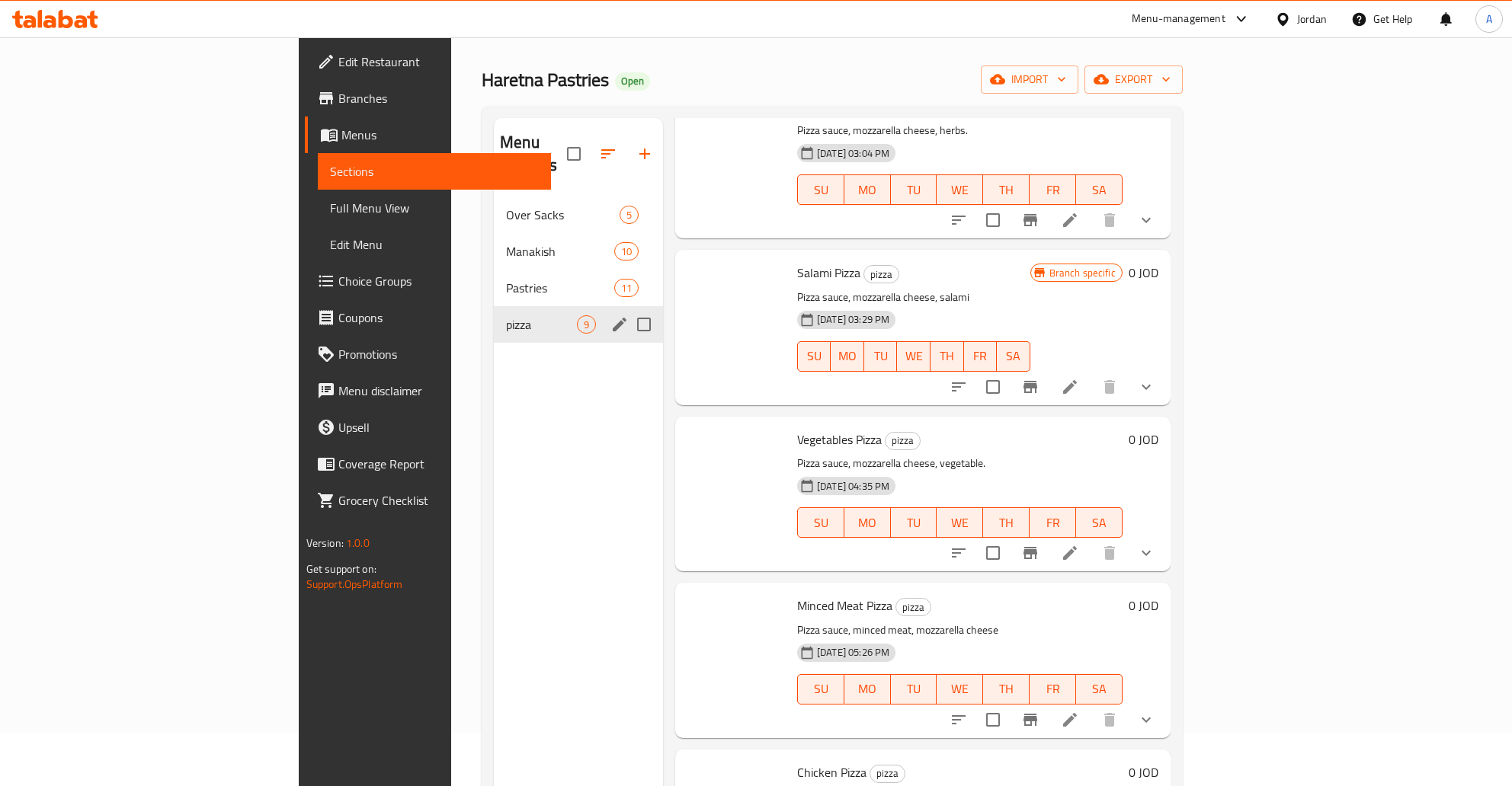
scroll to position [749, 0]
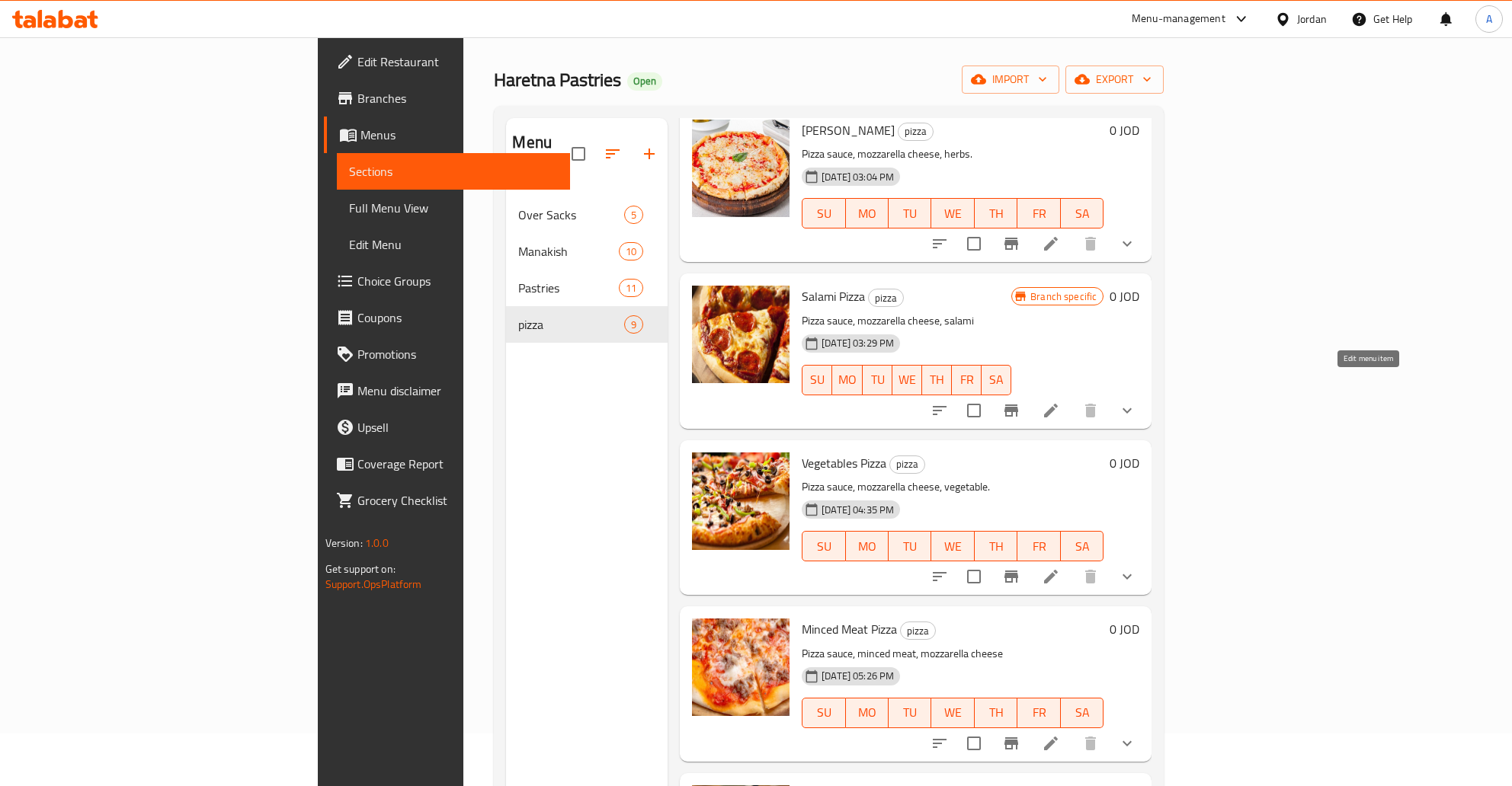
click at [1060, 401] on icon at bounding box center [1051, 410] width 18 height 18
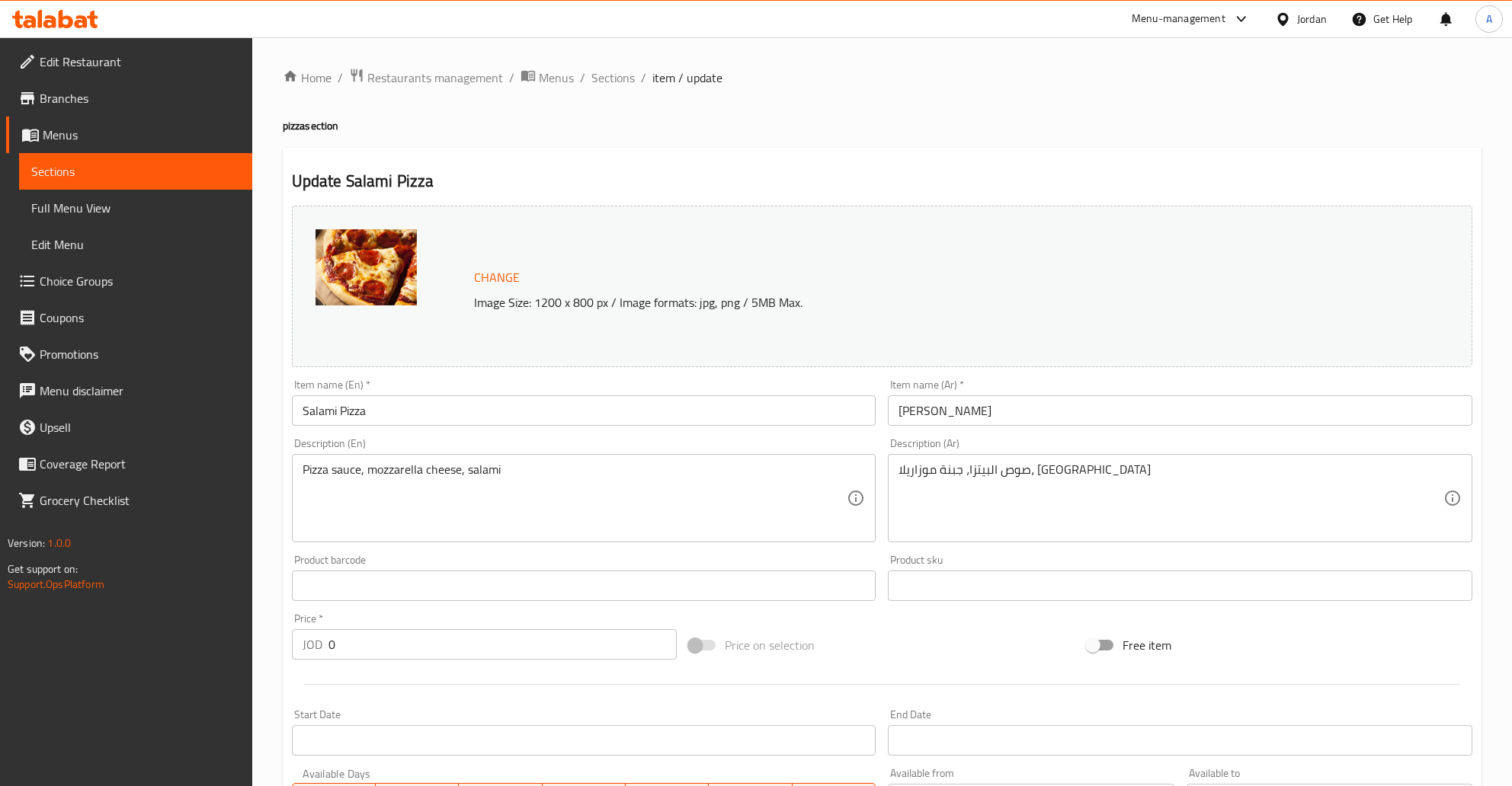
click at [904, 421] on input "[PERSON_NAME]" at bounding box center [1179, 410] width 584 height 30
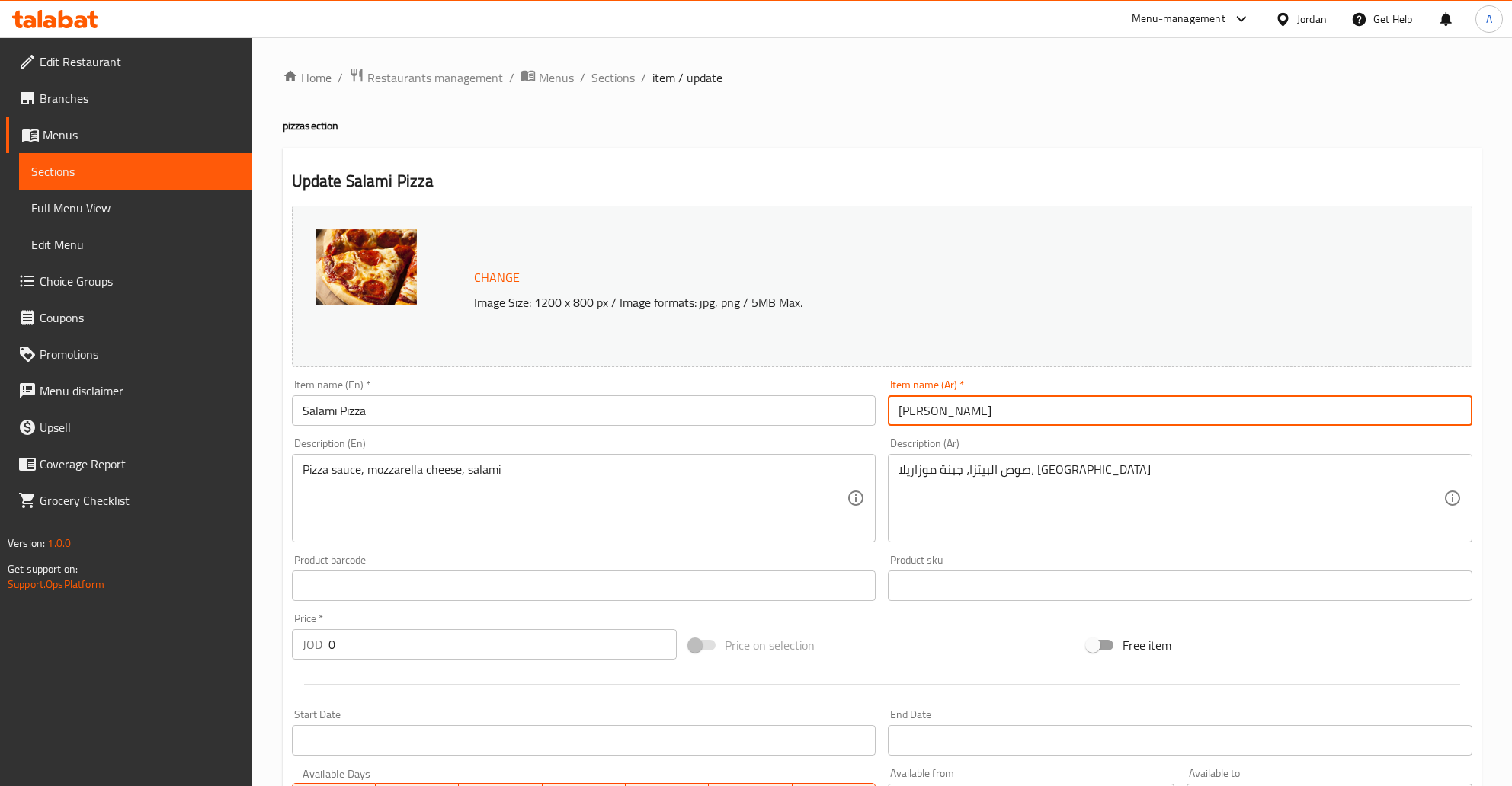
drag, startPoint x: 923, startPoint y: 414, endPoint x: 943, endPoint y: 414, distance: 20.0
click at [924, 414] on input "[PERSON_NAME]" at bounding box center [1179, 410] width 584 height 30
click at [943, 414] on input "[PERSON_NAME]" at bounding box center [1179, 410] width 584 height 30
click at [934, 414] on input "[PERSON_NAME]" at bounding box center [1179, 410] width 584 height 30
type input "[PERSON_NAME]"
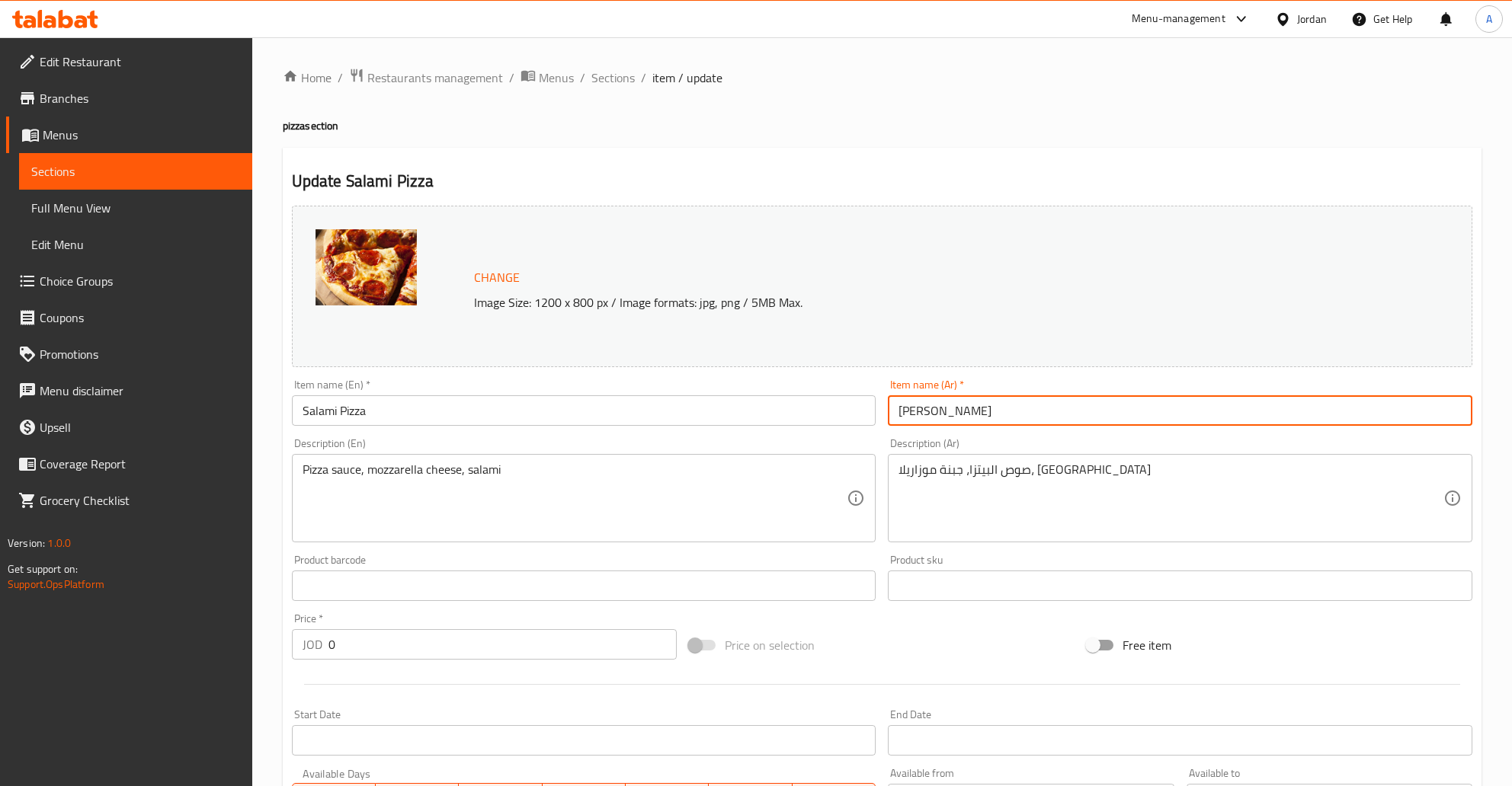
click at [302, 414] on input "Salami Pizza" at bounding box center [583, 410] width 584 height 30
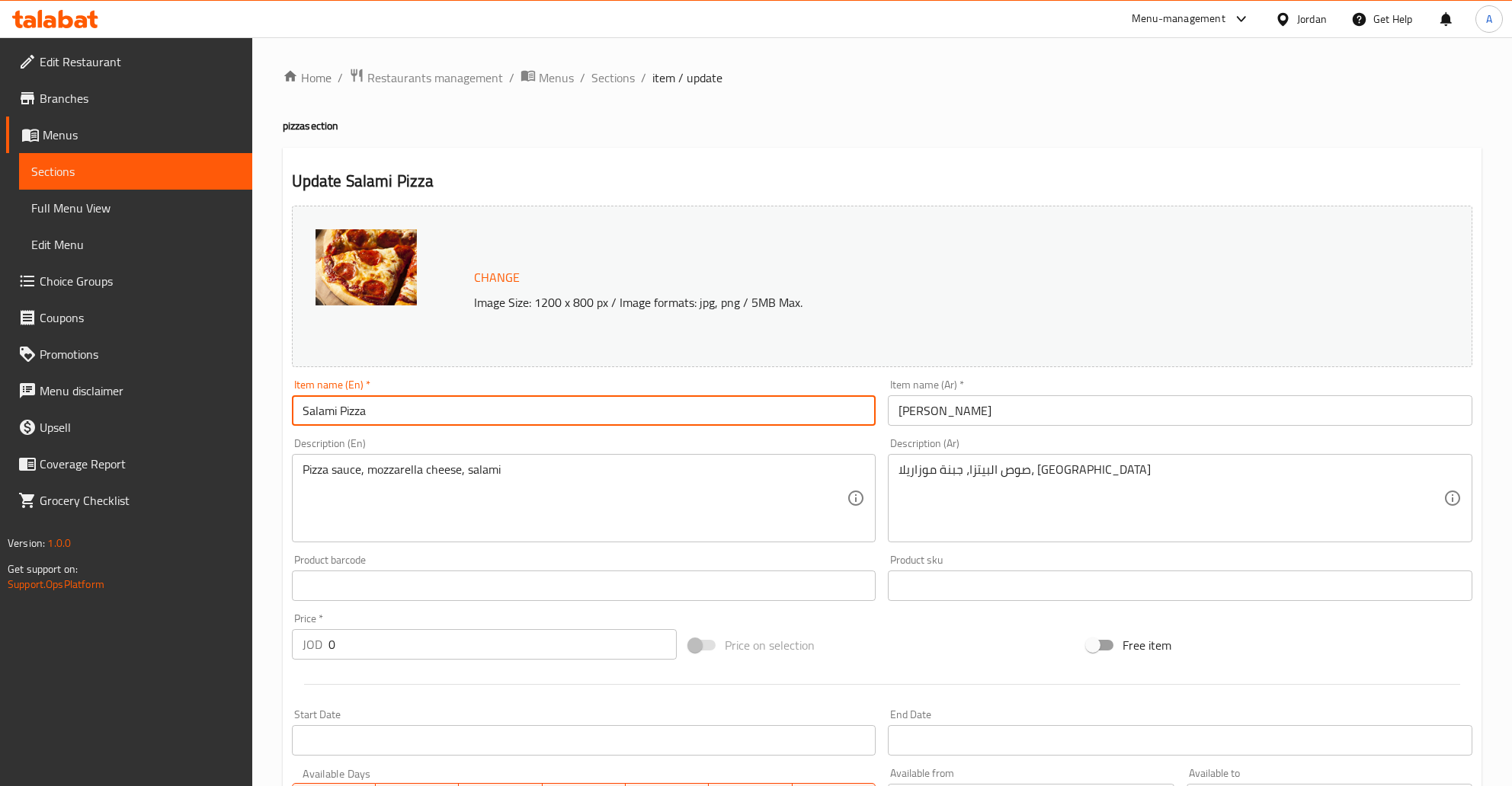
drag, startPoint x: 338, startPoint y: 414, endPoint x: 270, endPoint y: 415, distance: 68.0
click at [292, 415] on input "Salami Pizza" at bounding box center [583, 410] width 584 height 30
drag, startPoint x: 611, startPoint y: 489, endPoint x: 480, endPoint y: 466, distance: 133.0
click at [607, 487] on textarea "Pizza sauce, mozzarella cheese, salami" at bounding box center [574, 498] width 545 height 73
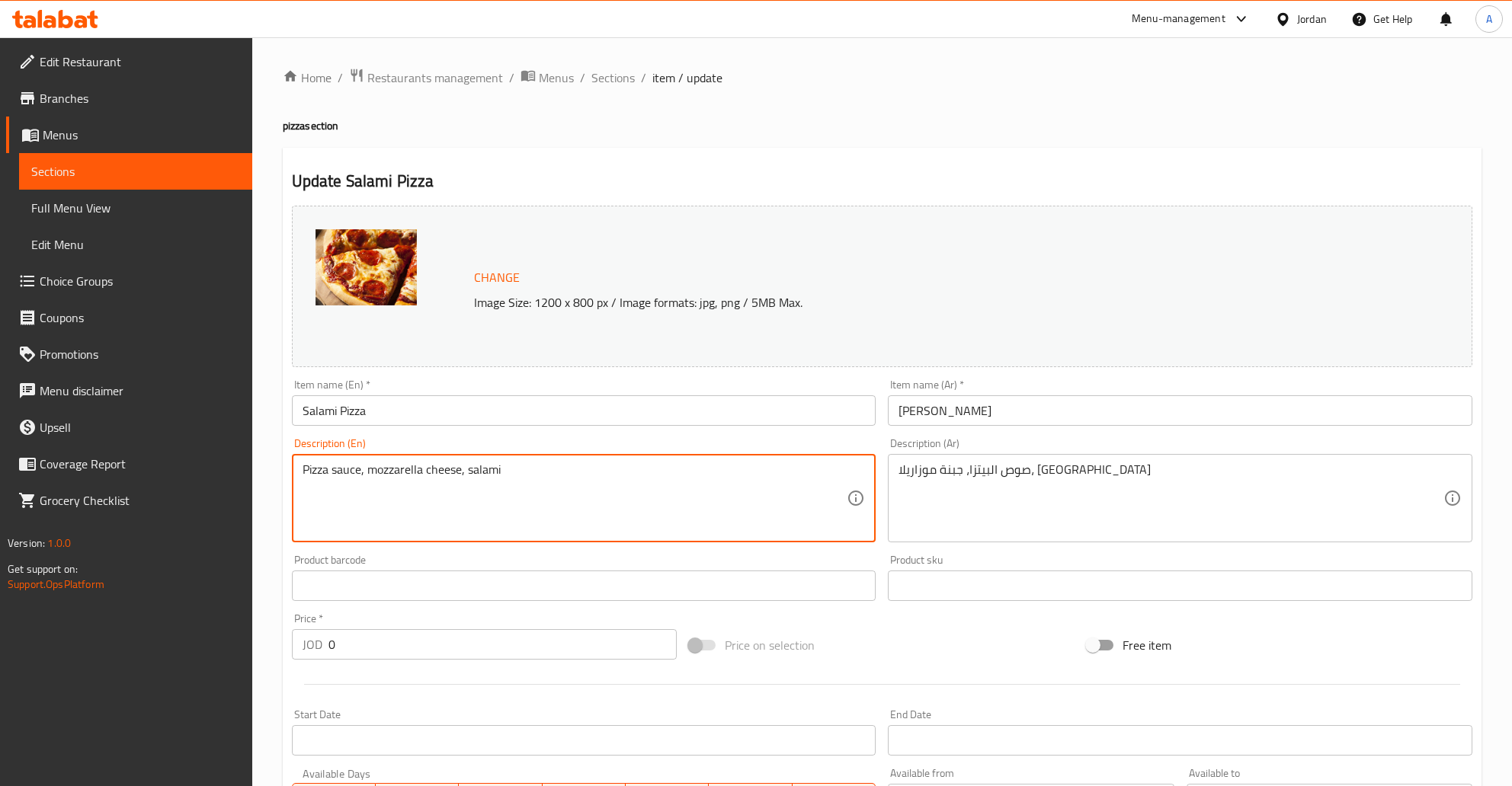
click at [399, 416] on input "Salami Pizza" at bounding box center [583, 410] width 584 height 30
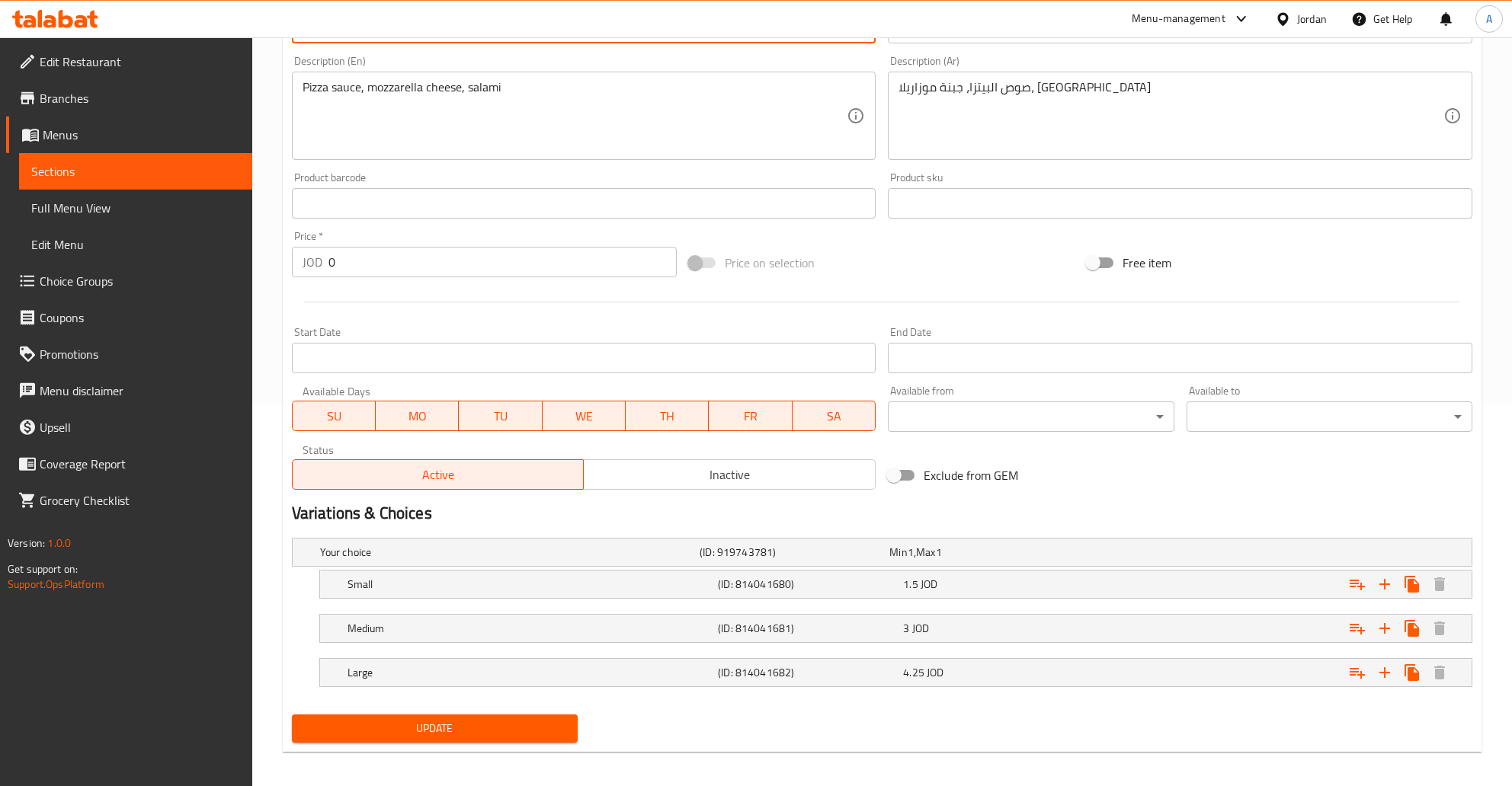
scroll to position [68, 0]
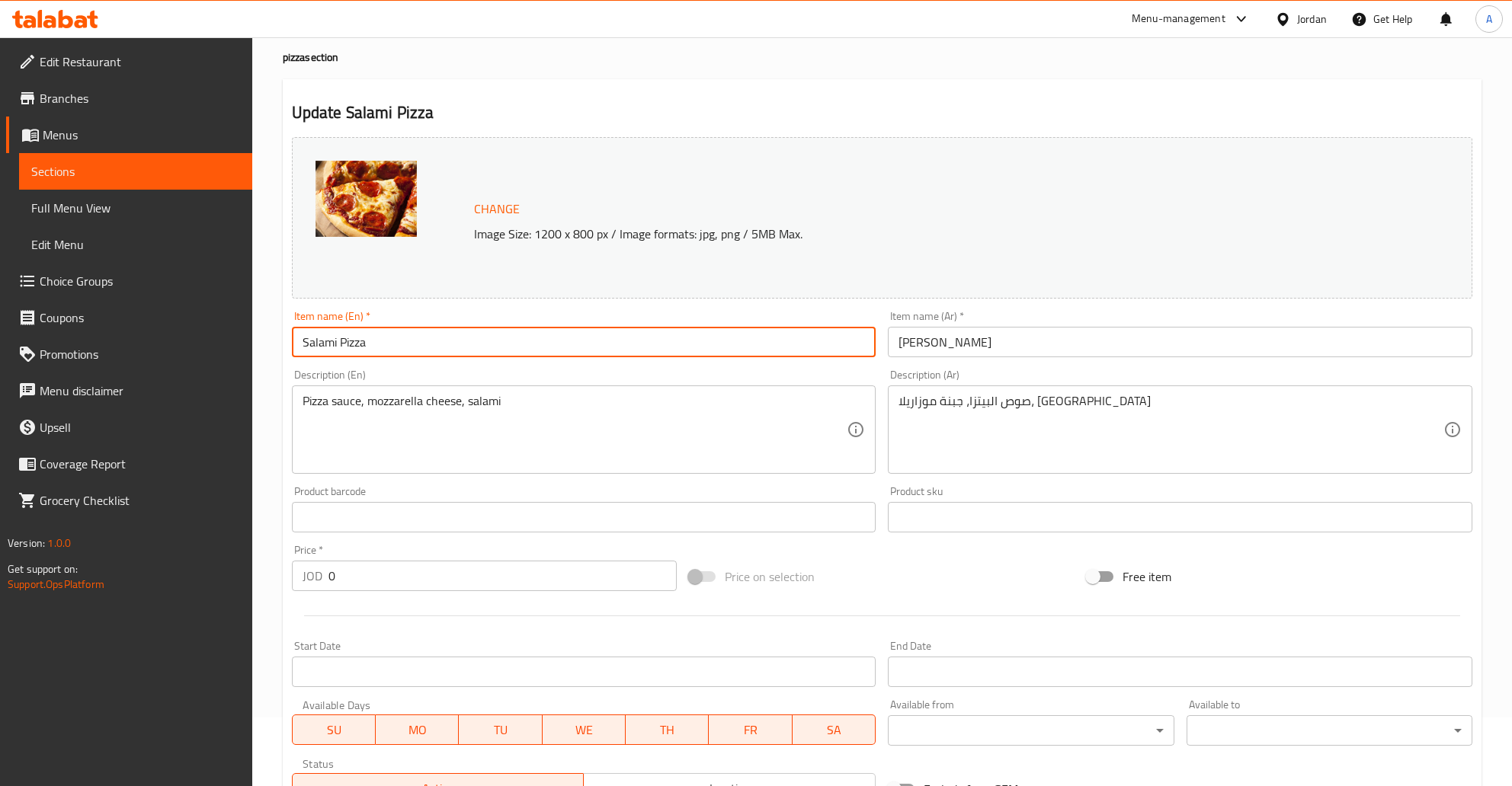
click at [409, 339] on input "Salami Pizza" at bounding box center [583, 342] width 584 height 30
type input "Salami Pizza"
click at [928, 344] on input "[PERSON_NAME]" at bounding box center [1179, 342] width 584 height 30
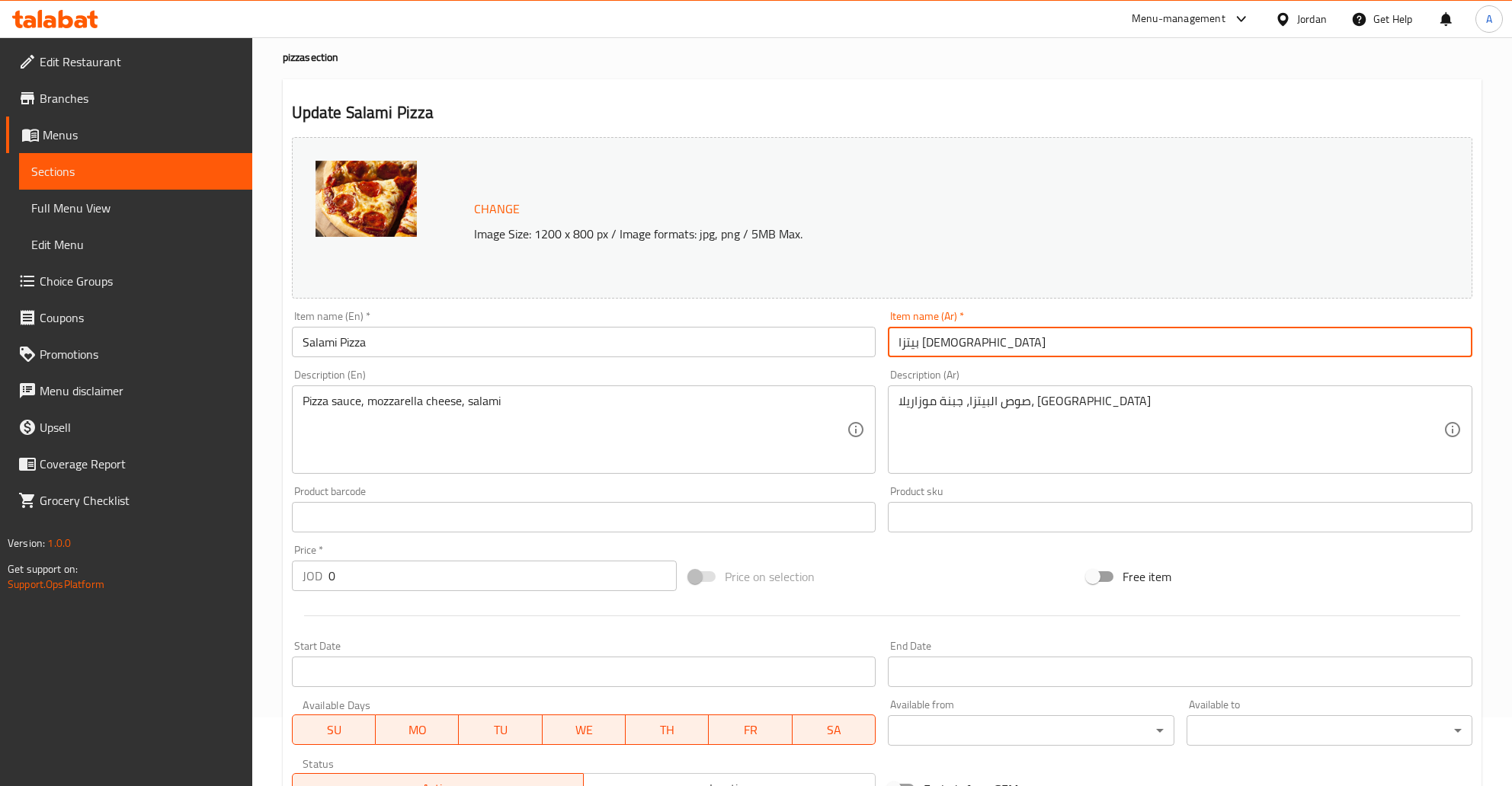
type input "بيتزا [DEMOGRAPHIC_DATA]"
click at [332, 339] on input "Salami Pizza" at bounding box center [583, 342] width 584 height 30
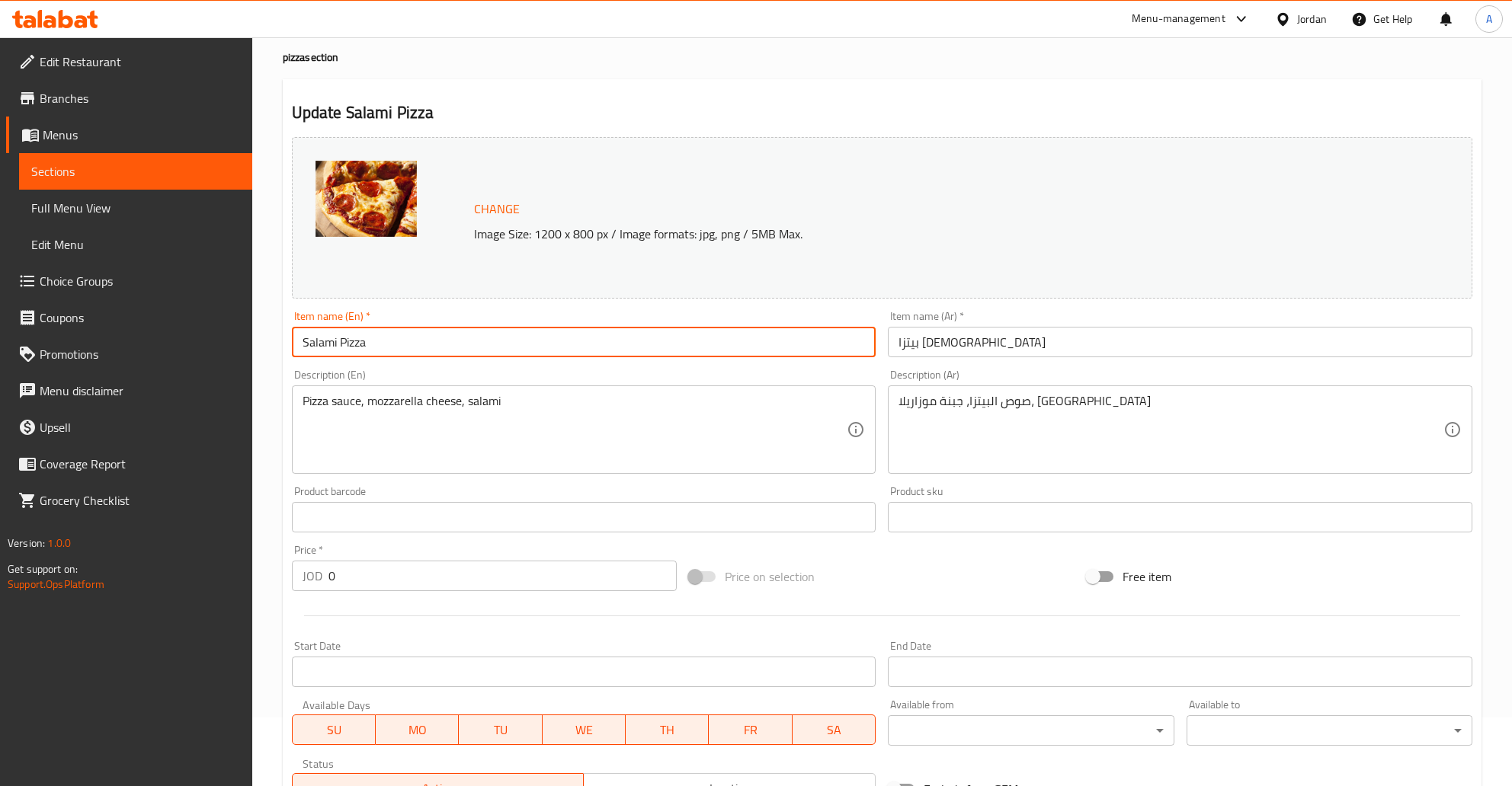
click at [323, 344] on input "Salami Pizza" at bounding box center [583, 342] width 584 height 30
click at [307, 343] on input "Salami Pizza" at bounding box center [583, 342] width 584 height 30
click at [337, 348] on input "Salami Pizza" at bounding box center [583, 342] width 584 height 30
click at [350, 347] on input "Salami Pizza" at bounding box center [583, 342] width 584 height 30
click at [374, 351] on input "Salami Pizza" at bounding box center [583, 342] width 584 height 30
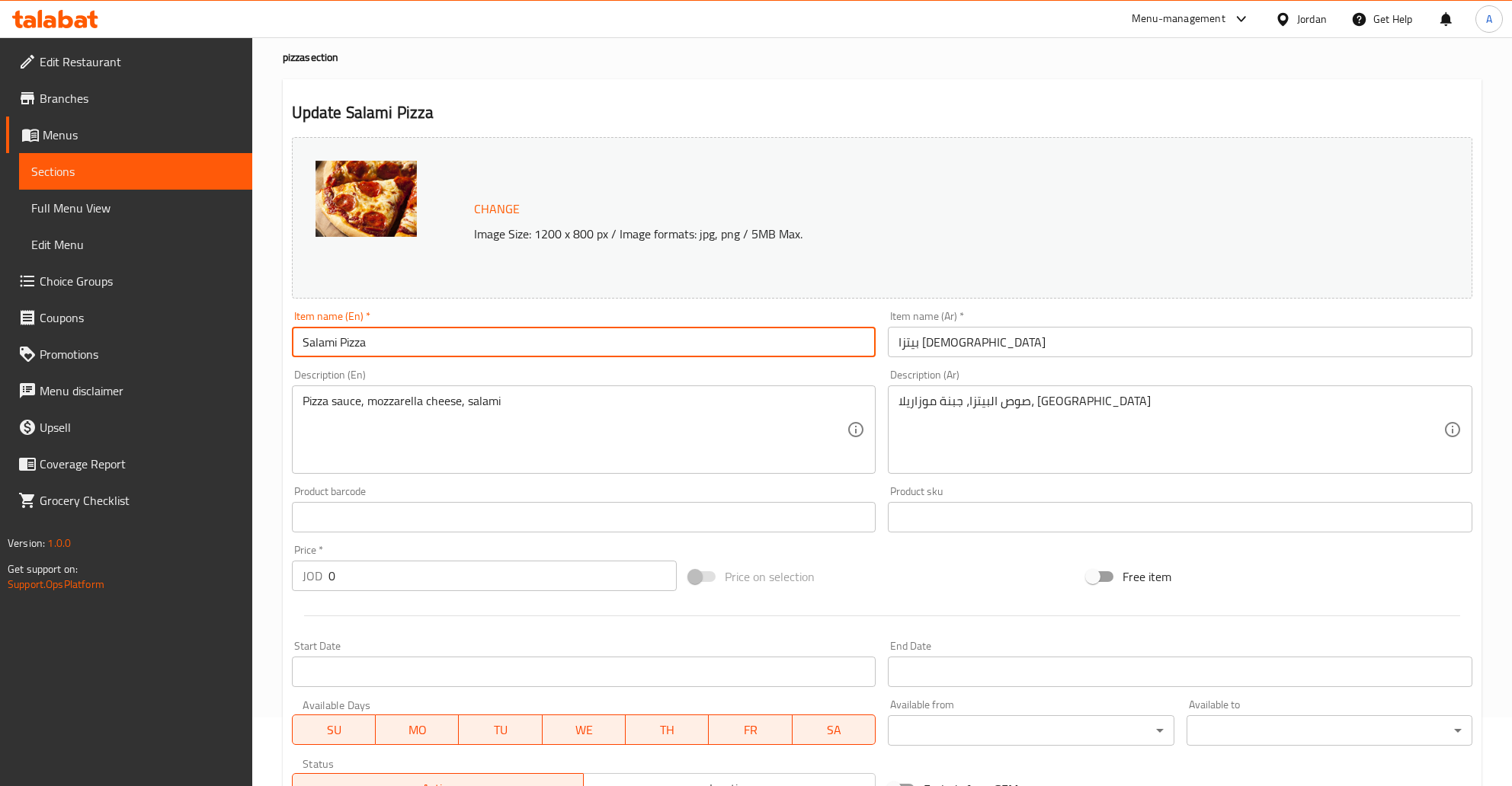
click at [327, 348] on input "Salami Pizza" at bounding box center [583, 342] width 584 height 30
click at [396, 339] on input "Pizza" at bounding box center [583, 342] width 584 height 30
paste input "Salami"
click at [330, 341] on input "PizzaSalami" at bounding box center [583, 342] width 584 height 30
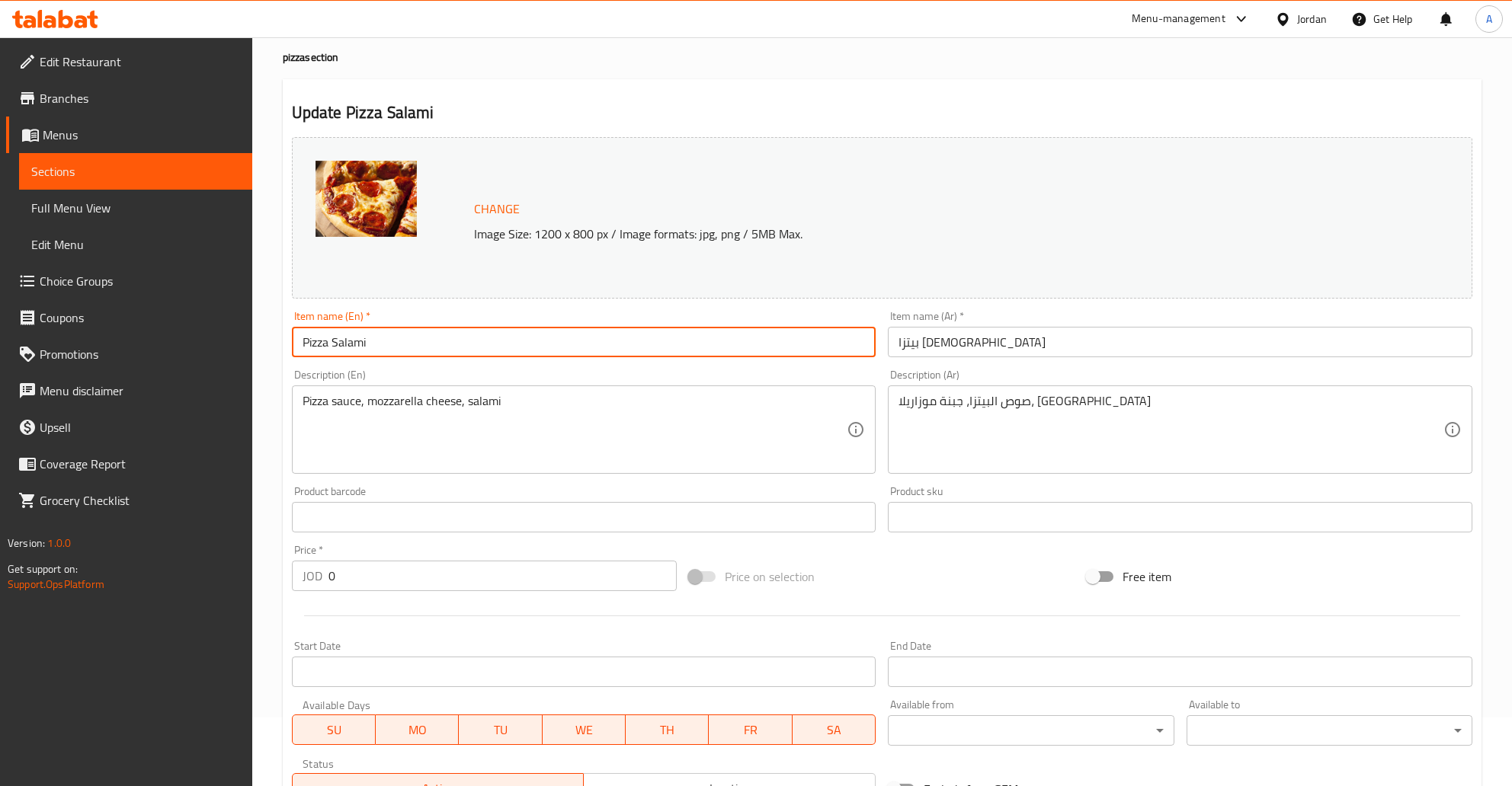
scroll to position [391, 0]
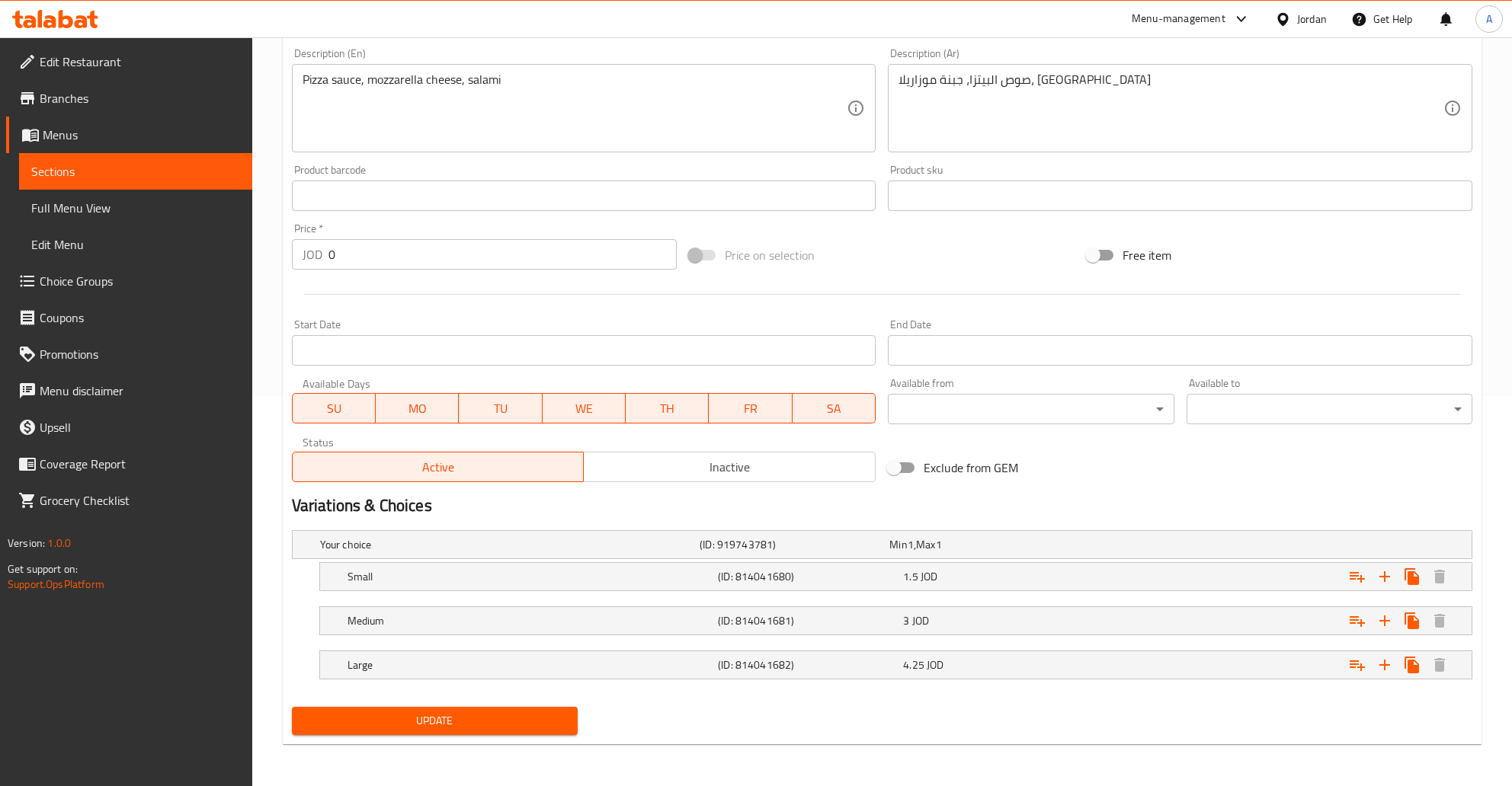
type input "Pizza Salami"
click at [491, 712] on span "Update" at bounding box center [434, 721] width 261 height 19
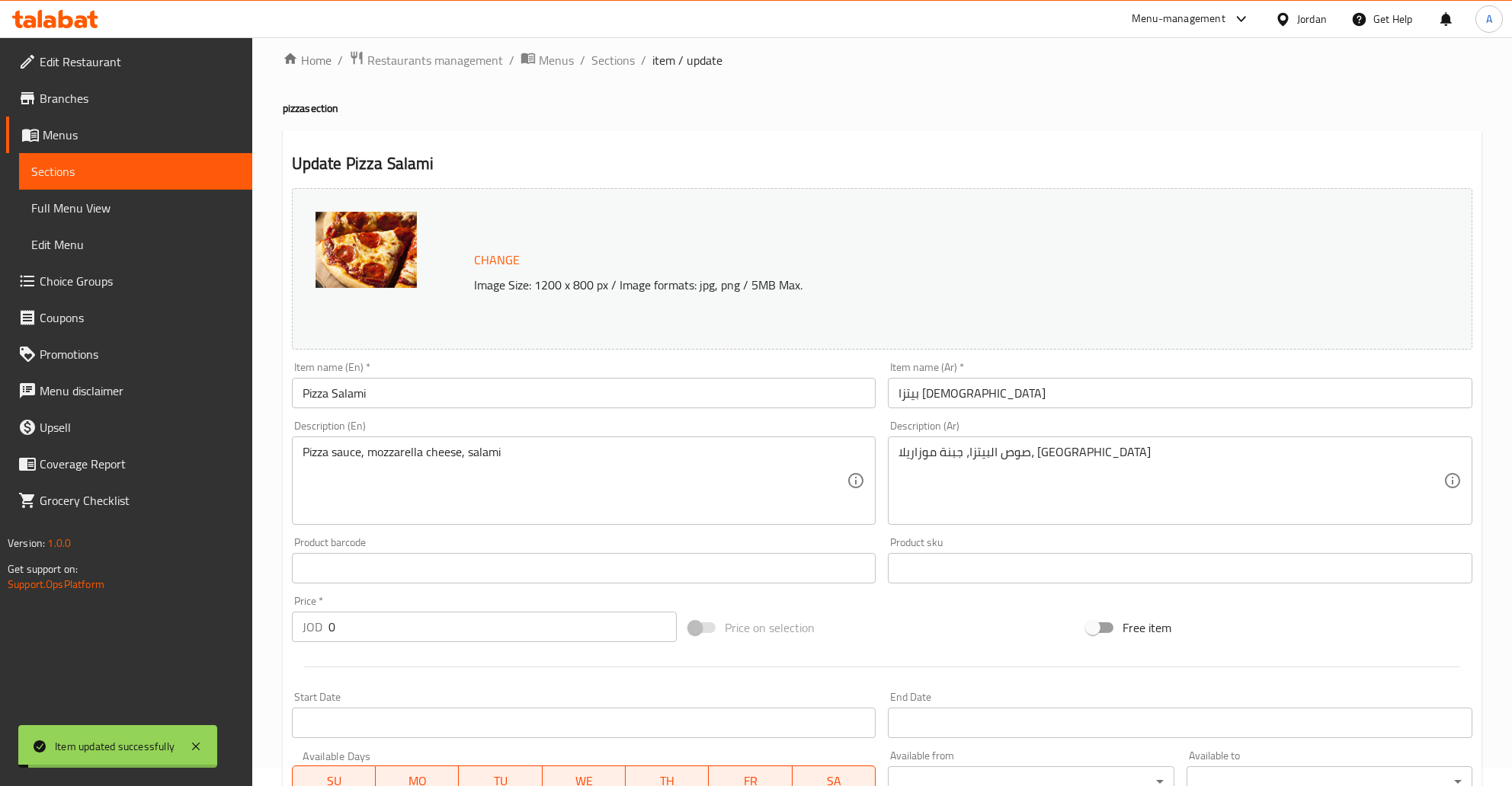
scroll to position [0, 0]
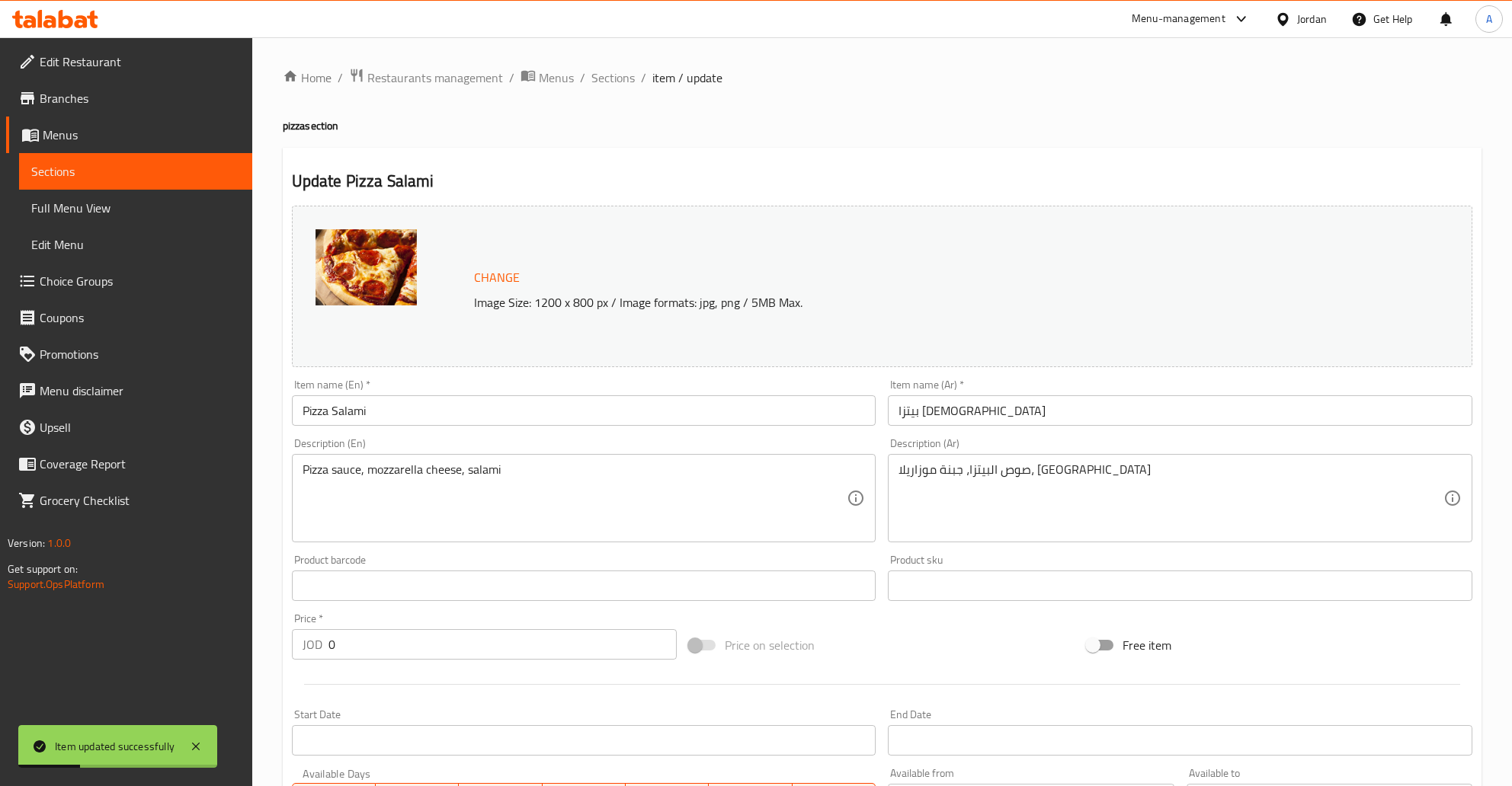
click at [68, 170] on span "Sections" at bounding box center [135, 171] width 208 height 18
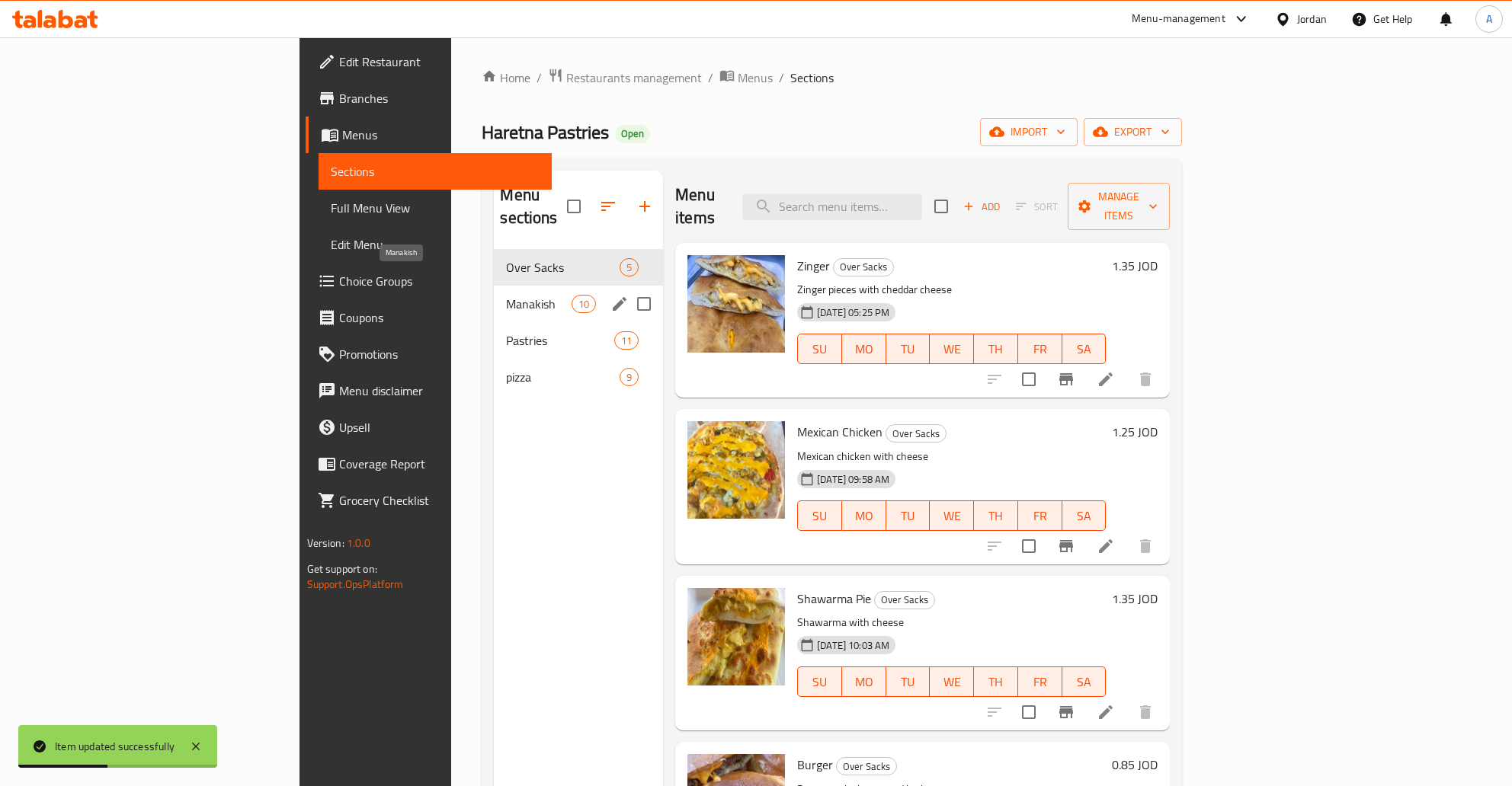
click at [506, 295] on span "Manakish" at bounding box center [538, 304] width 65 height 18
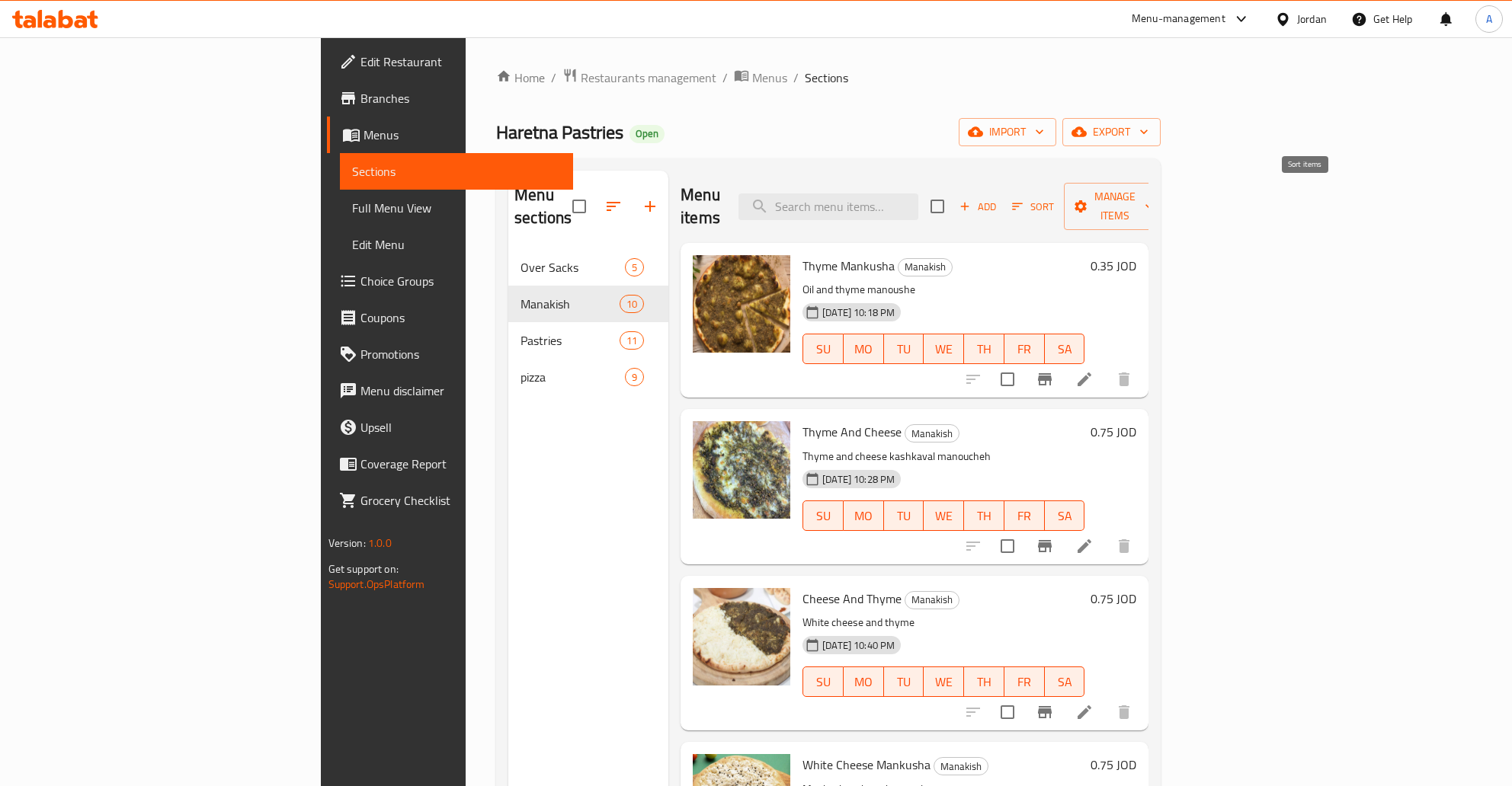
click at [1024, 202] on icon "button" at bounding box center [1017, 206] width 14 height 14
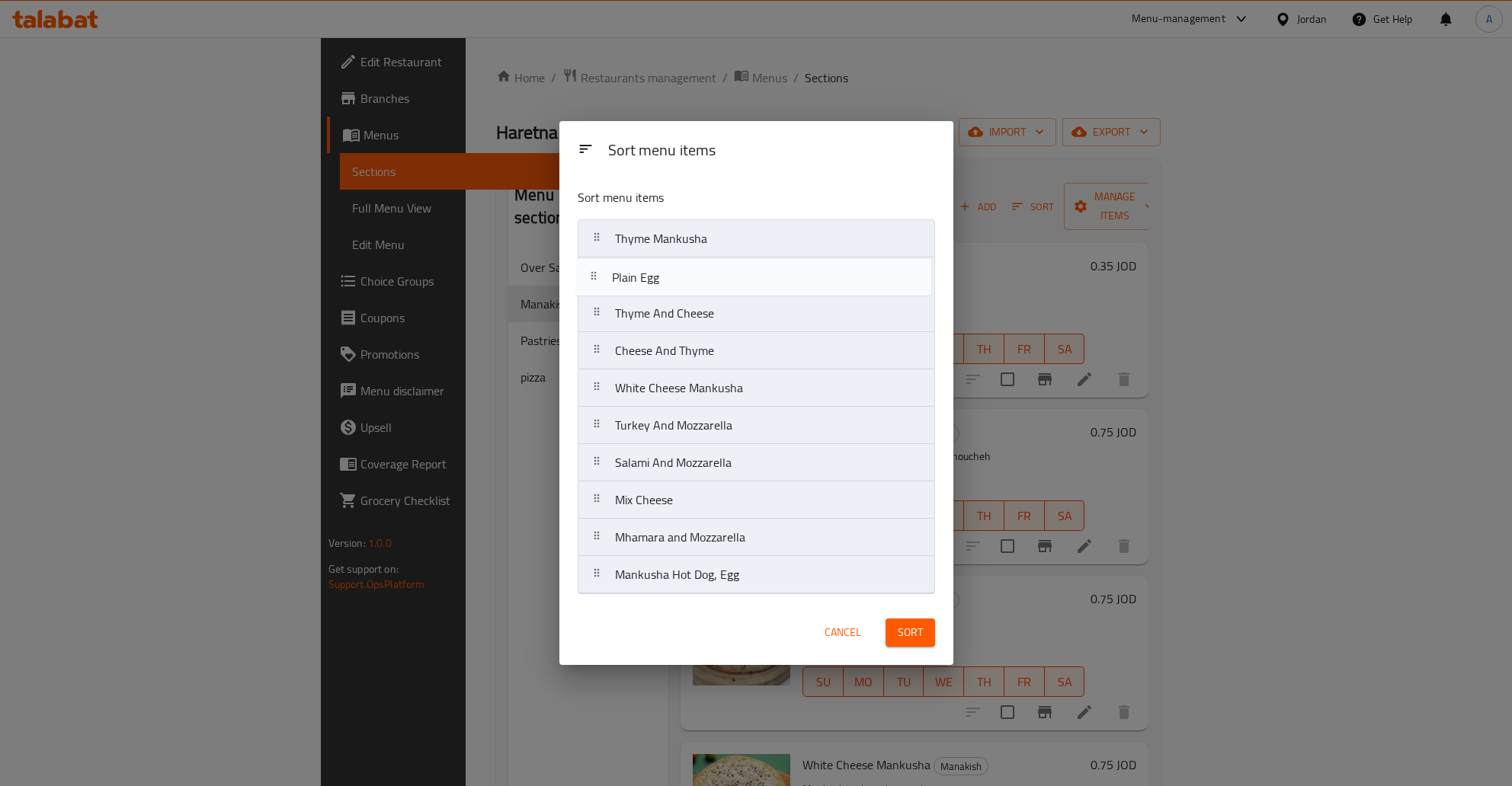
drag, startPoint x: 598, startPoint y: 500, endPoint x: 594, endPoint y: 269, distance: 231.0
click at [594, 269] on nav "Thyme Mankusha Thyme And Cheese Cheese And Thyme White Cheese Mankusha Turkey A…" at bounding box center [756, 406] width 358 height 375
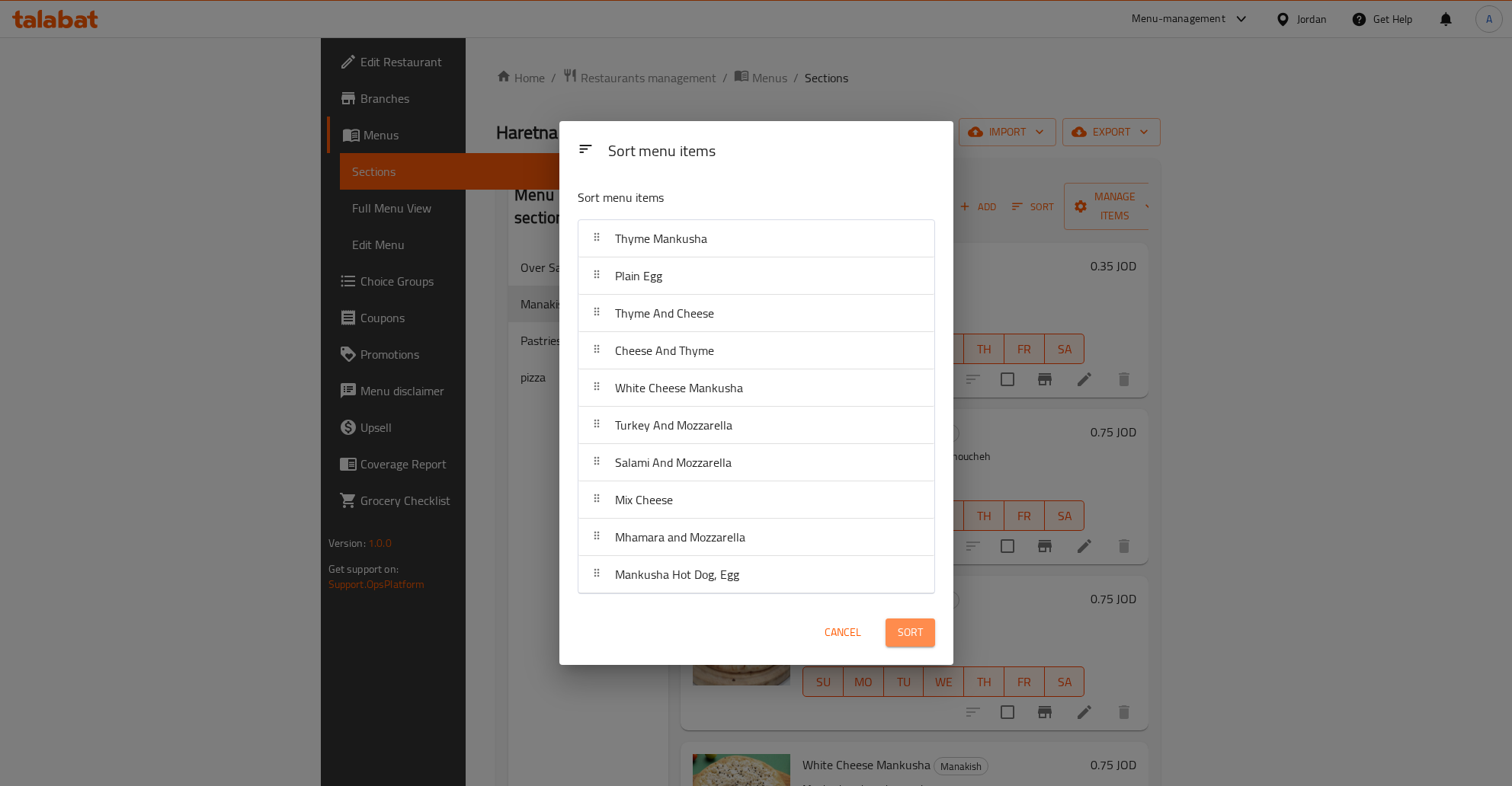
drag, startPoint x: 904, startPoint y: 622, endPoint x: 1000, endPoint y: 653, distance: 100.9
click at [904, 623] on button "Sort" at bounding box center [910, 633] width 49 height 28
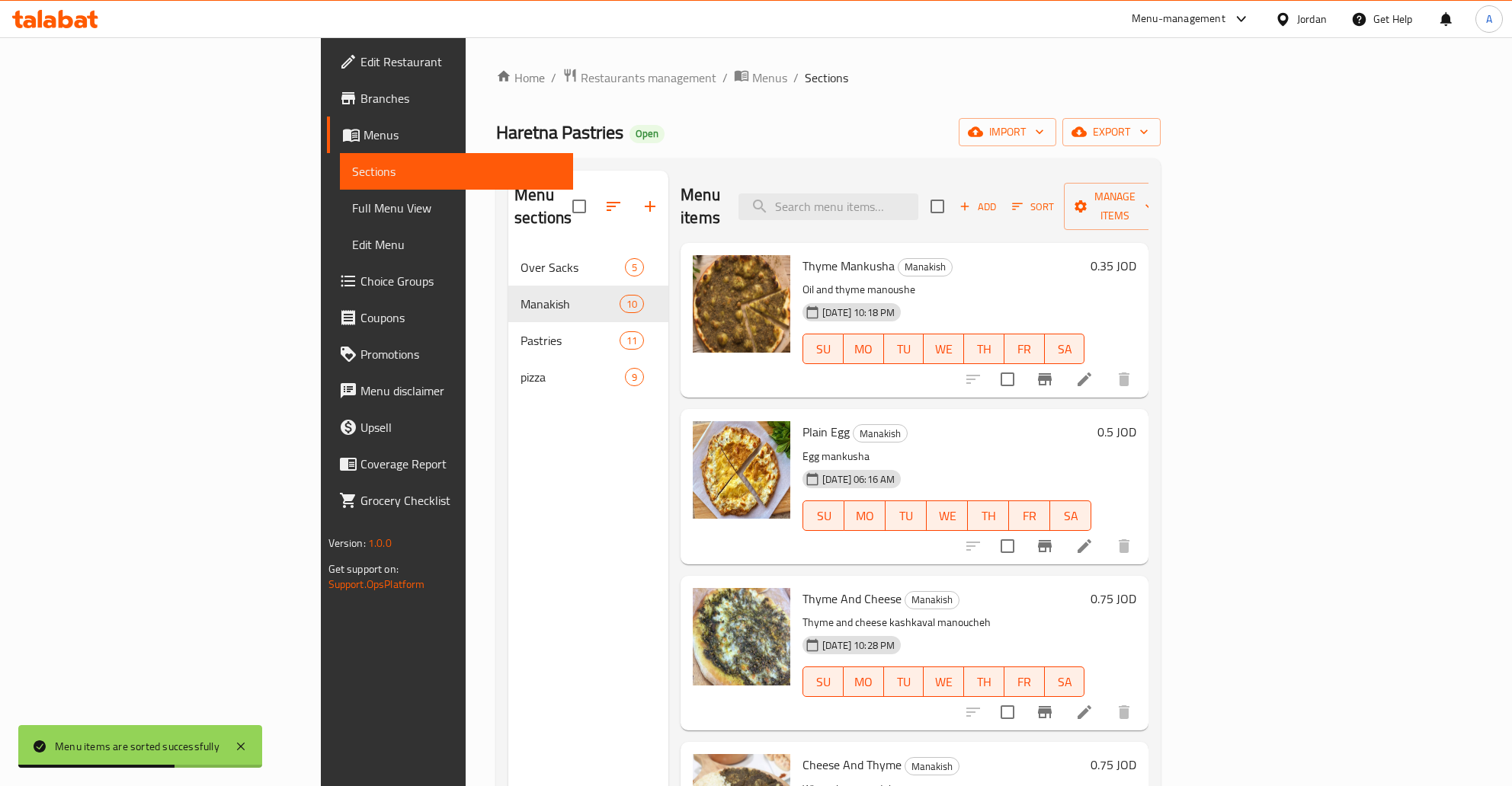
click at [1166, 184] on div "Add Sort Manage items" at bounding box center [1048, 206] width 236 height 47
click at [1024, 199] on icon "button" at bounding box center [1017, 206] width 14 height 14
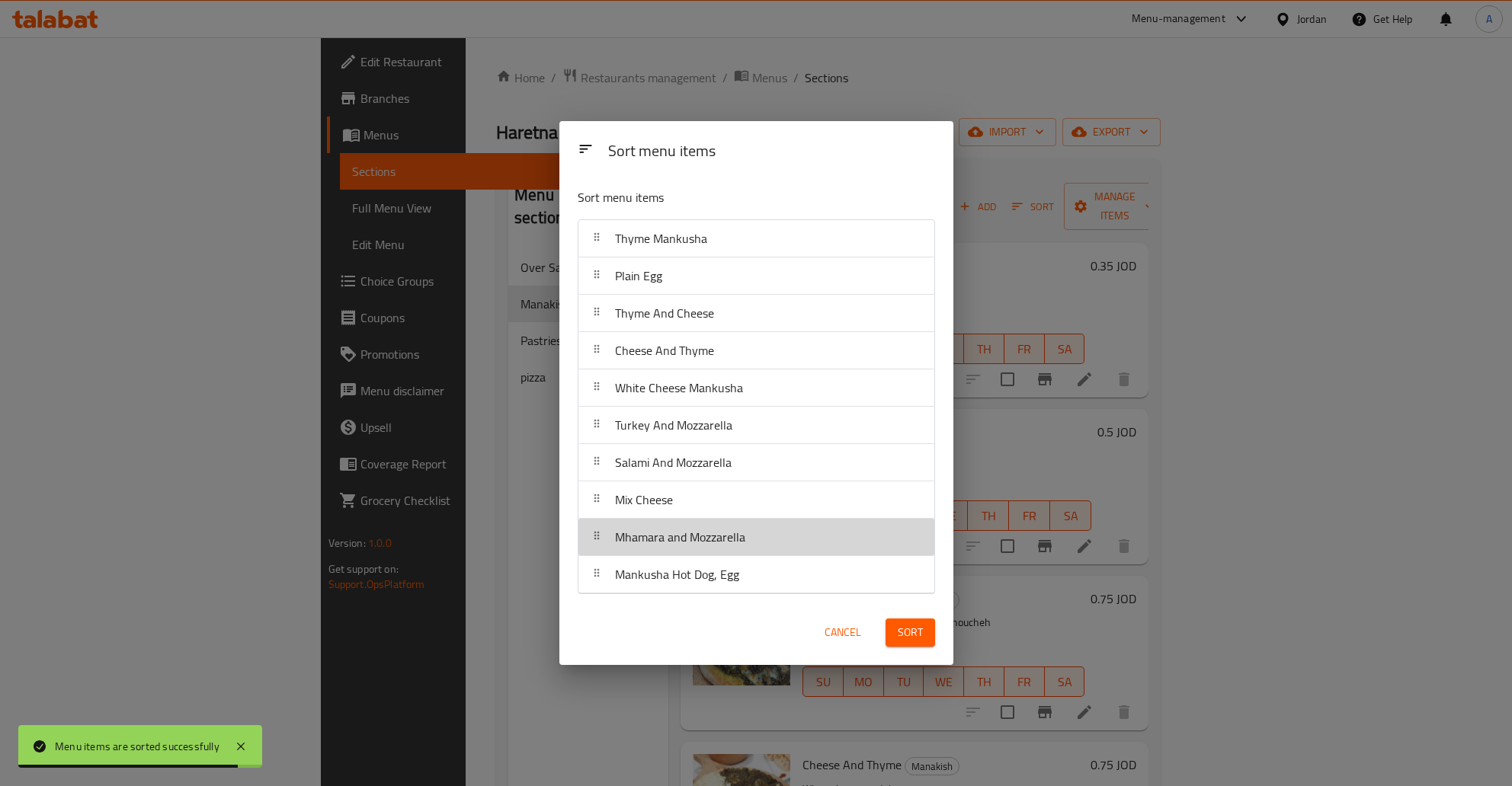
click at [592, 545] on div at bounding box center [597, 537] width 25 height 30
click at [664, 545] on span "Mhamara and Mozzarella" at bounding box center [680, 537] width 130 height 23
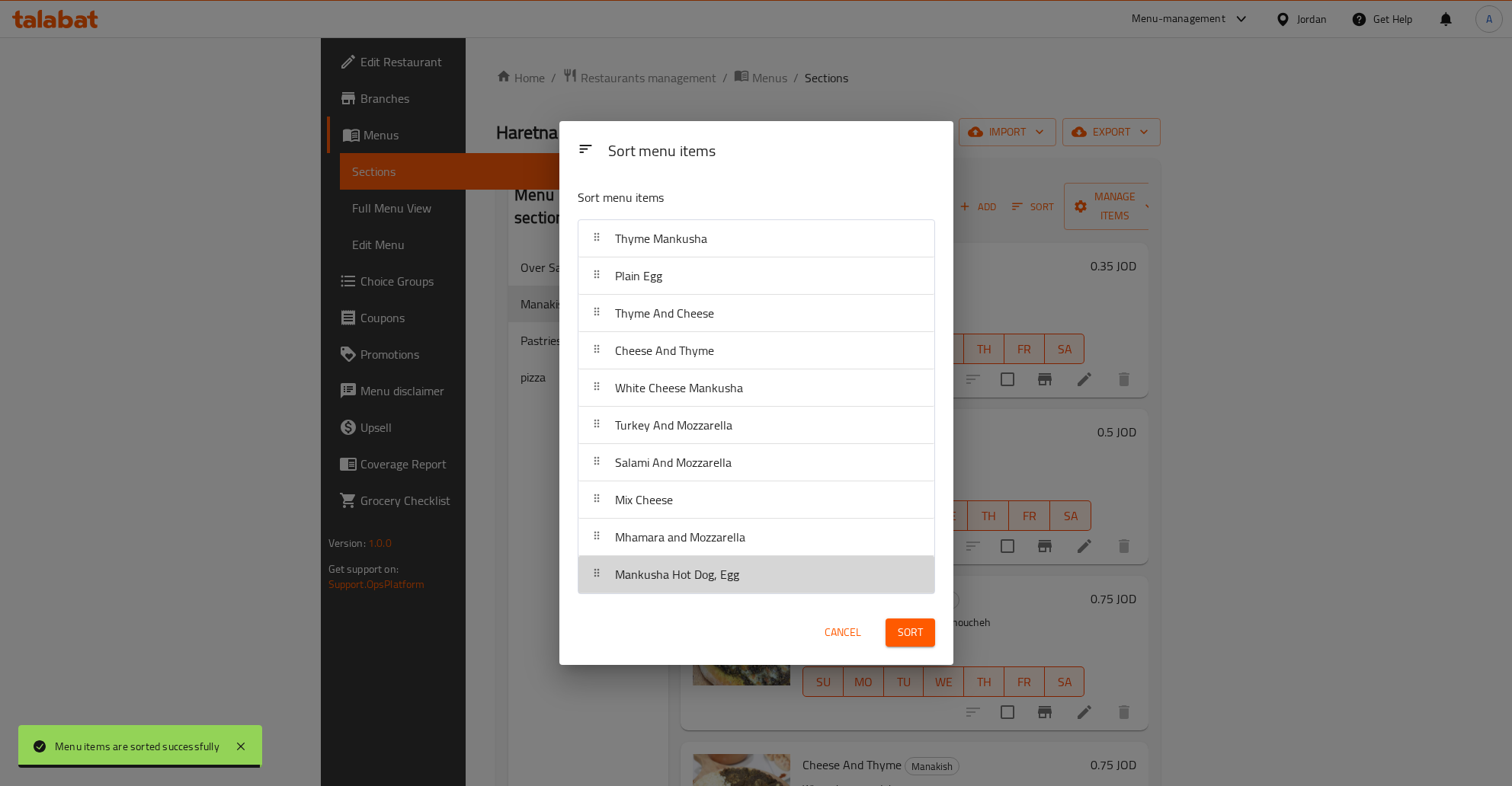
click at [598, 572] on icon at bounding box center [597, 573] width 12 height 12
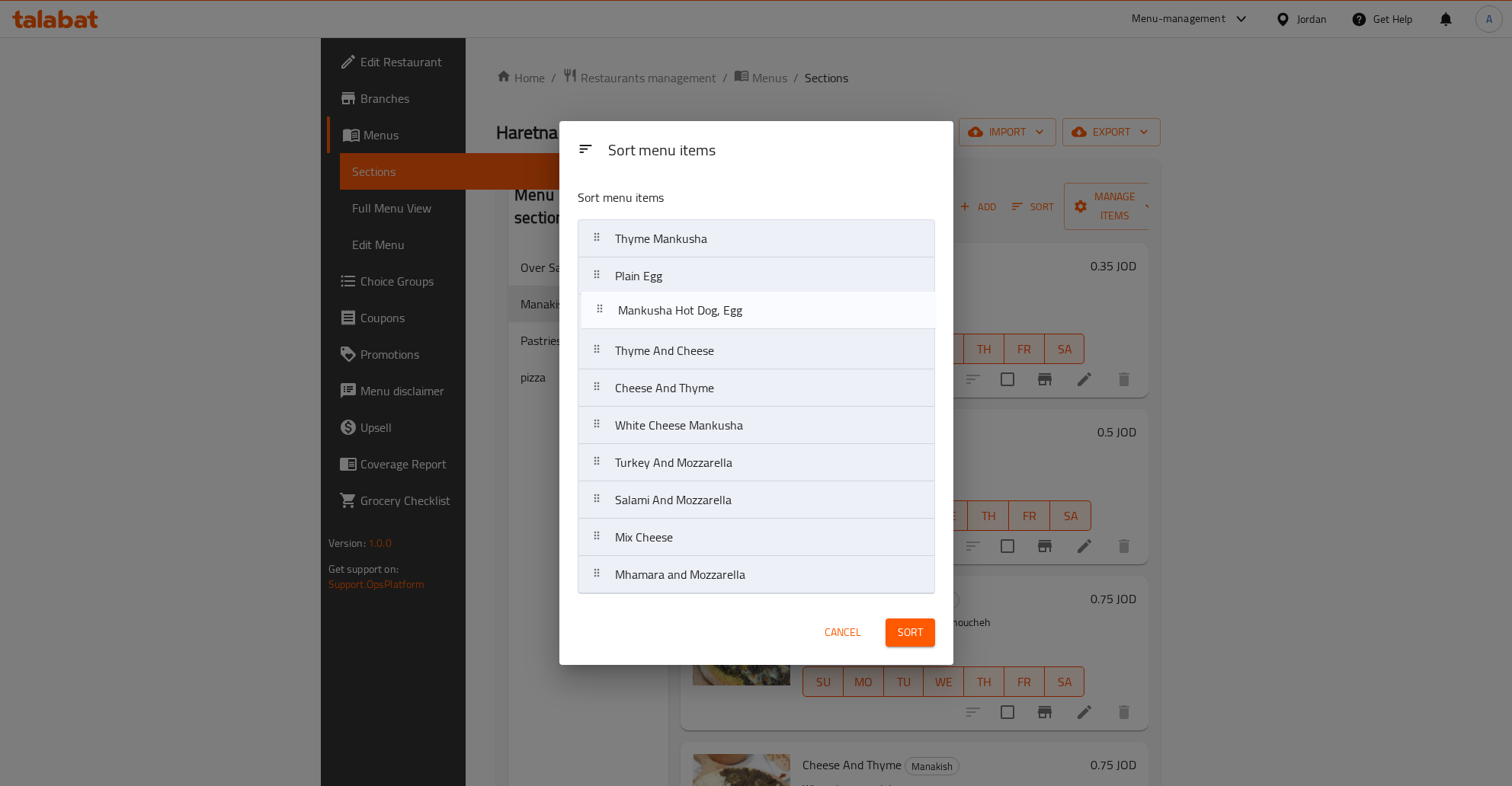
drag, startPoint x: 592, startPoint y: 577, endPoint x: 594, endPoint y: 309, distance: 268.0
click at [594, 309] on nav "Thyme Mankusha Plain Egg Thyme And Cheese Cheese And Thyme White Cheese Mankush…" at bounding box center [756, 406] width 358 height 375
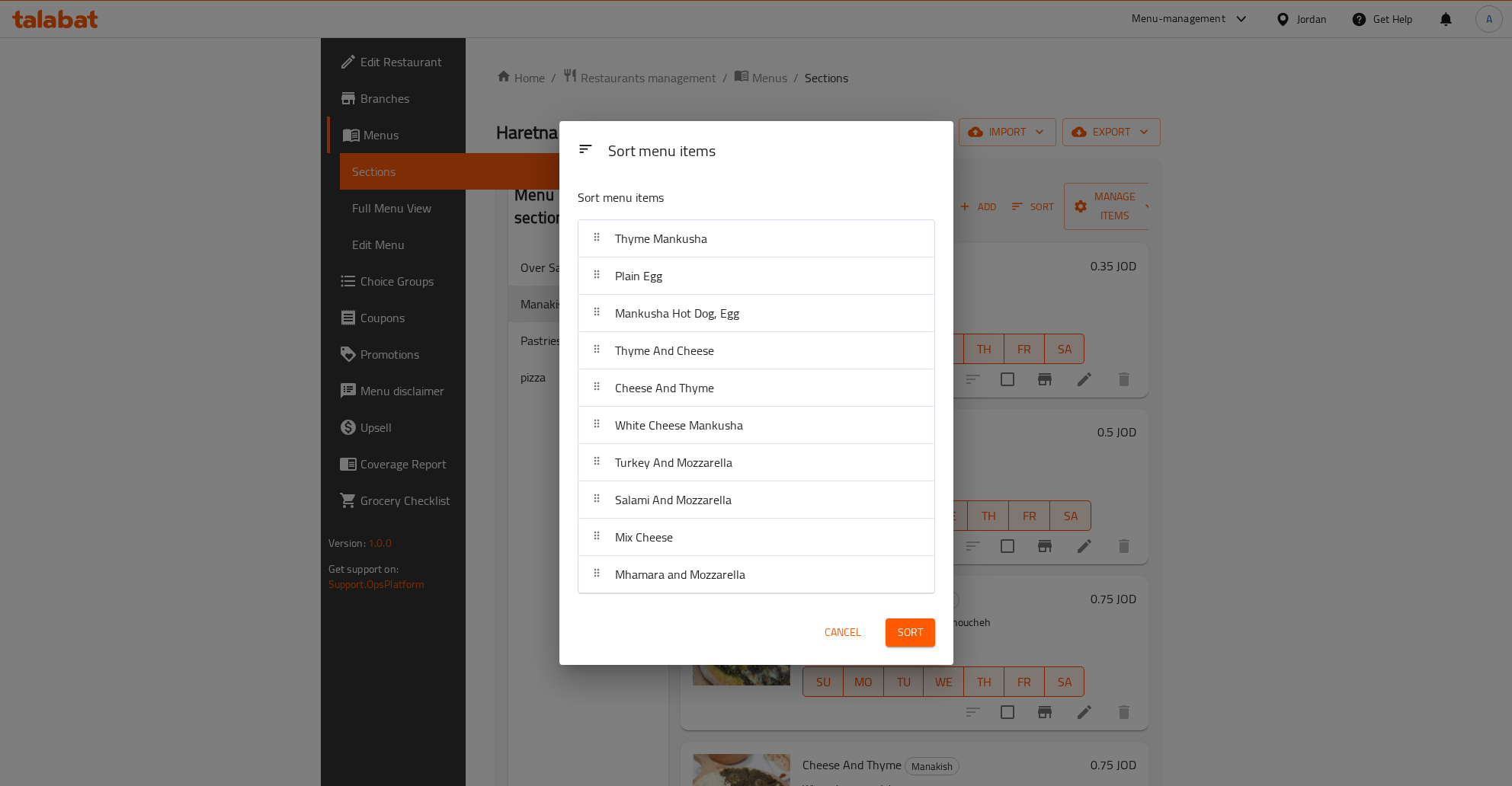
click at [914, 633] on span "Sort" at bounding box center [910, 633] width 26 height 19
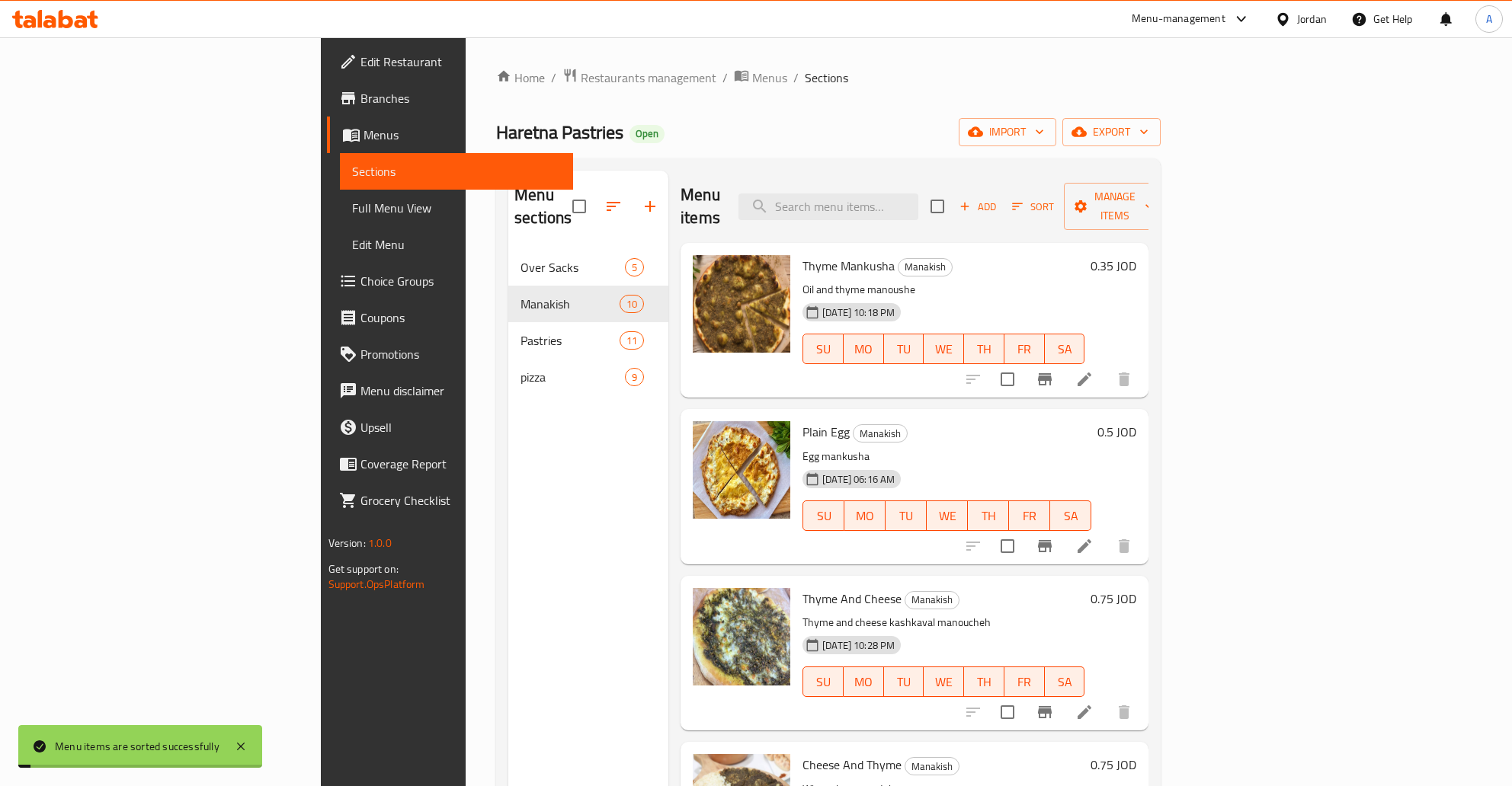
drag, startPoint x: 525, startPoint y: 410, endPoint x: 521, endPoint y: 403, distance: 8.1
click at [524, 410] on div "Menu sections Over Sacks 5 Manakish 10 Pastries 11 pizza 9" at bounding box center [588, 564] width 160 height 786
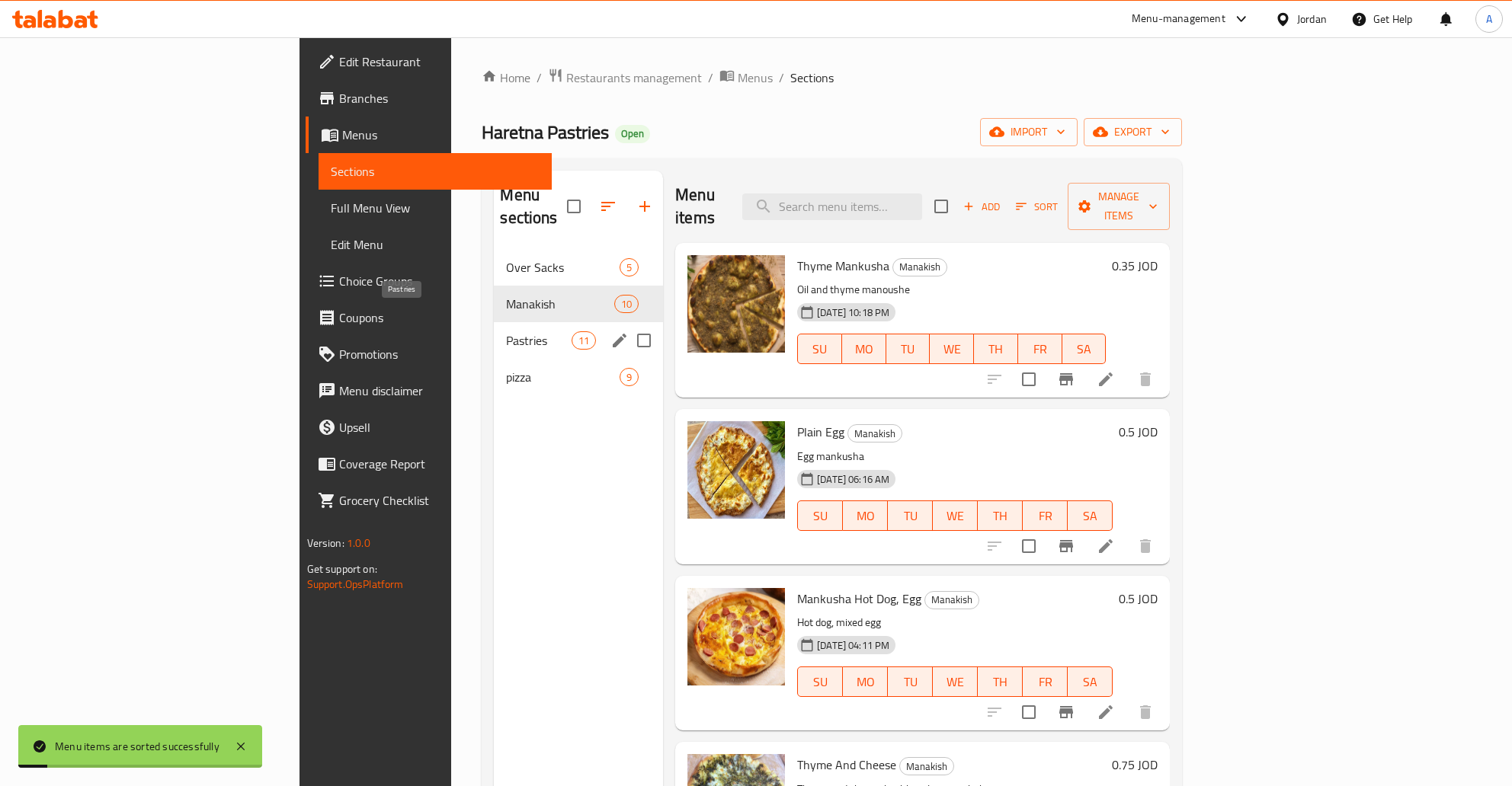
click at [506, 331] on span "Pastries" at bounding box center [538, 340] width 65 height 18
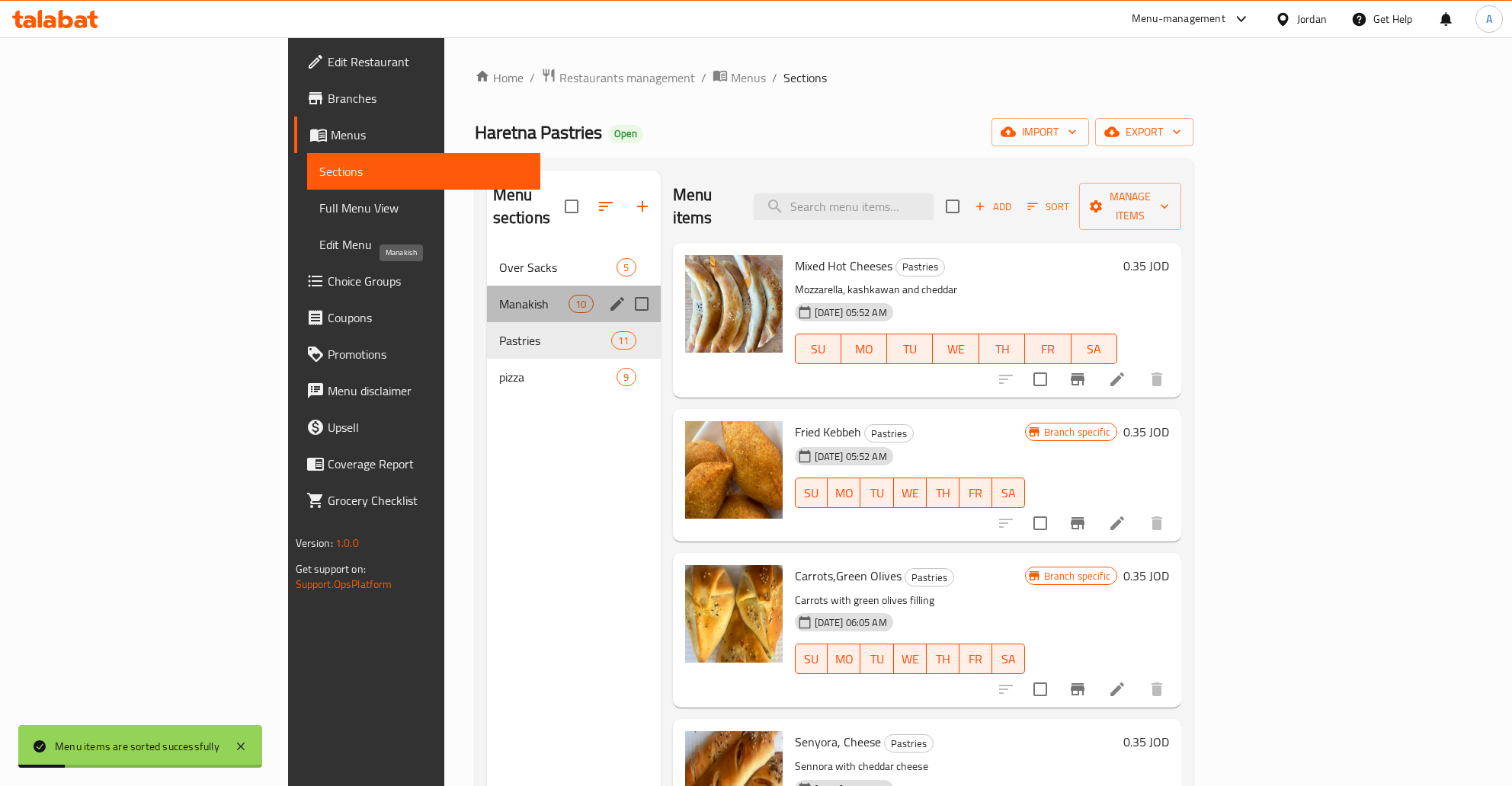
click at [499, 295] on span "Manakish" at bounding box center [534, 304] width 69 height 18
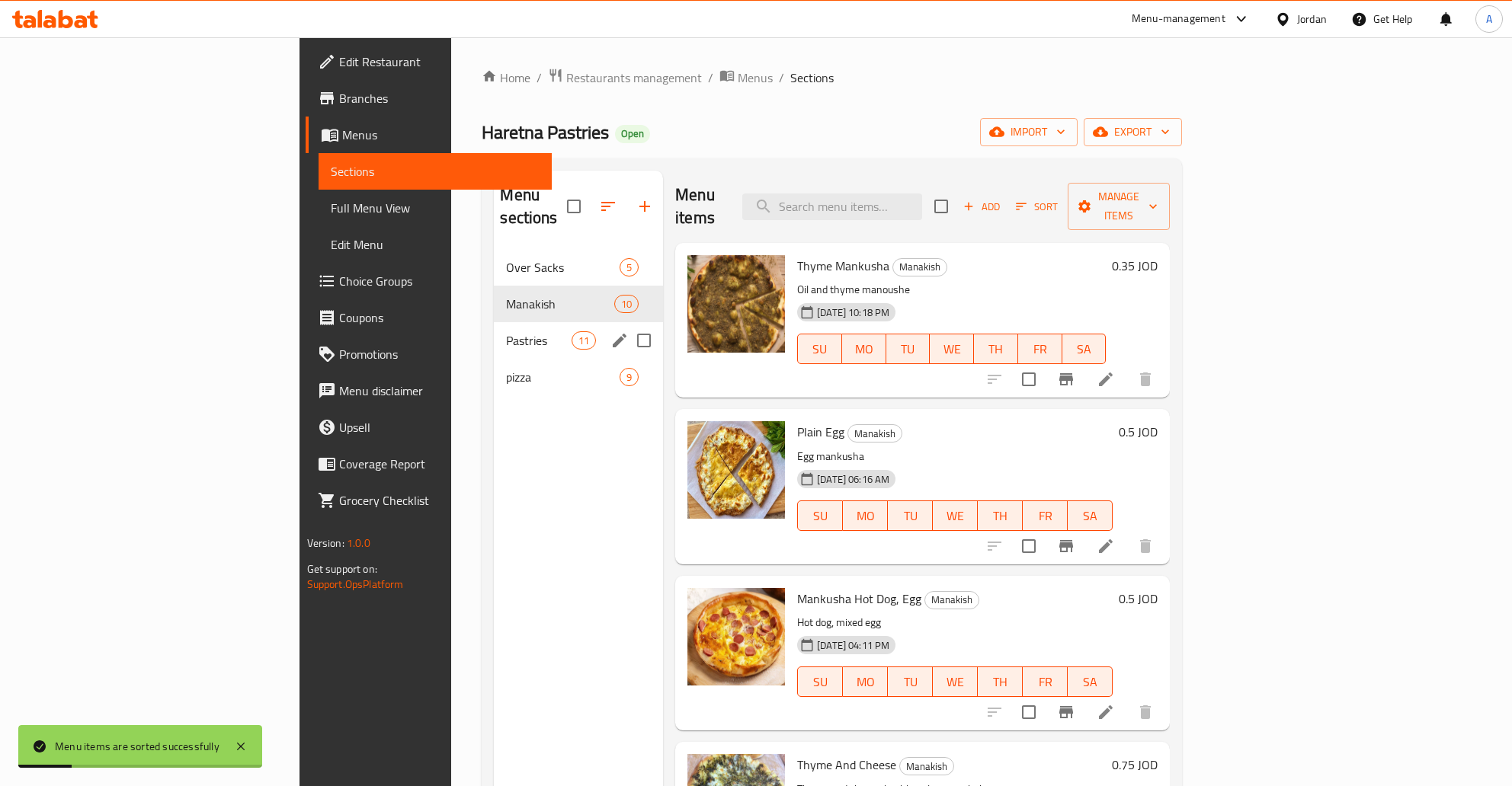
click at [494, 359] on div "pizza 9" at bounding box center [578, 377] width 169 height 36
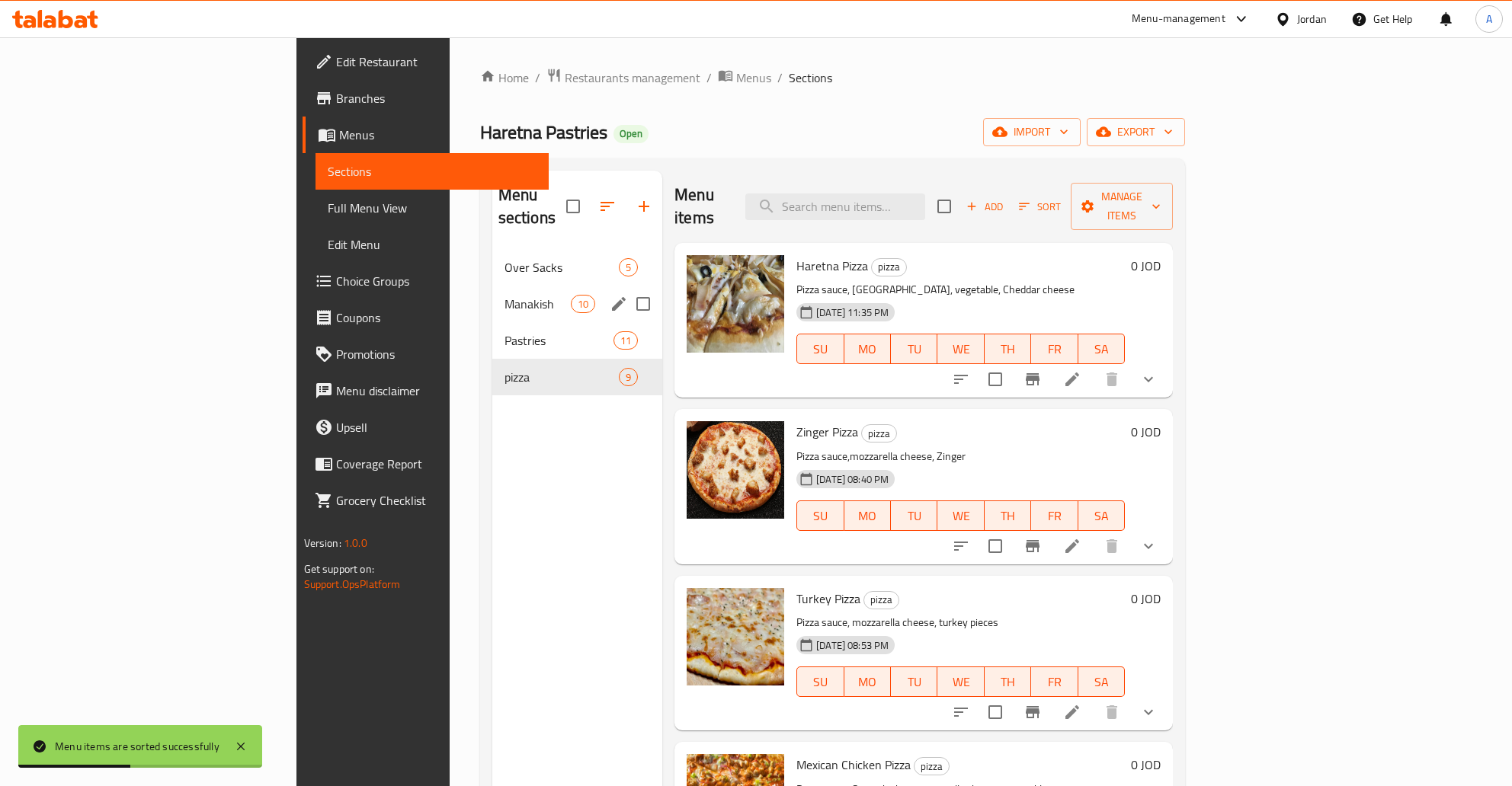
click at [494, 259] on div "Over Sacks 5" at bounding box center [577, 267] width 170 height 36
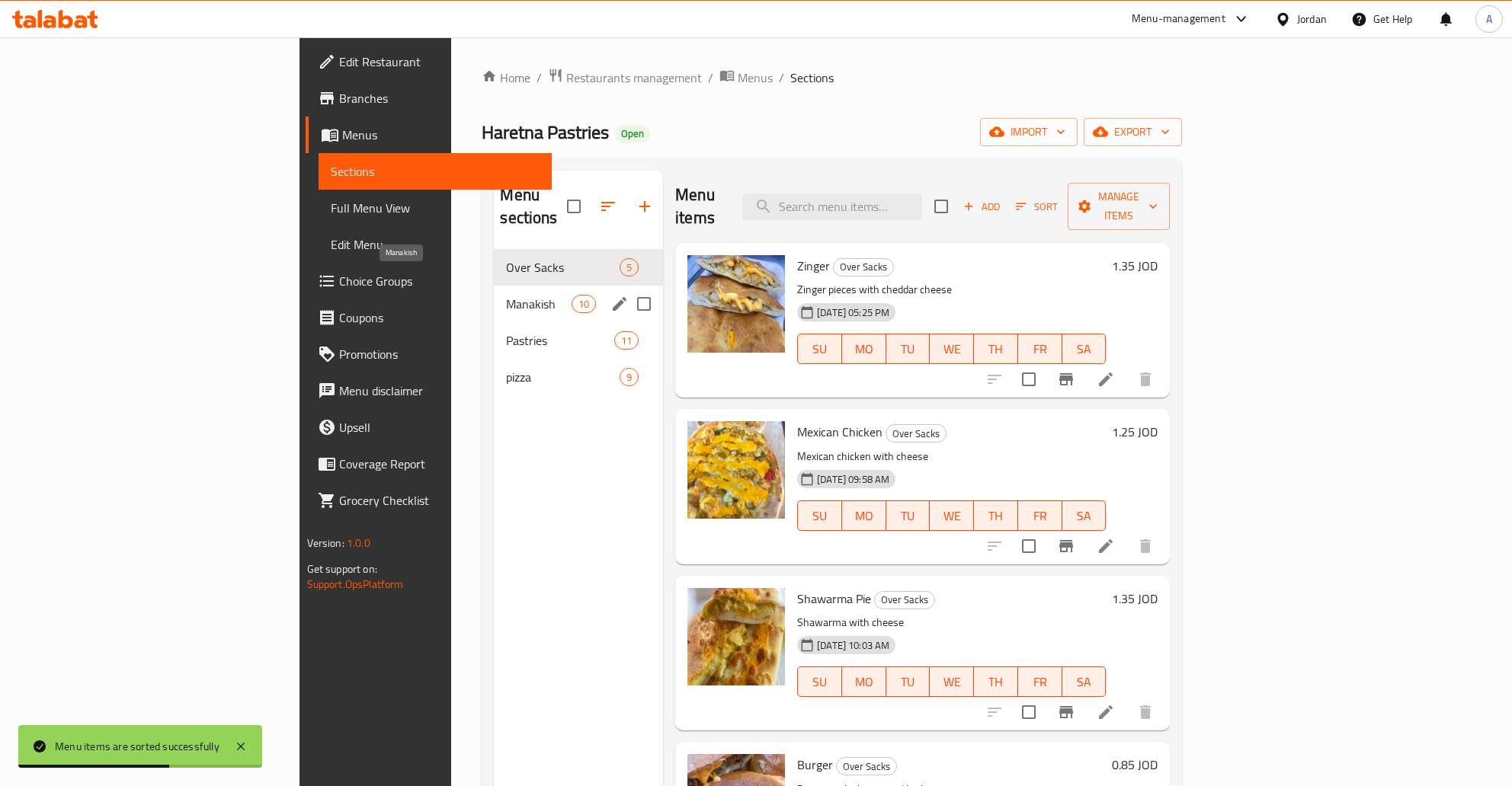
click at [506, 295] on span "Manakish" at bounding box center [538, 304] width 65 height 18
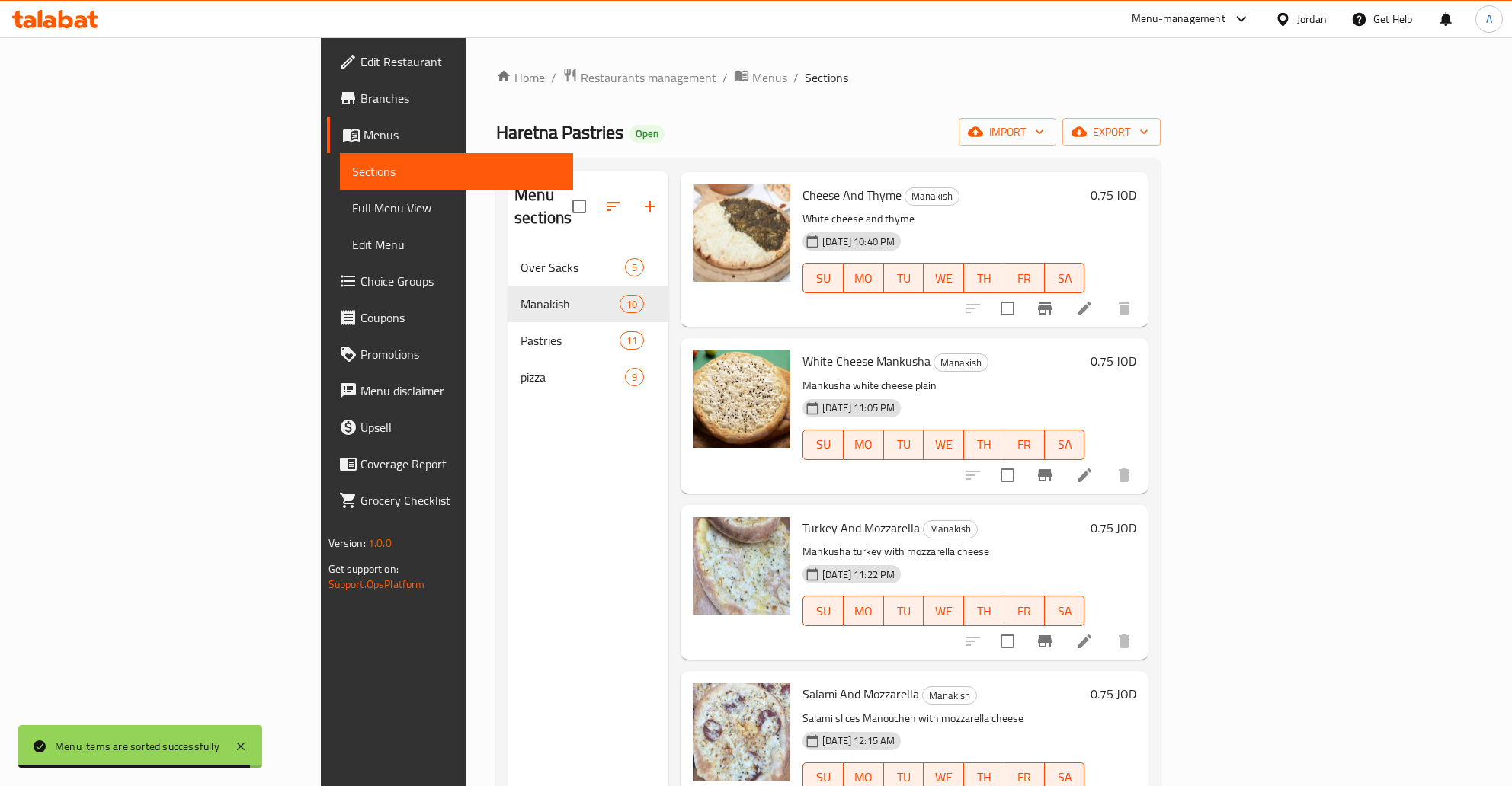
scroll to position [916, 0]
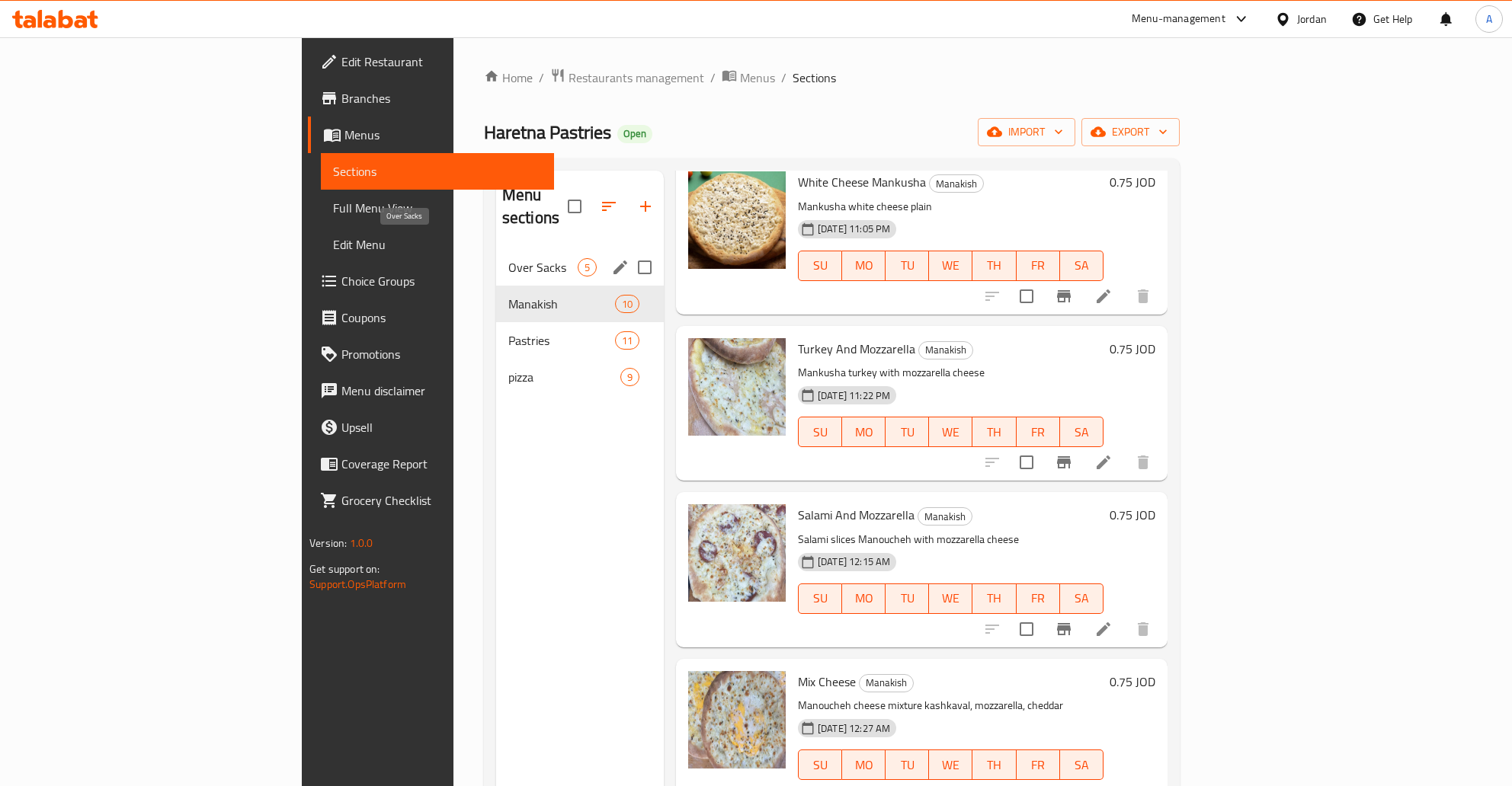
drag, startPoint x: 410, startPoint y: 251, endPoint x: 418, endPoint y: 257, distance: 10.0
click at [508, 259] on span "Over Sacks" at bounding box center [543, 268] width 69 height 18
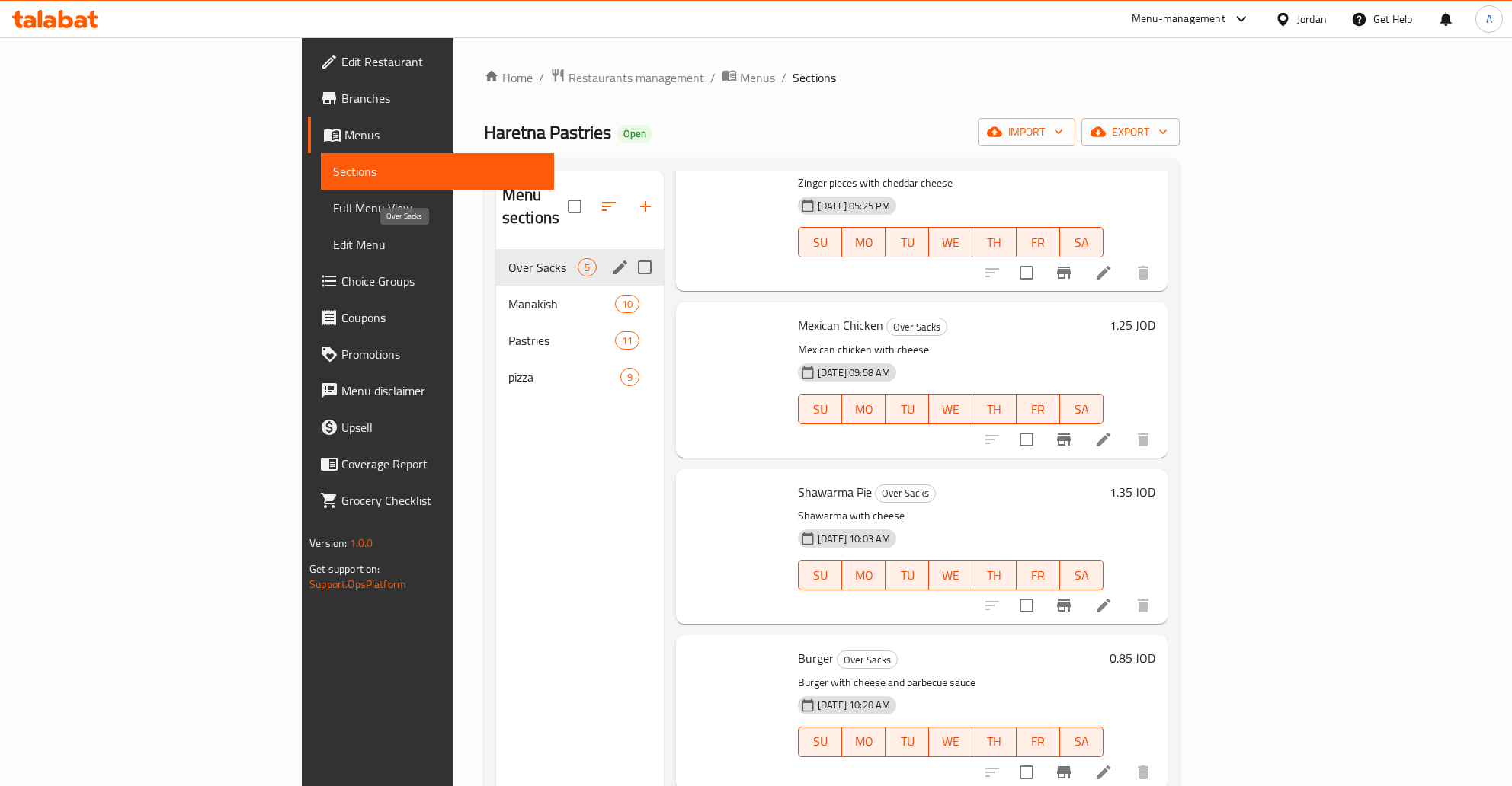
scroll to position [84, 0]
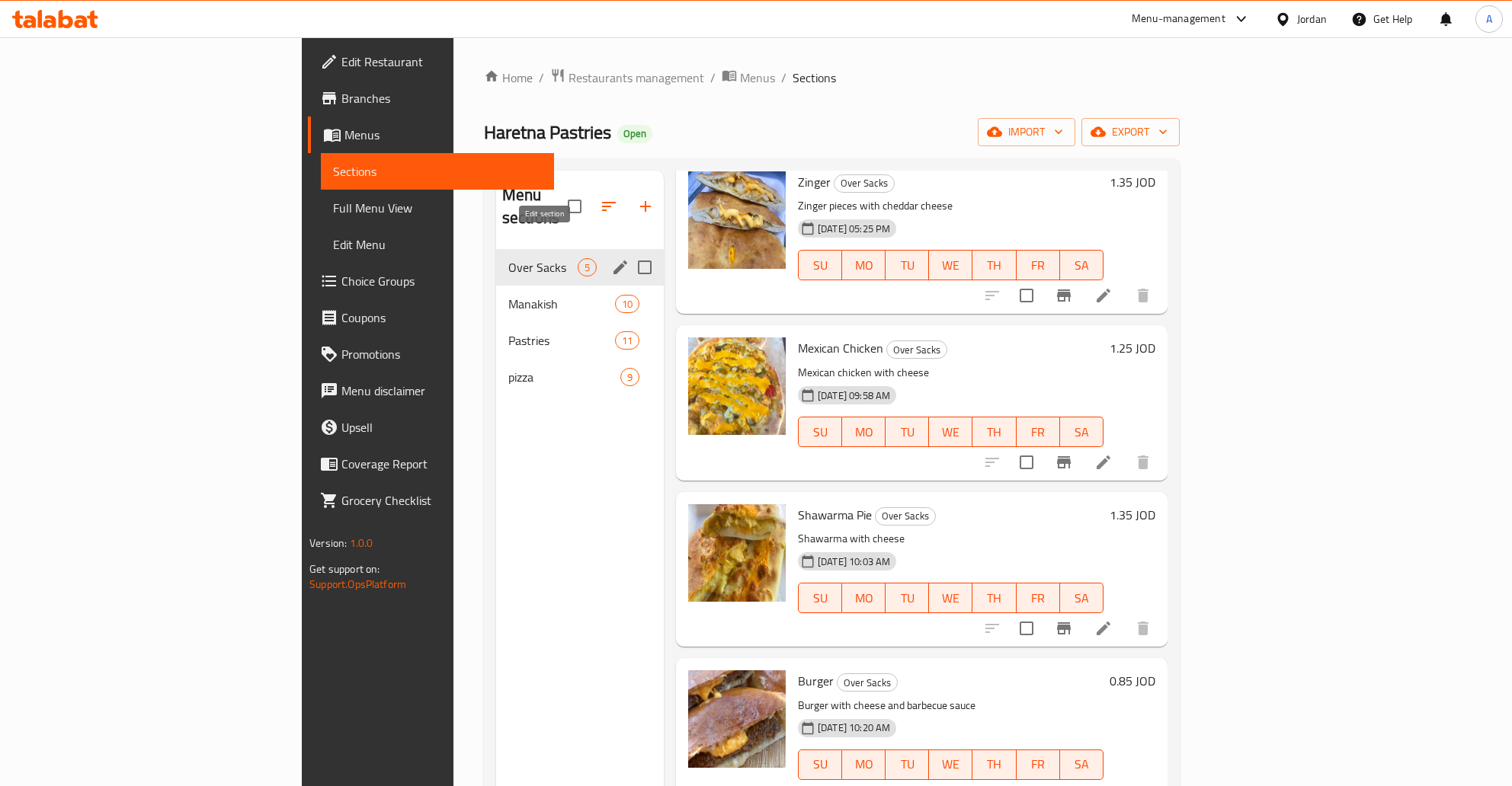
click at [614, 260] on icon "edit" at bounding box center [620, 267] width 14 height 14
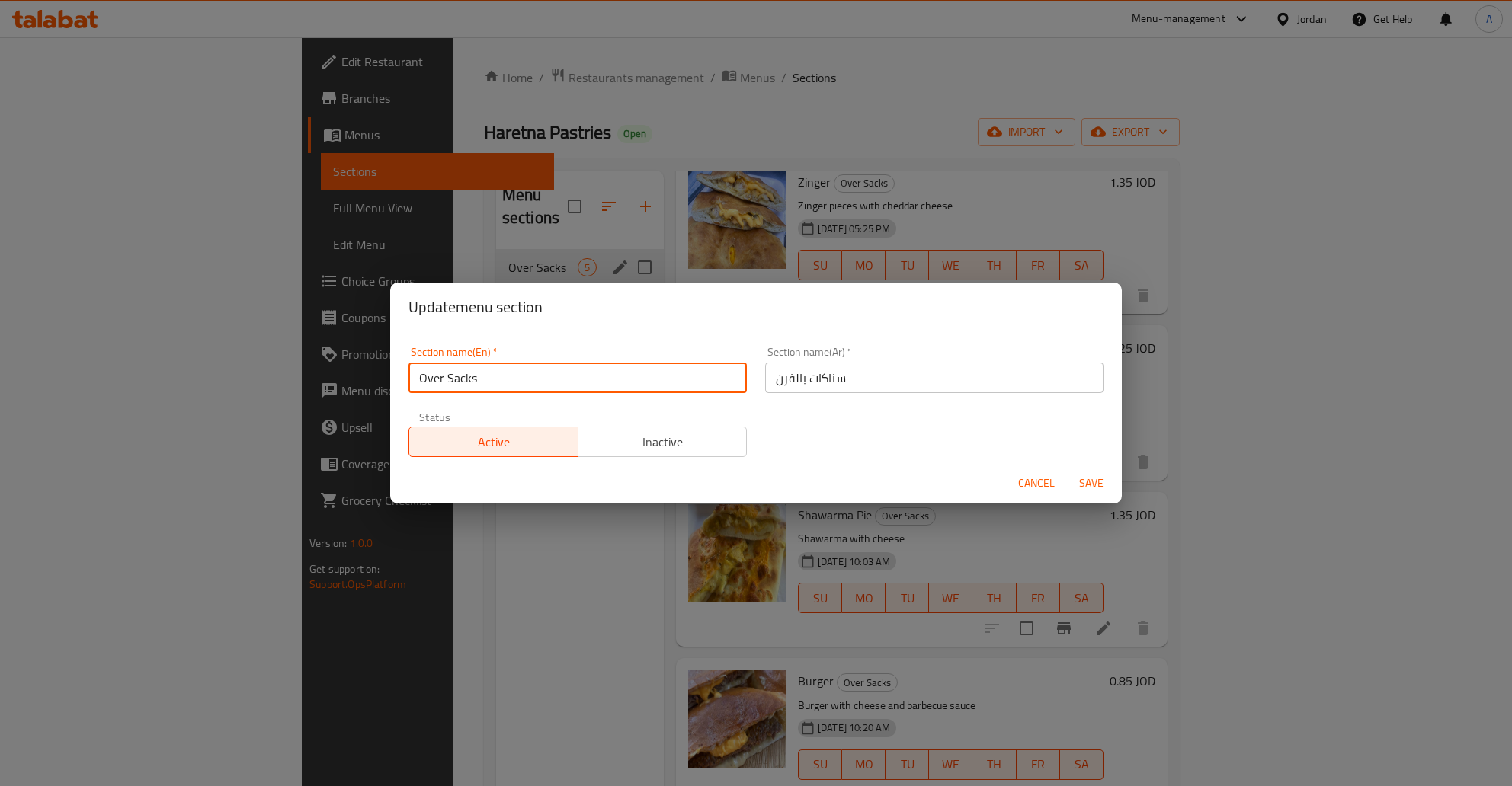
click at [468, 373] on input "Over Sacks" at bounding box center [578, 377] width 339 height 30
type input "Over Snacks"
click at [1086, 478] on span "Save" at bounding box center [1091, 483] width 36 height 19
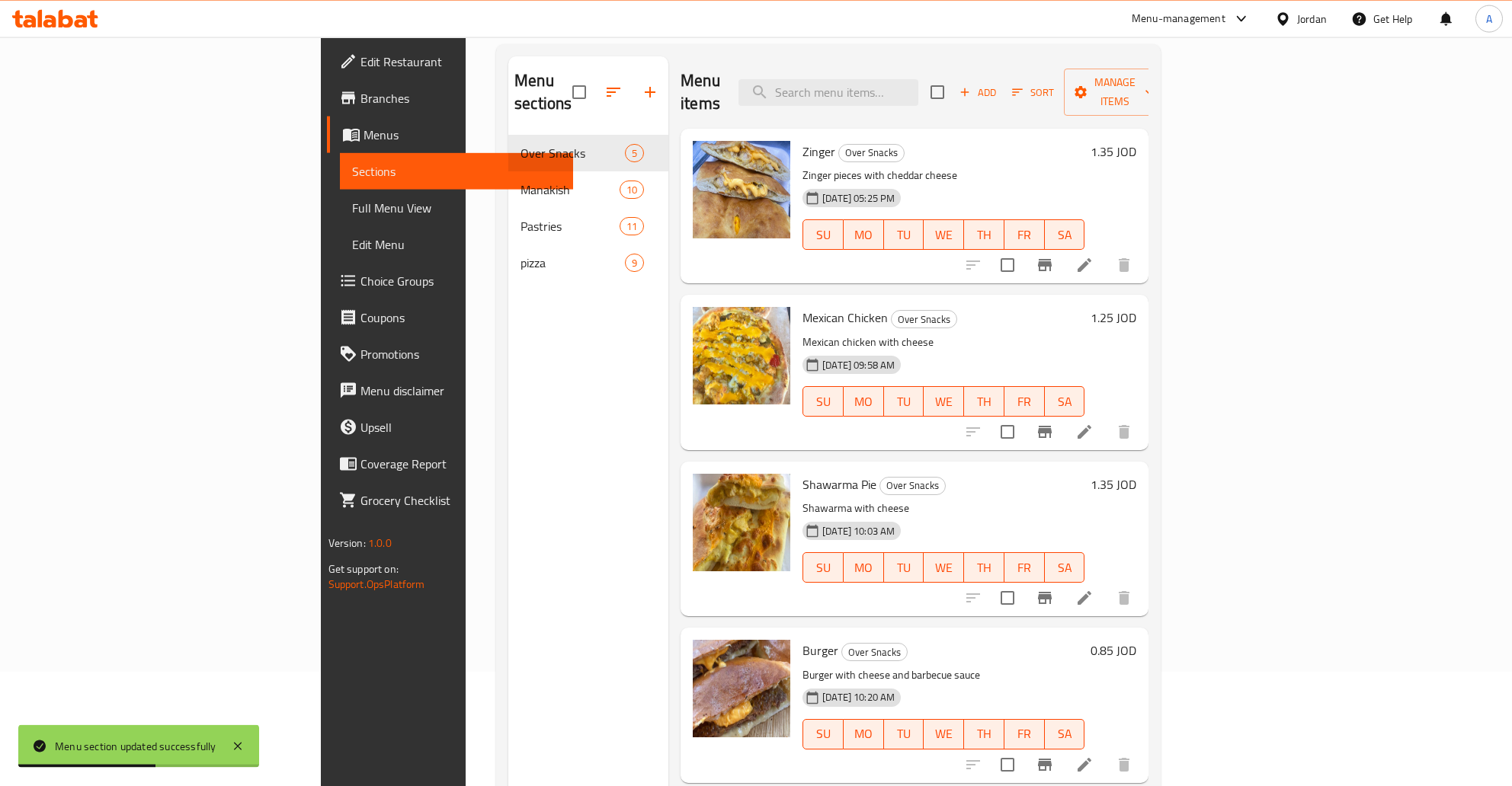
scroll to position [0, 0]
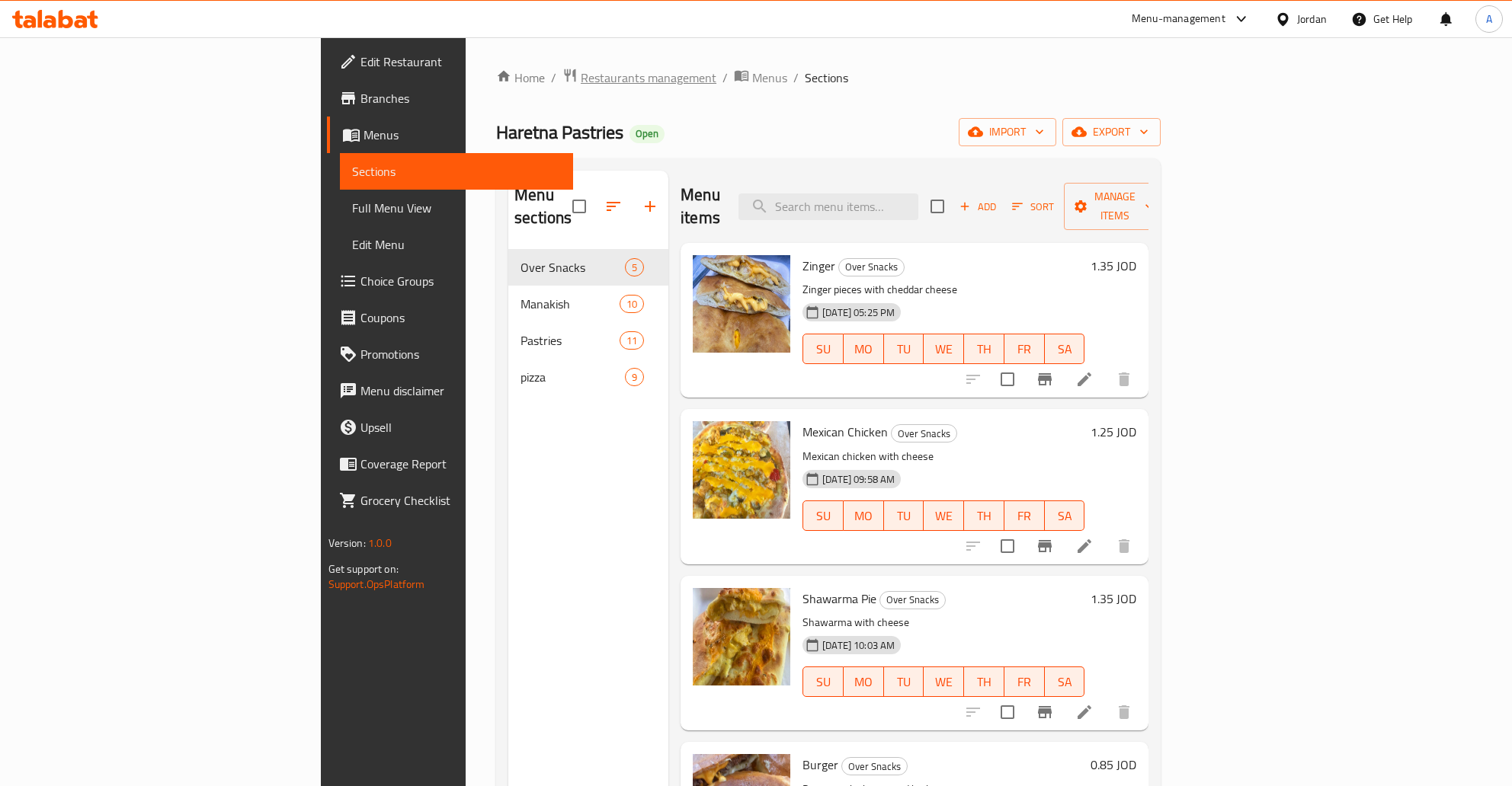
click at [581, 83] on span "Restaurants management" at bounding box center [648, 77] width 136 height 18
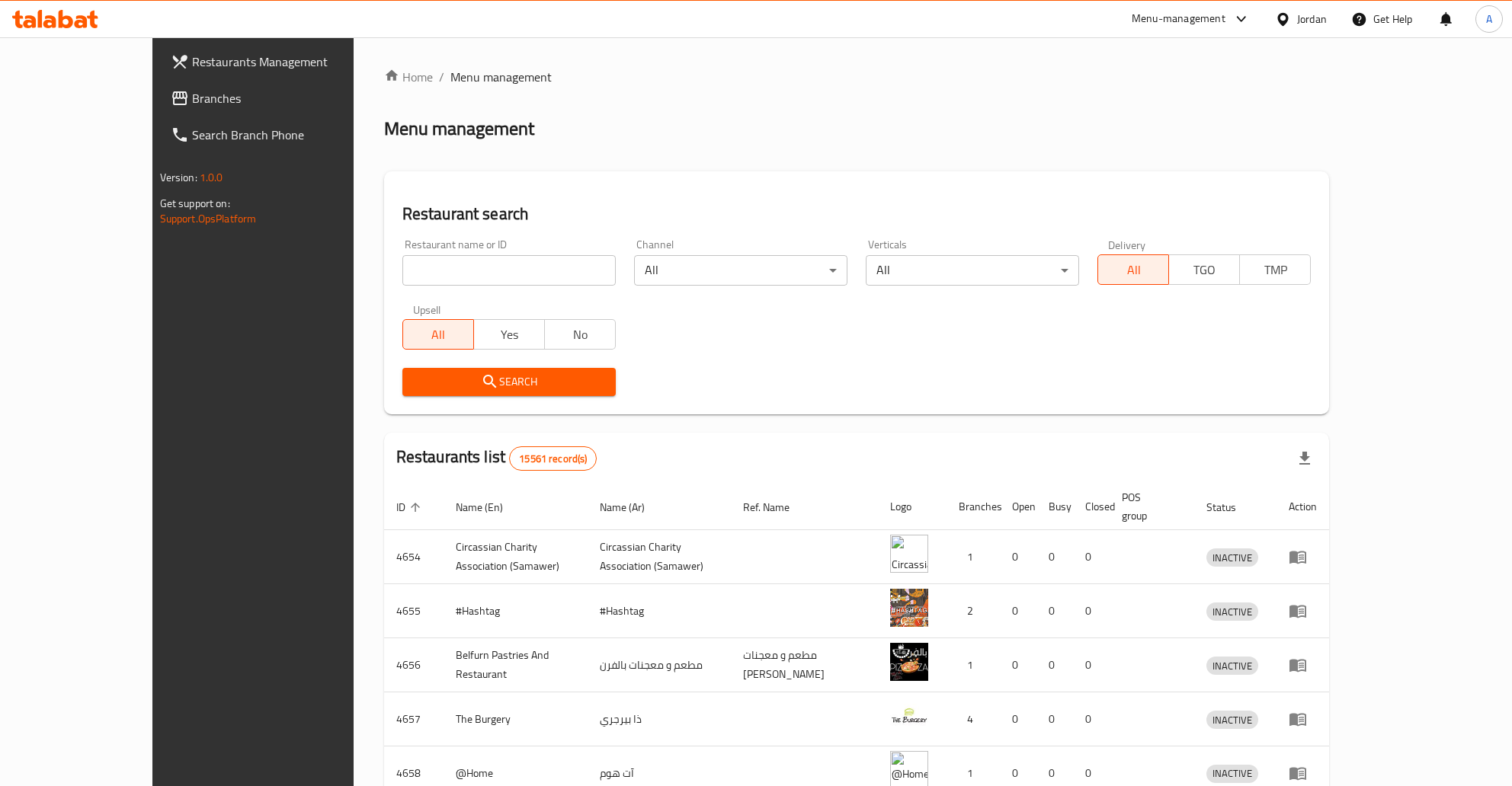
click at [466, 278] on input "search" at bounding box center [508, 270] width 213 height 30
type input "س"
type input "sakura"
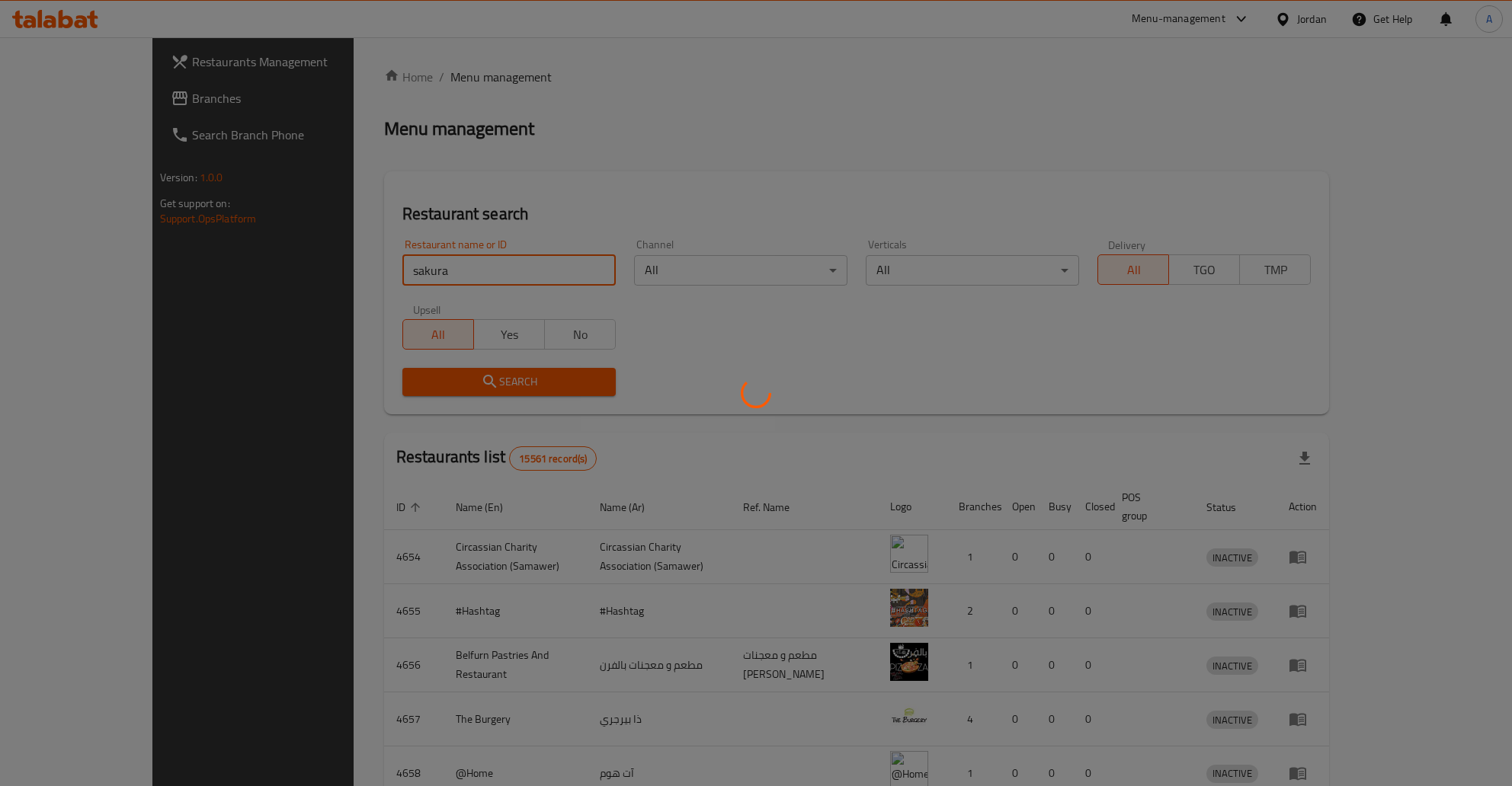
click button "Search" at bounding box center [508, 382] width 213 height 28
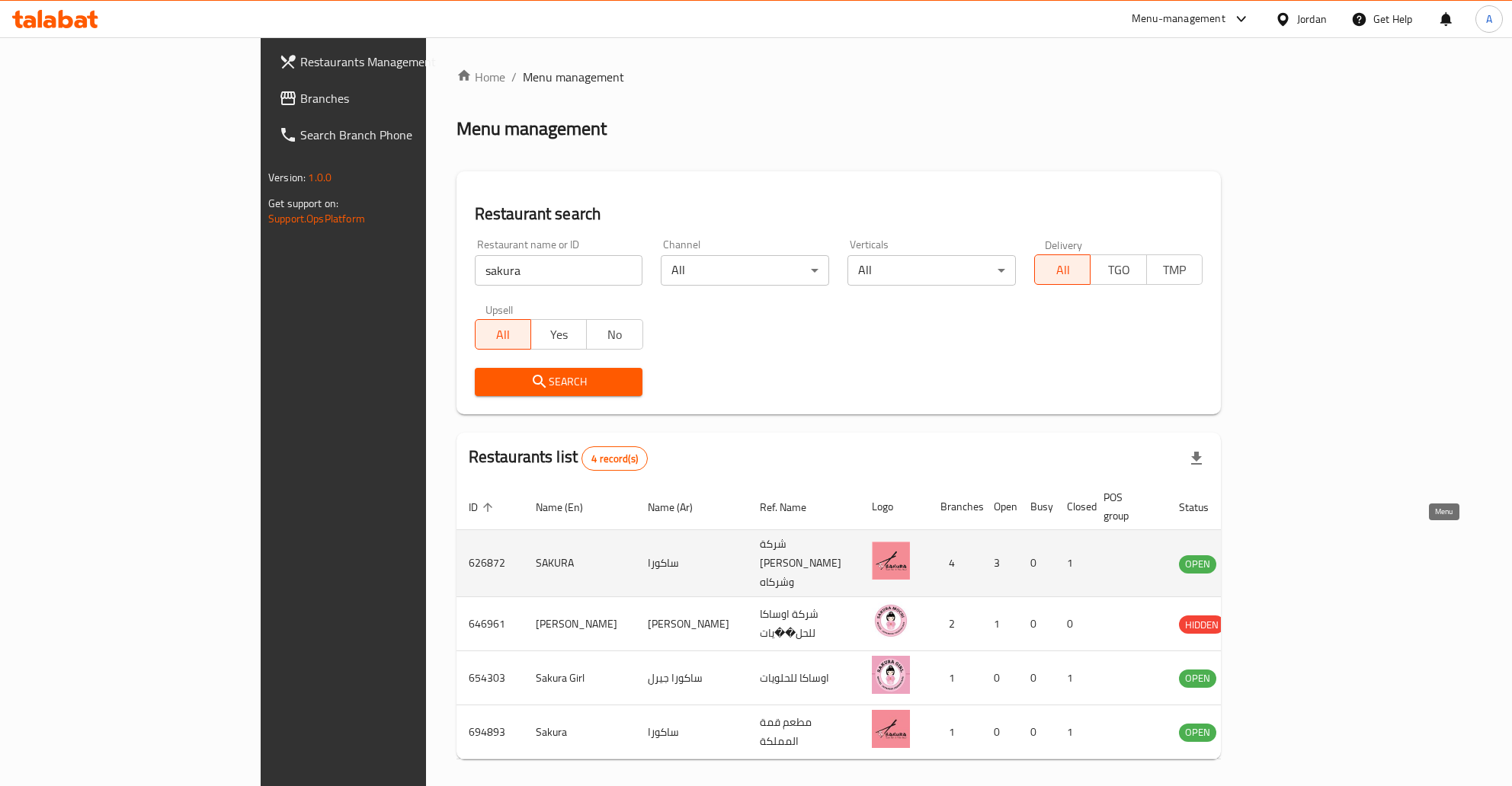
click at [1276, 558] on icon "enhanced table" at bounding box center [1268, 564] width 16 height 13
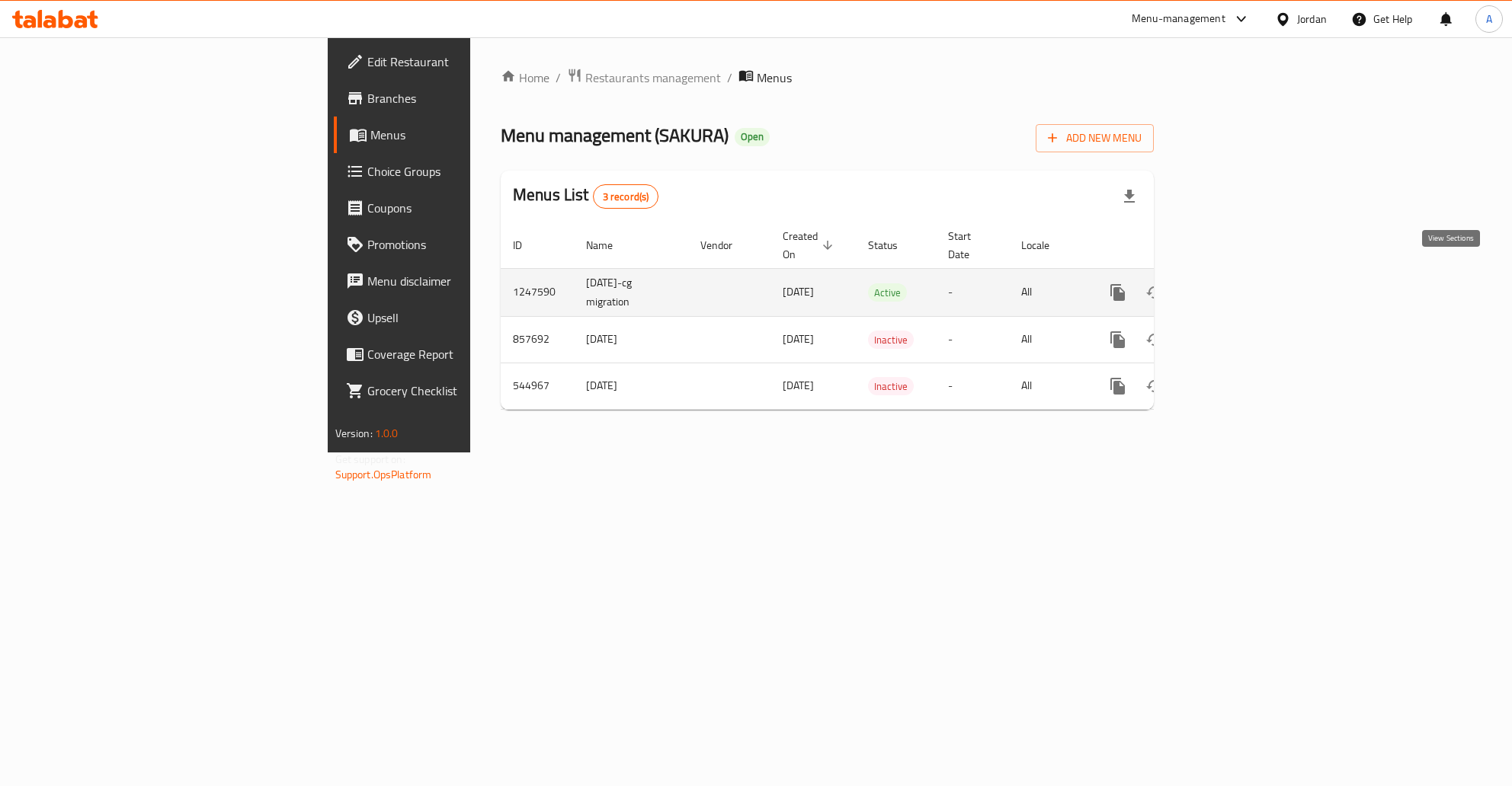
click at [1234, 286] on icon "enhanced table" at bounding box center [1228, 292] width 14 height 14
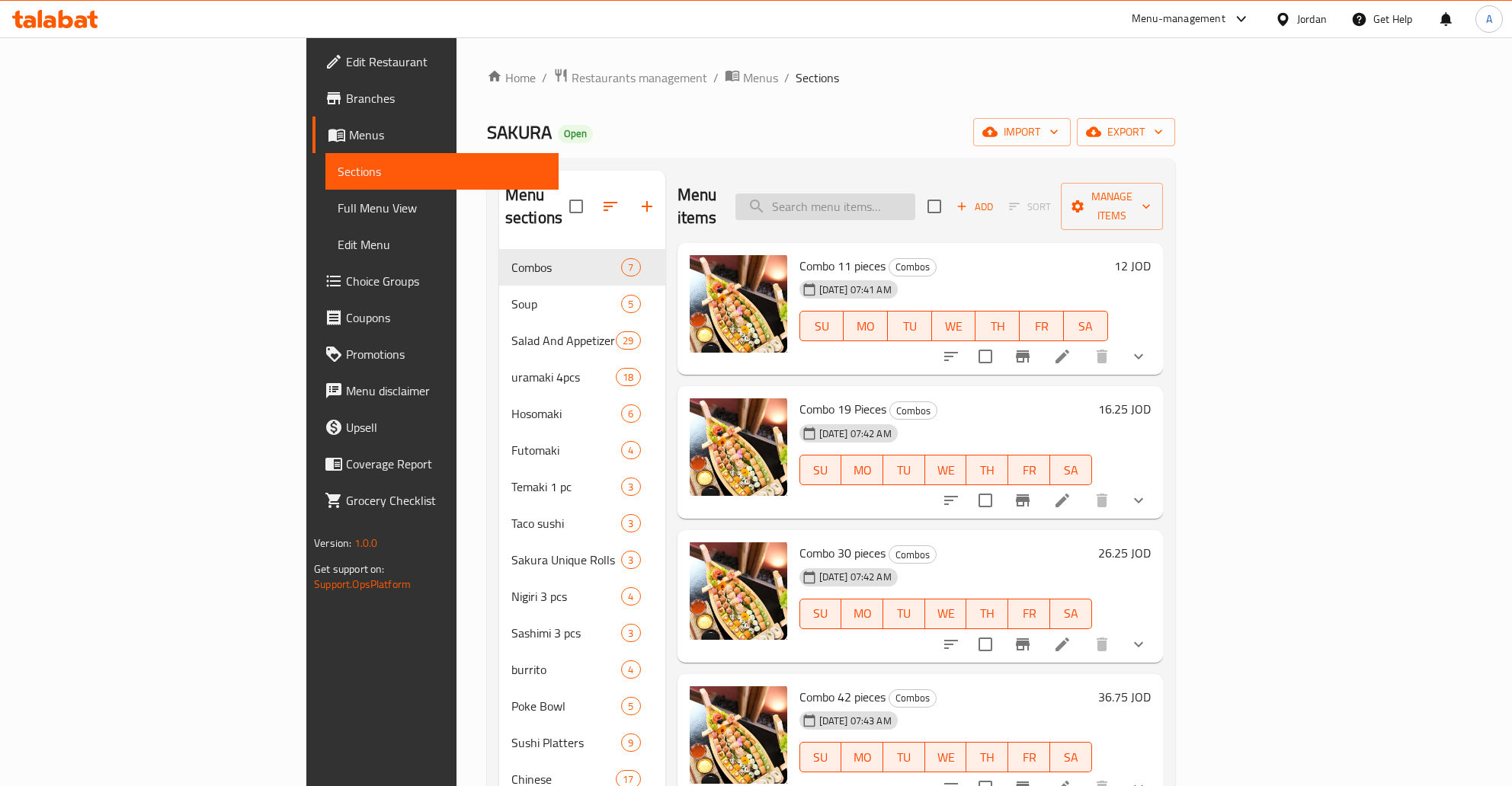
click at [915, 202] on input "search" at bounding box center [825, 207] width 180 height 26
paste input "COMBO 1"
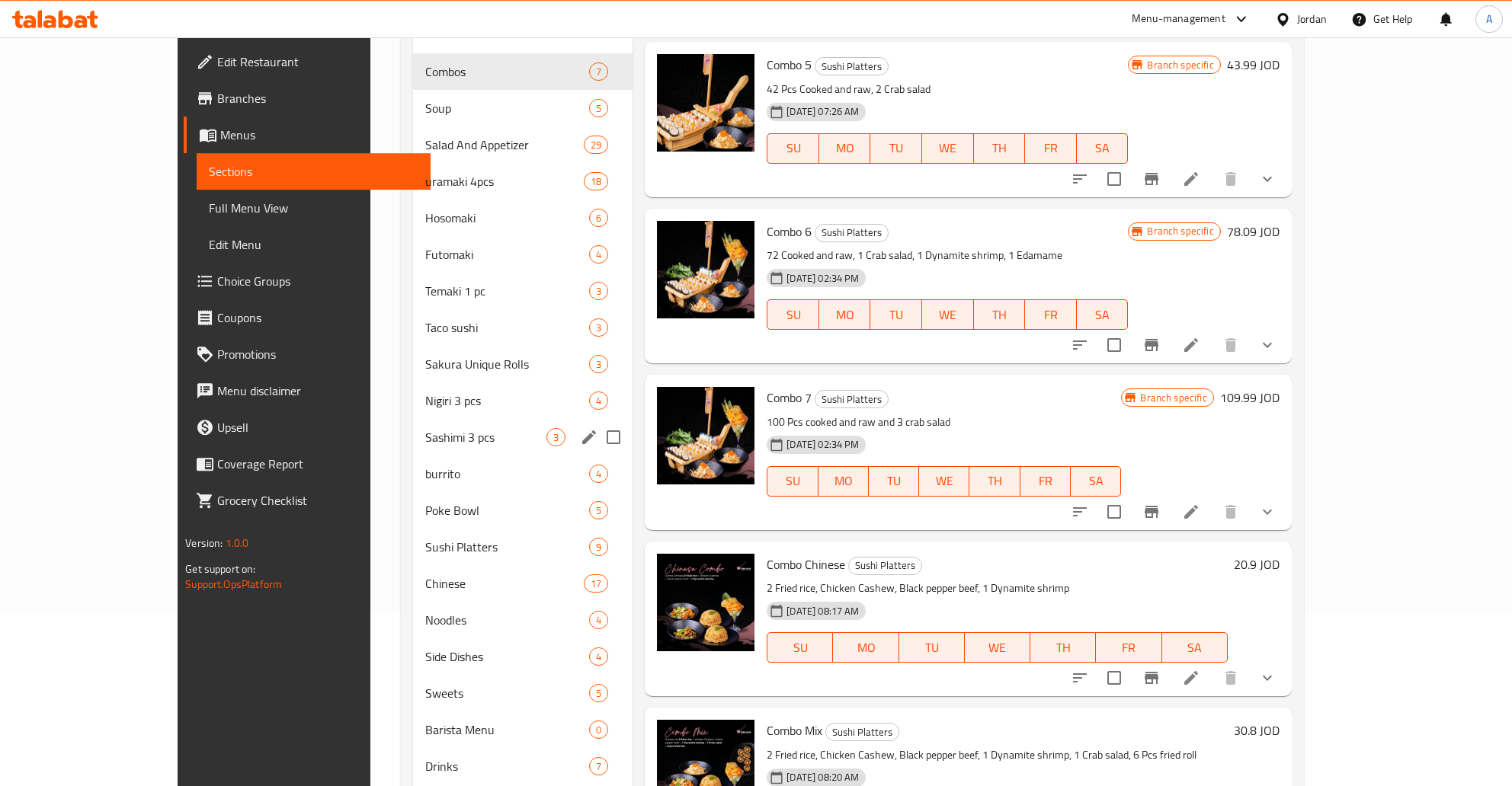
scroll to position [256, 0]
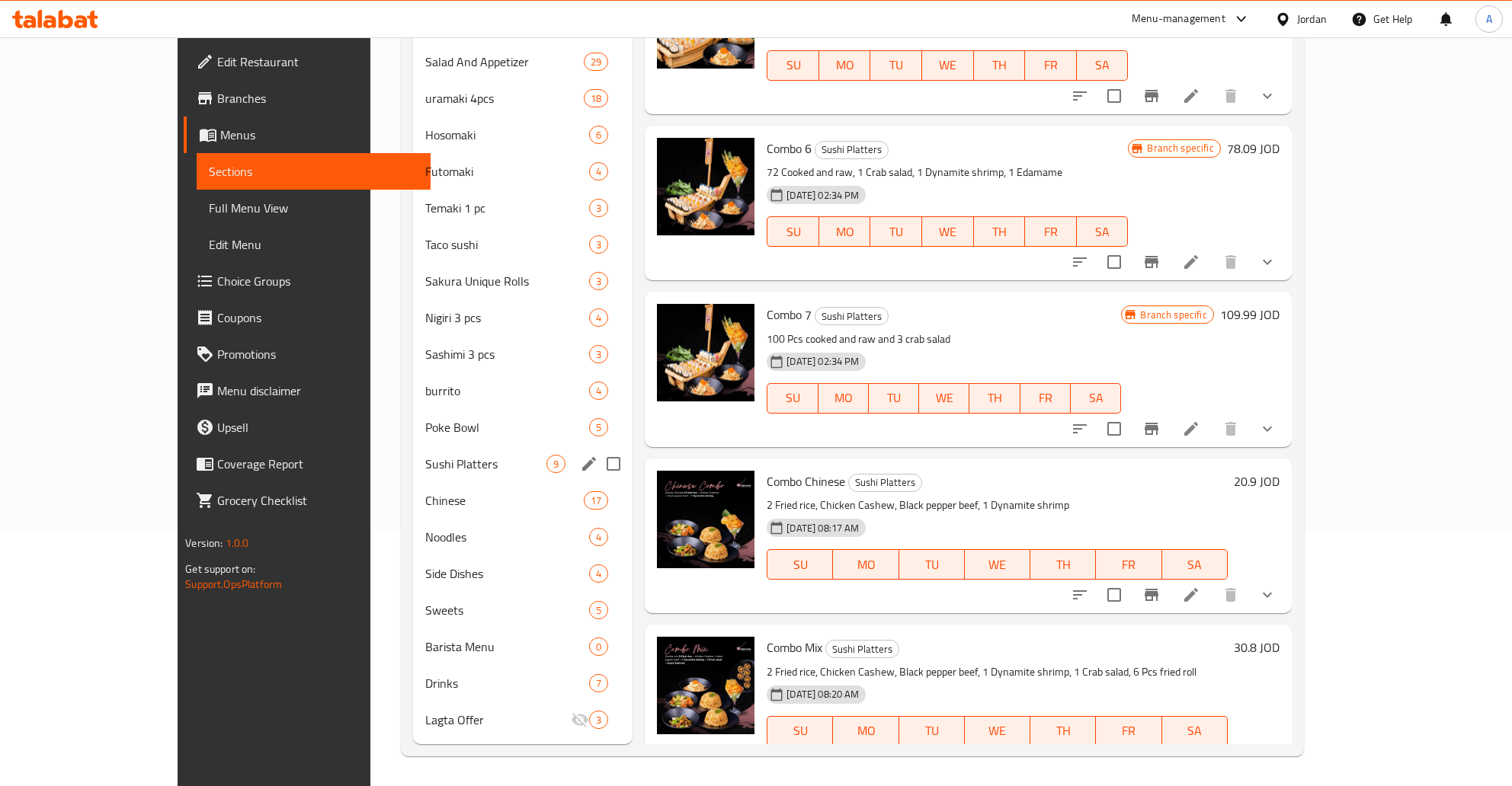
type input "COMBO"
click at [413, 451] on div "Sushi Platters 9" at bounding box center [522, 464] width 219 height 36
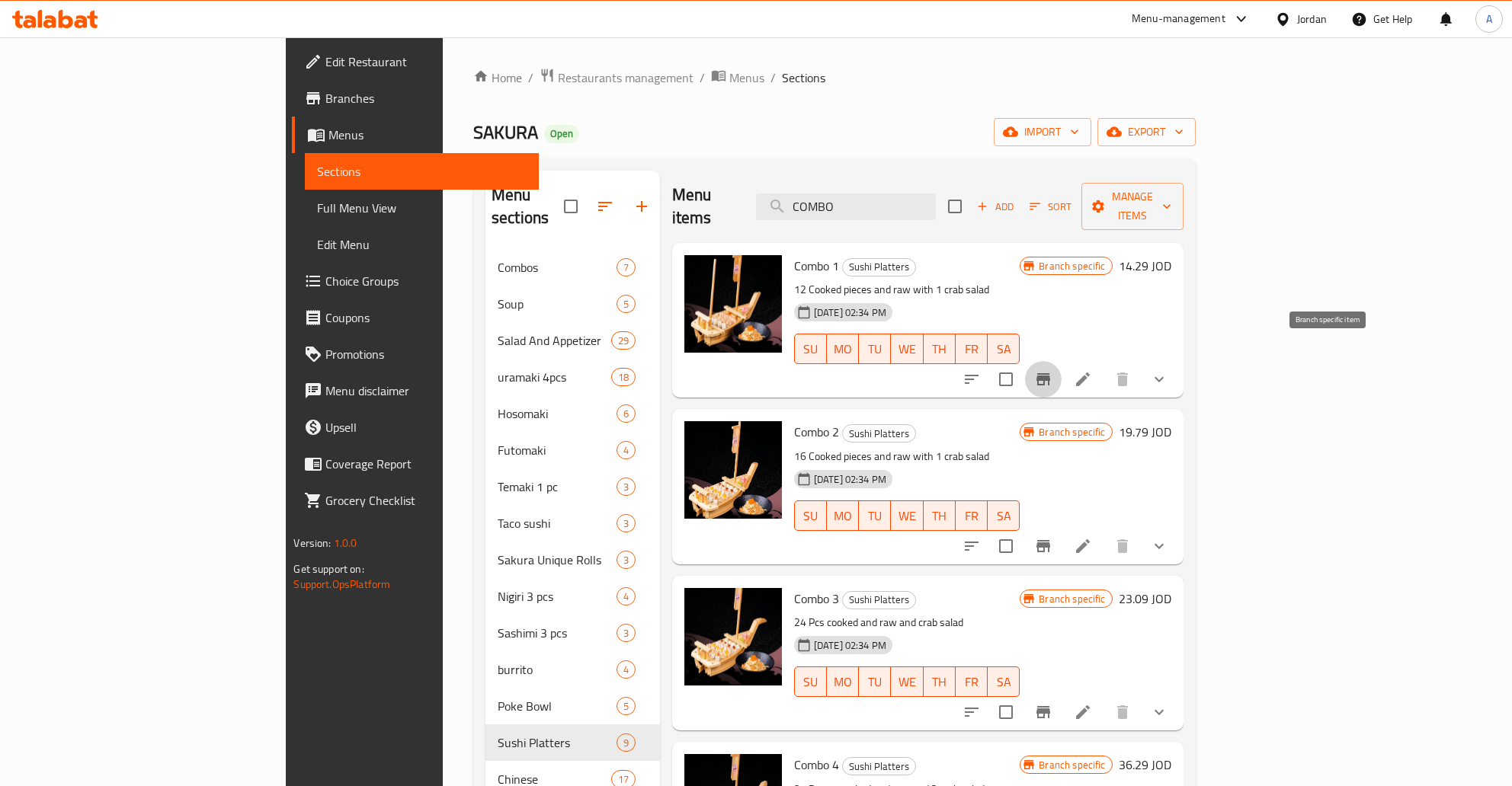
click at [1050, 373] on icon "Branch-specific-item" at bounding box center [1043, 379] width 14 height 12
click at [1177, 361] on button "show more" at bounding box center [1159, 379] width 36 height 36
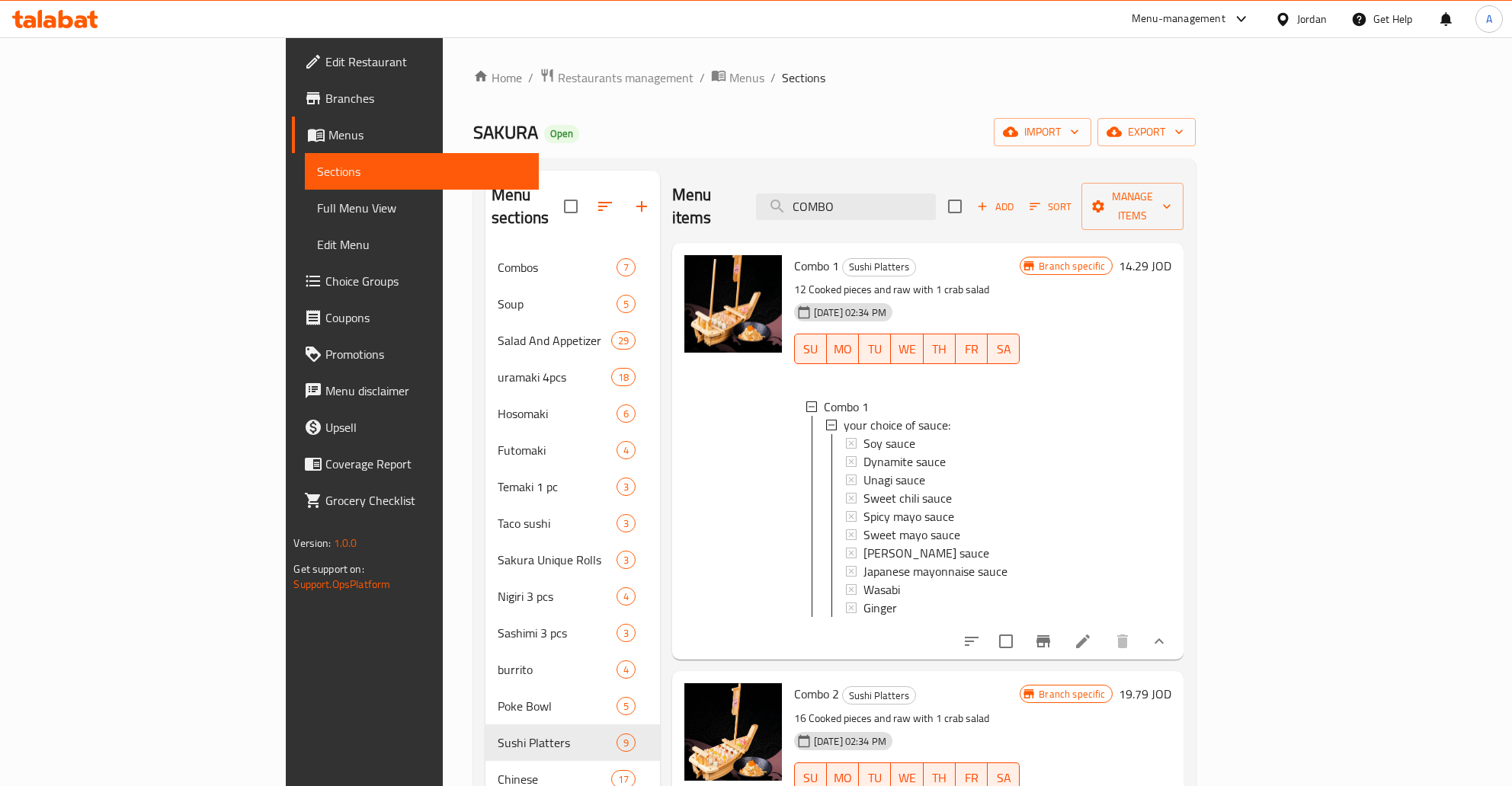
scroll to position [2, 0]
